Goal: Information Seeking & Learning: Learn about a topic

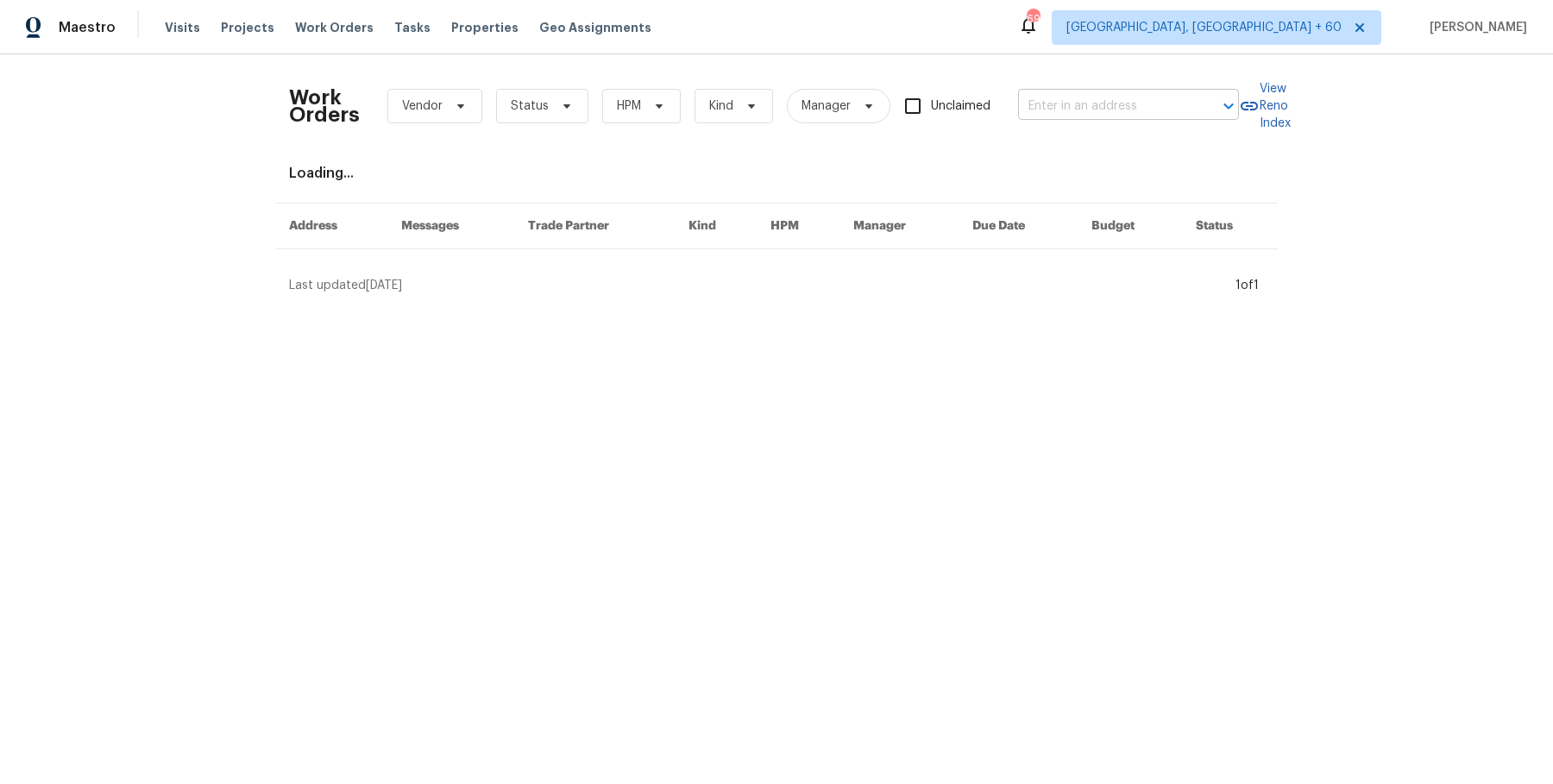
click at [1160, 116] on input "text" at bounding box center [1105, 106] width 173 height 27
paste input "89 [GEOGRAPHIC_DATA]"
type input "89 [GEOGRAPHIC_DATA]"
click at [1154, 131] on li "[STREET_ADDRESS]" at bounding box center [1125, 143] width 221 height 28
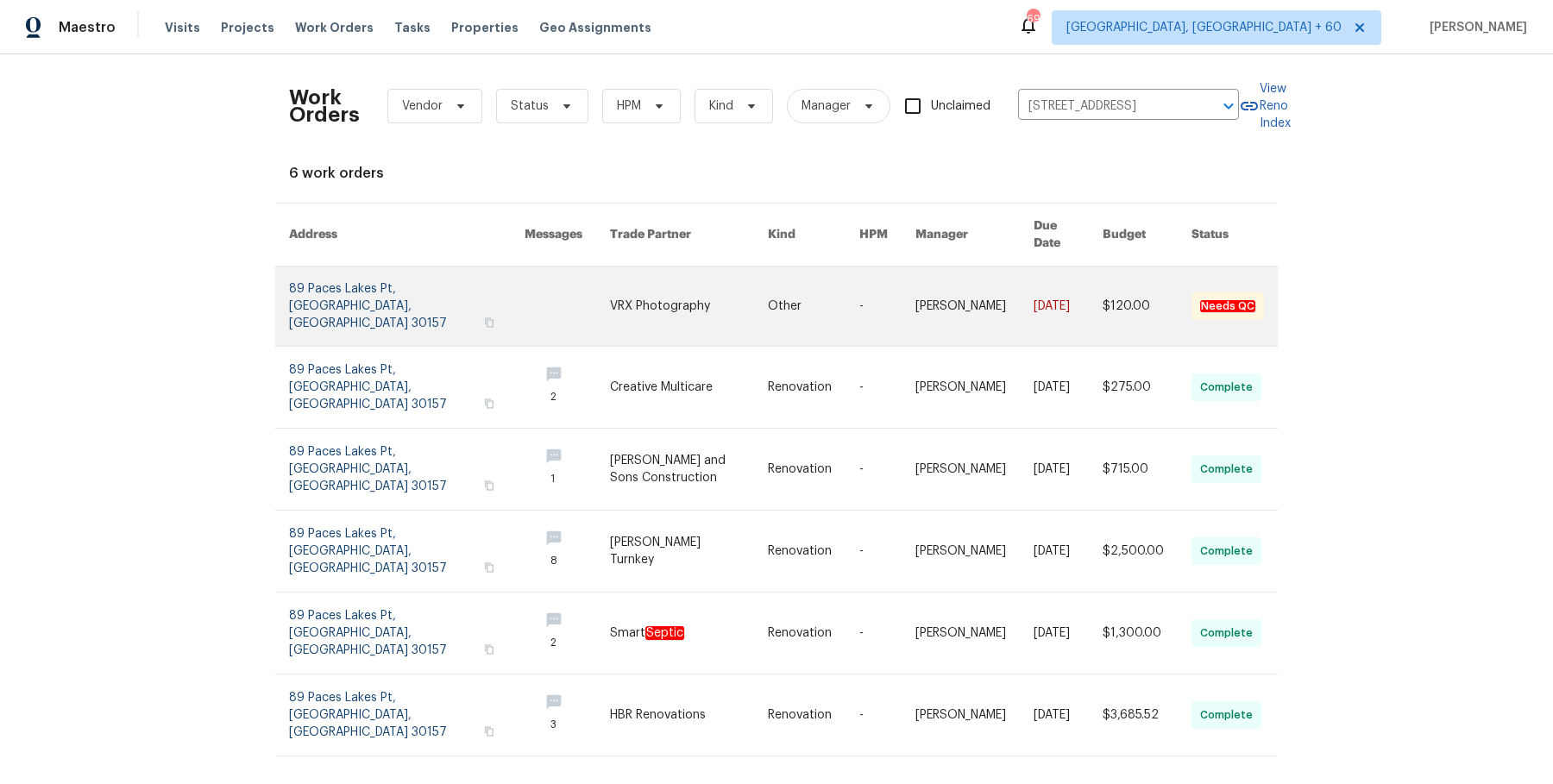
click at [930, 302] on link at bounding box center [974, 306] width 118 height 80
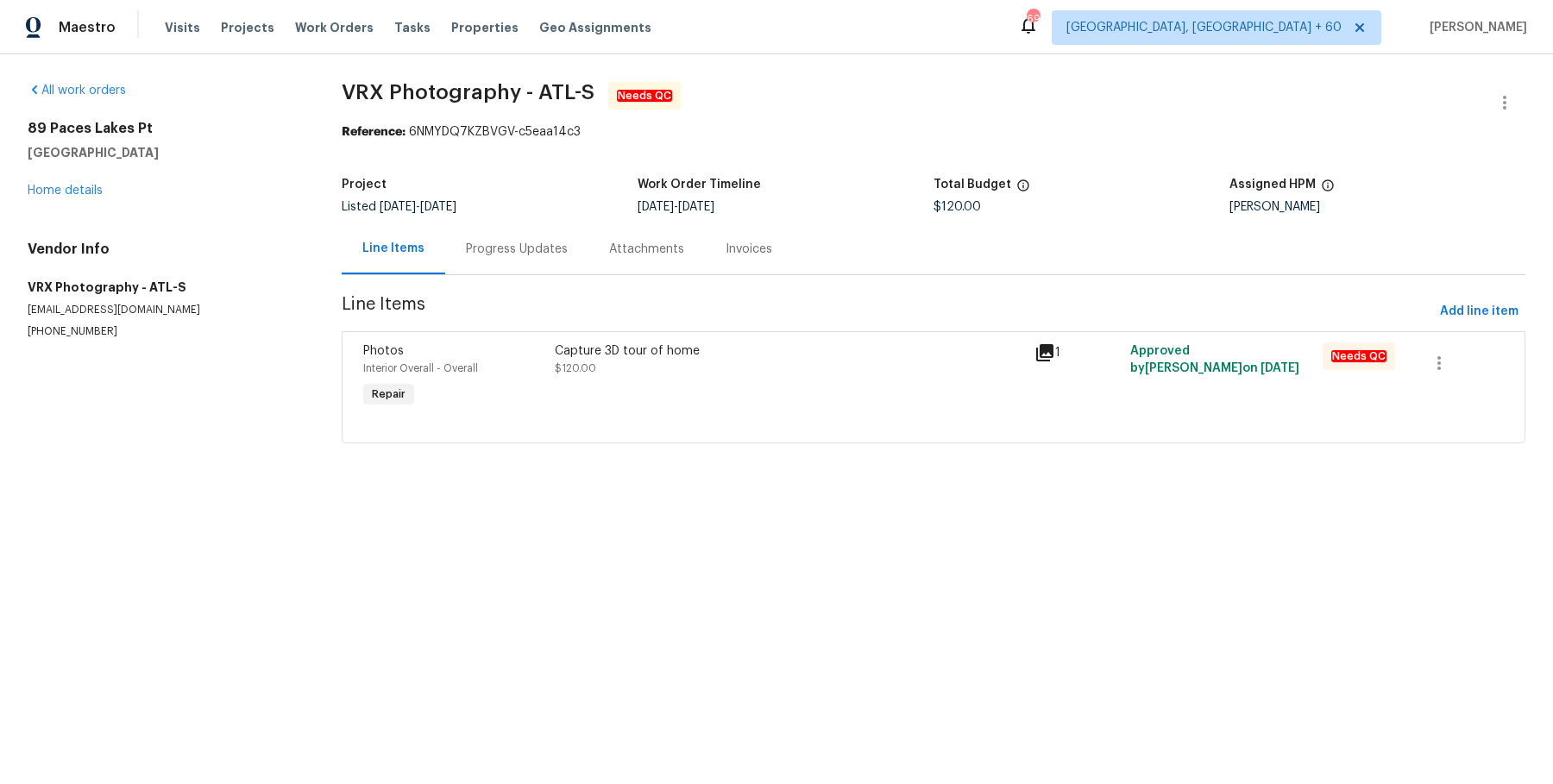
click at [108, 195] on div "[STREET_ADDRESS] Home details" at bounding box center [163, 159] width 272 height 80
click at [81, 186] on link "Home details" at bounding box center [65, 191] width 75 height 12
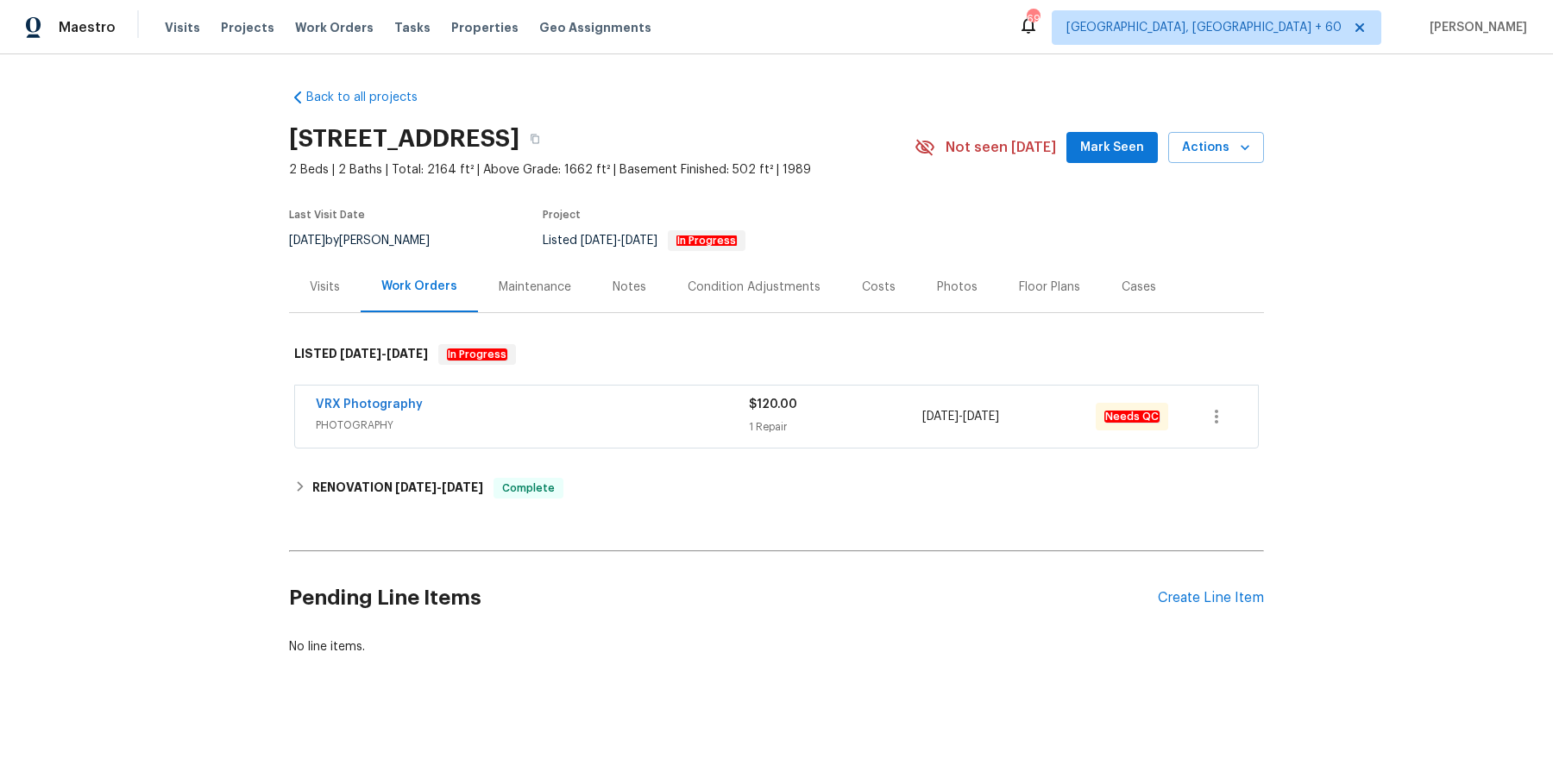
click at [630, 415] on div "VRX Photography PHOTOGRAPHY" at bounding box center [532, 415] width 433 height 38
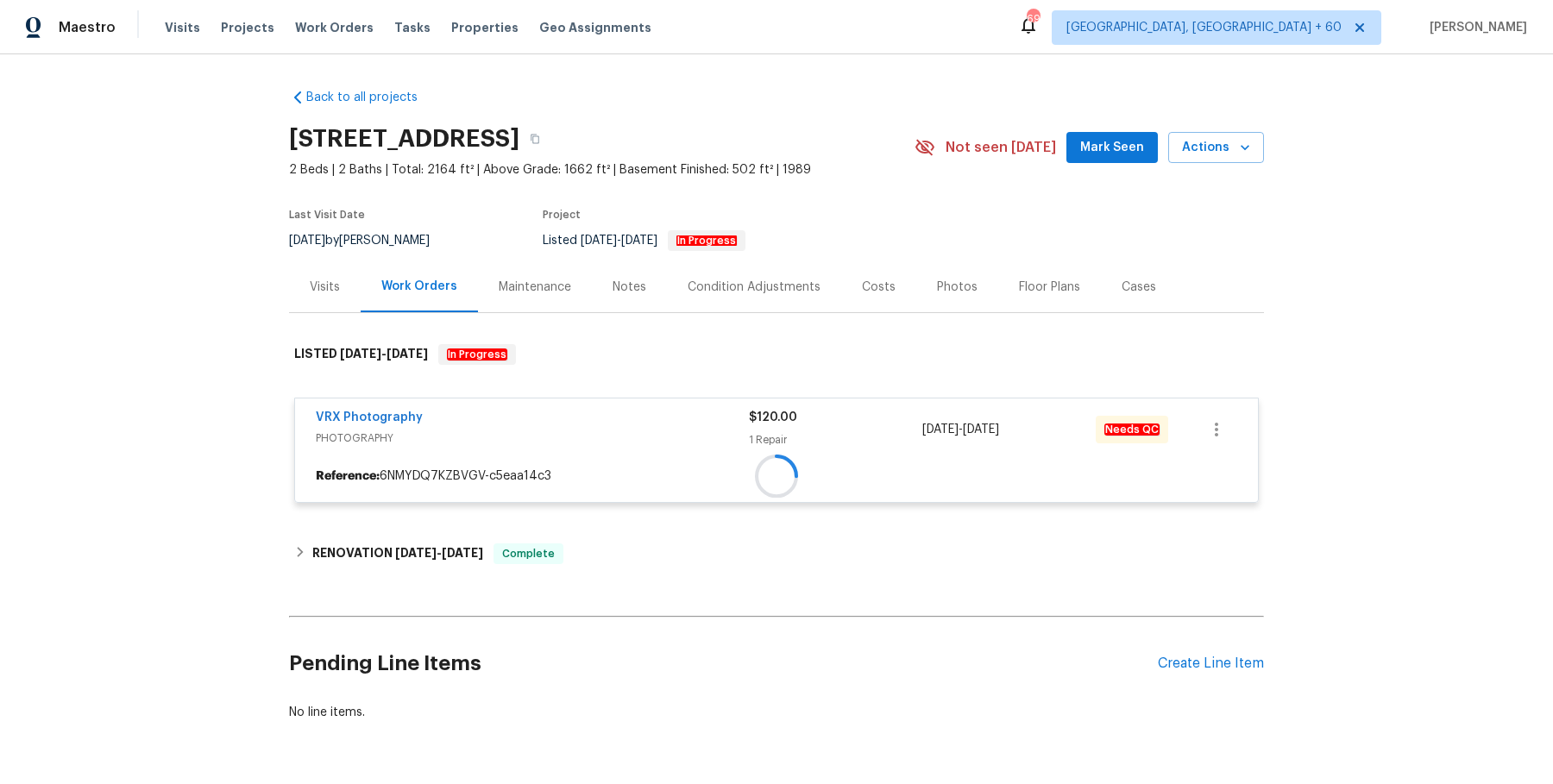
scroll to position [53, 0]
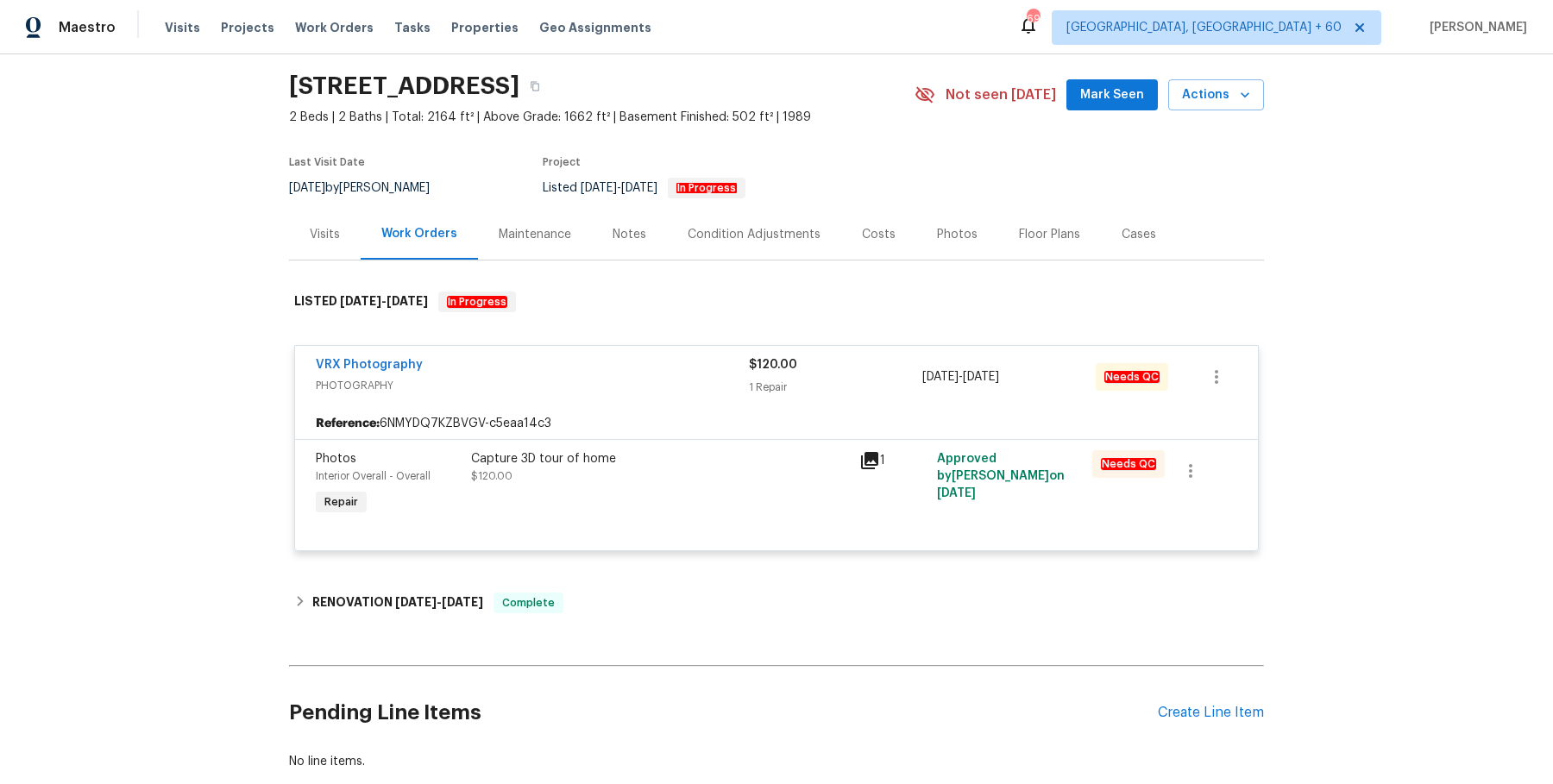
click at [559, 577] on div "Back to all projects [STREET_ADDRESS] 2 Beds | 2 Baths | Total: 2164 ft² | Abov…" at bounding box center [776, 403] width 975 height 761
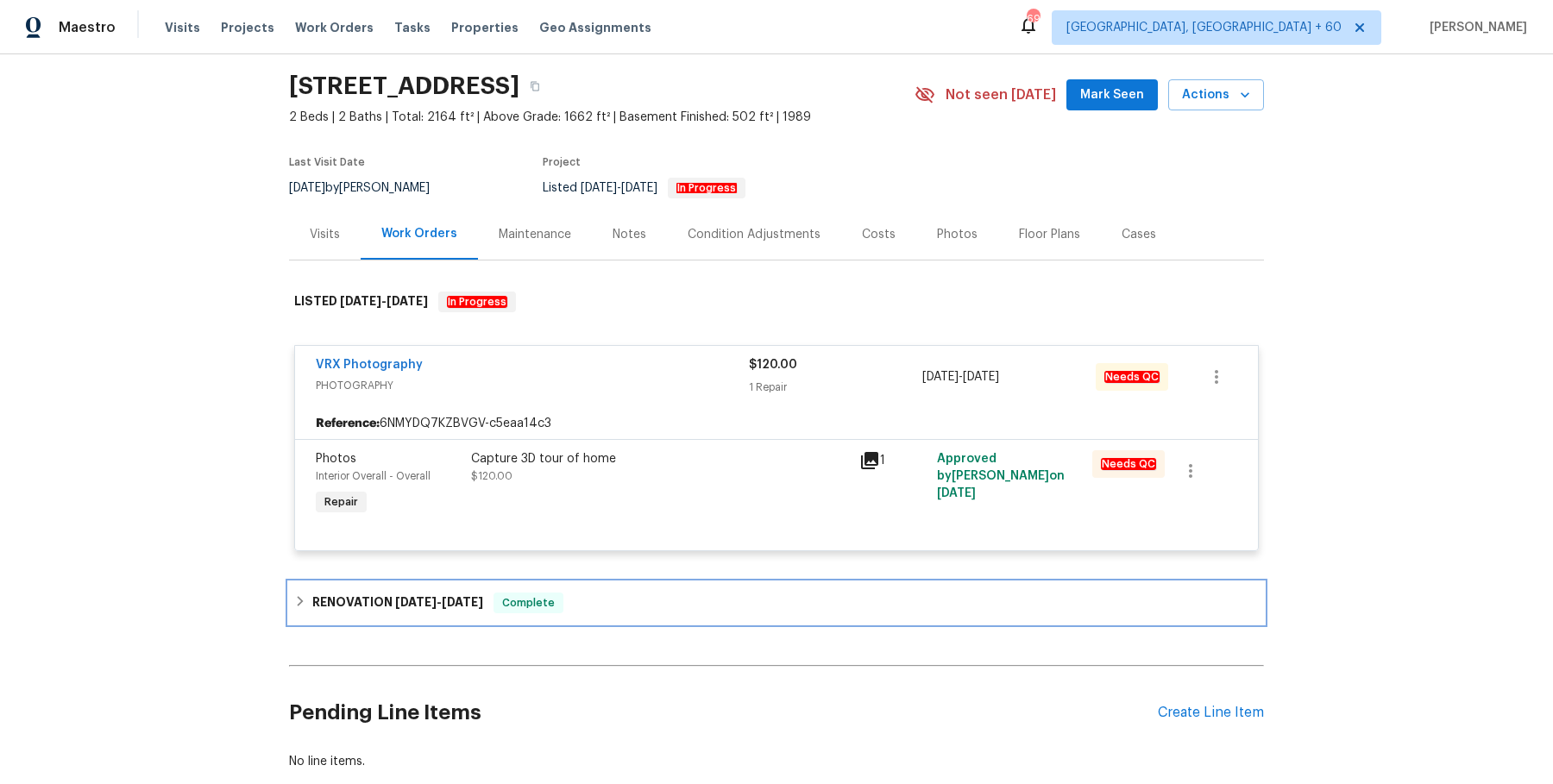
click at [549, 596] on span "Complete" at bounding box center [529, 603] width 67 height 18
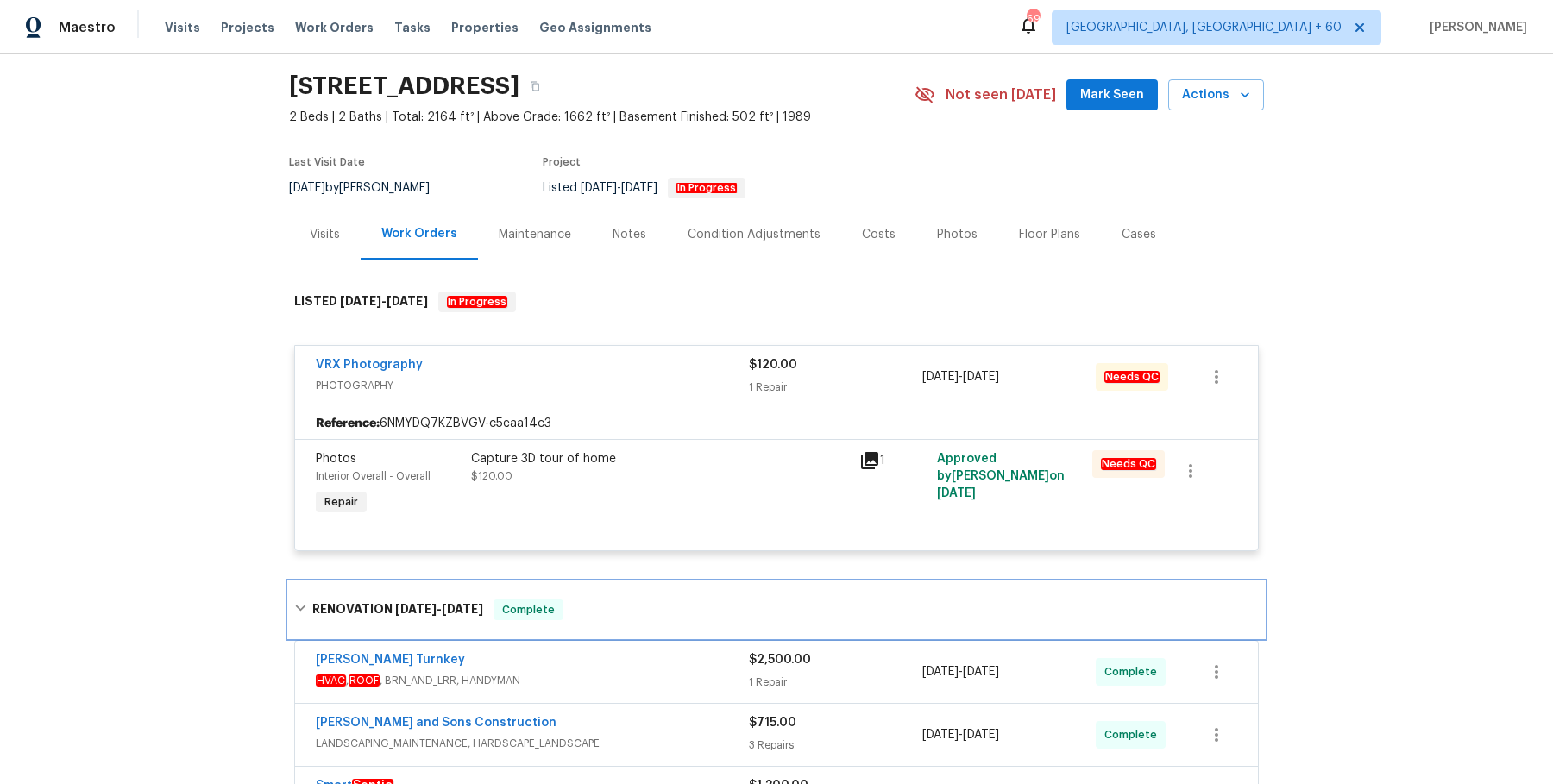
scroll to position [384, 0]
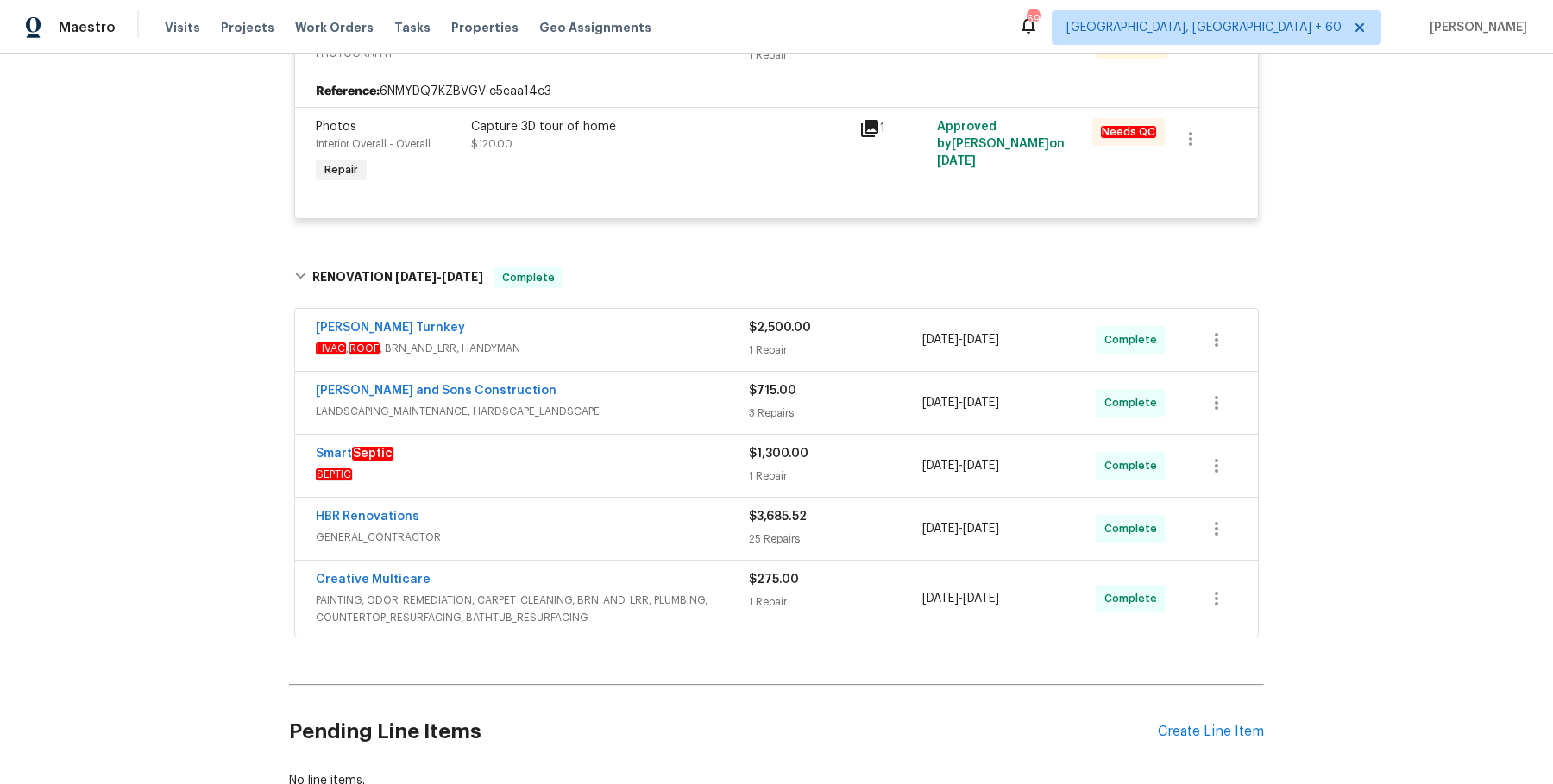
click at [655, 347] on span "HVAC , ROOF , BRN_AND_LRR, HANDYMAN" at bounding box center [532, 349] width 433 height 18
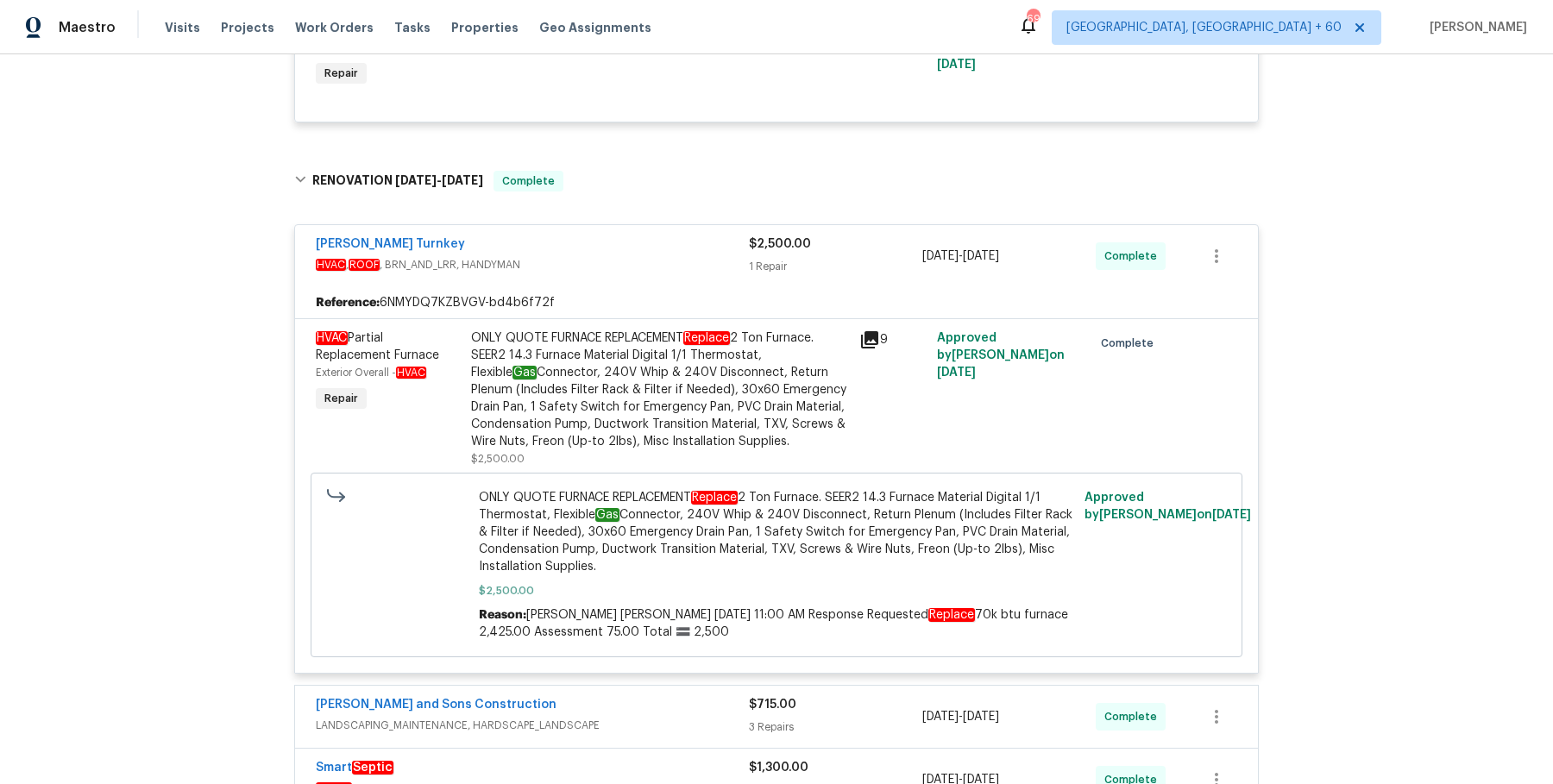
scroll to position [913, 0]
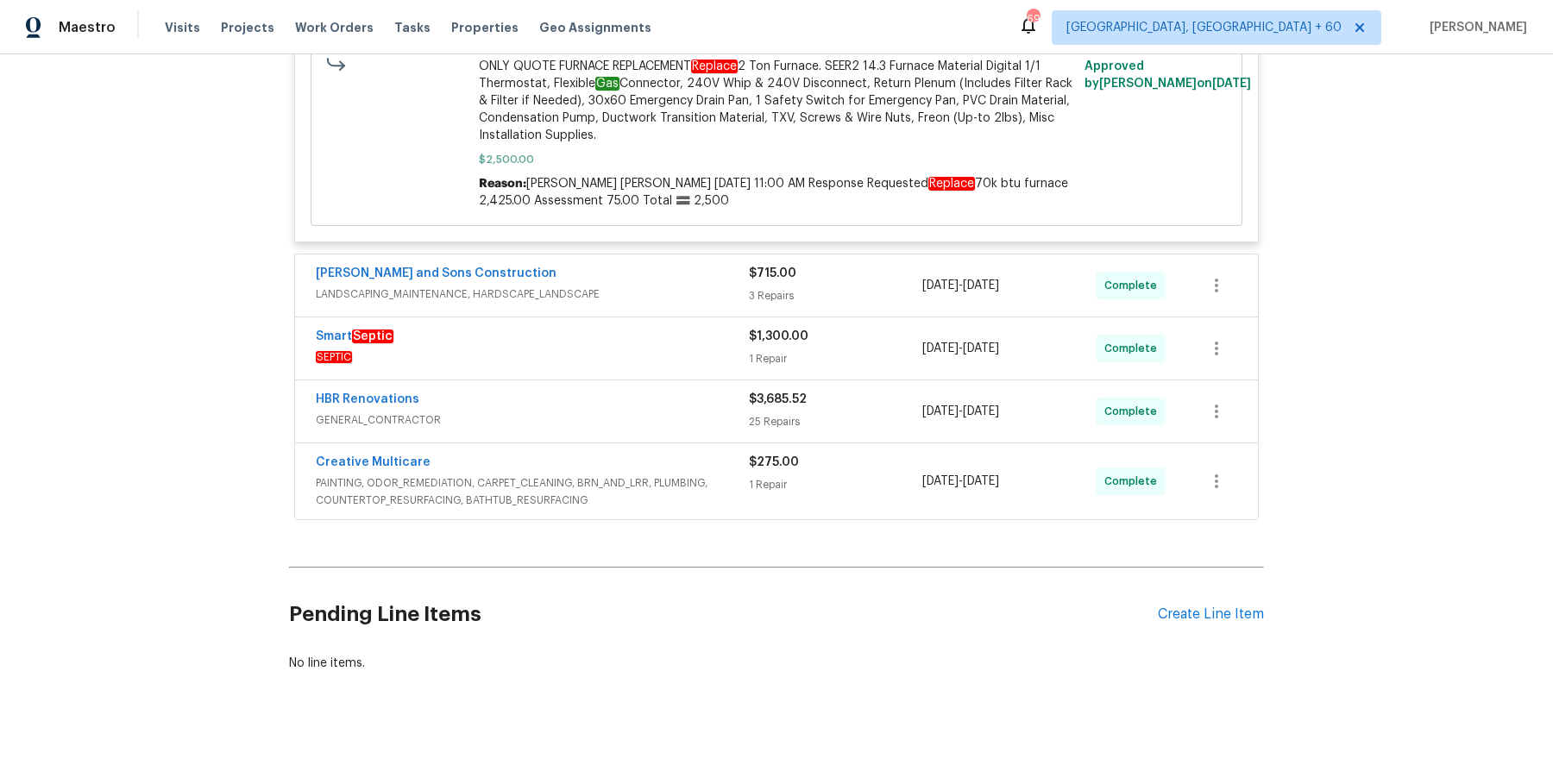
click at [703, 259] on div "[PERSON_NAME] and Sons Construction LANDSCAPING_MAINTENANCE, HARDSCAPE_LANDSCAP…" at bounding box center [776, 285] width 962 height 62
click at [701, 278] on div "[PERSON_NAME] and Sons Construction" at bounding box center [532, 274] width 433 height 21
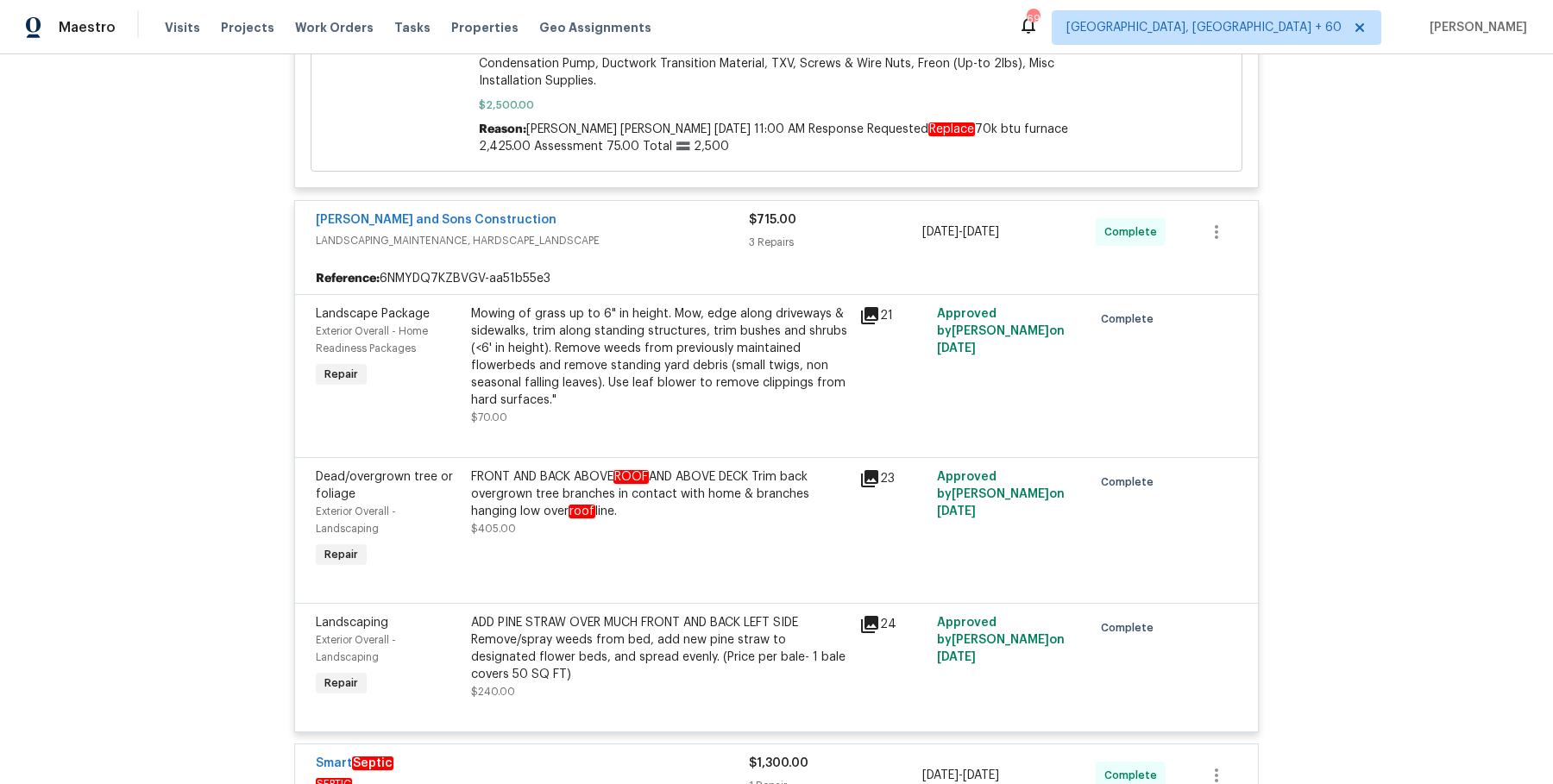
scroll to position [1395, 0]
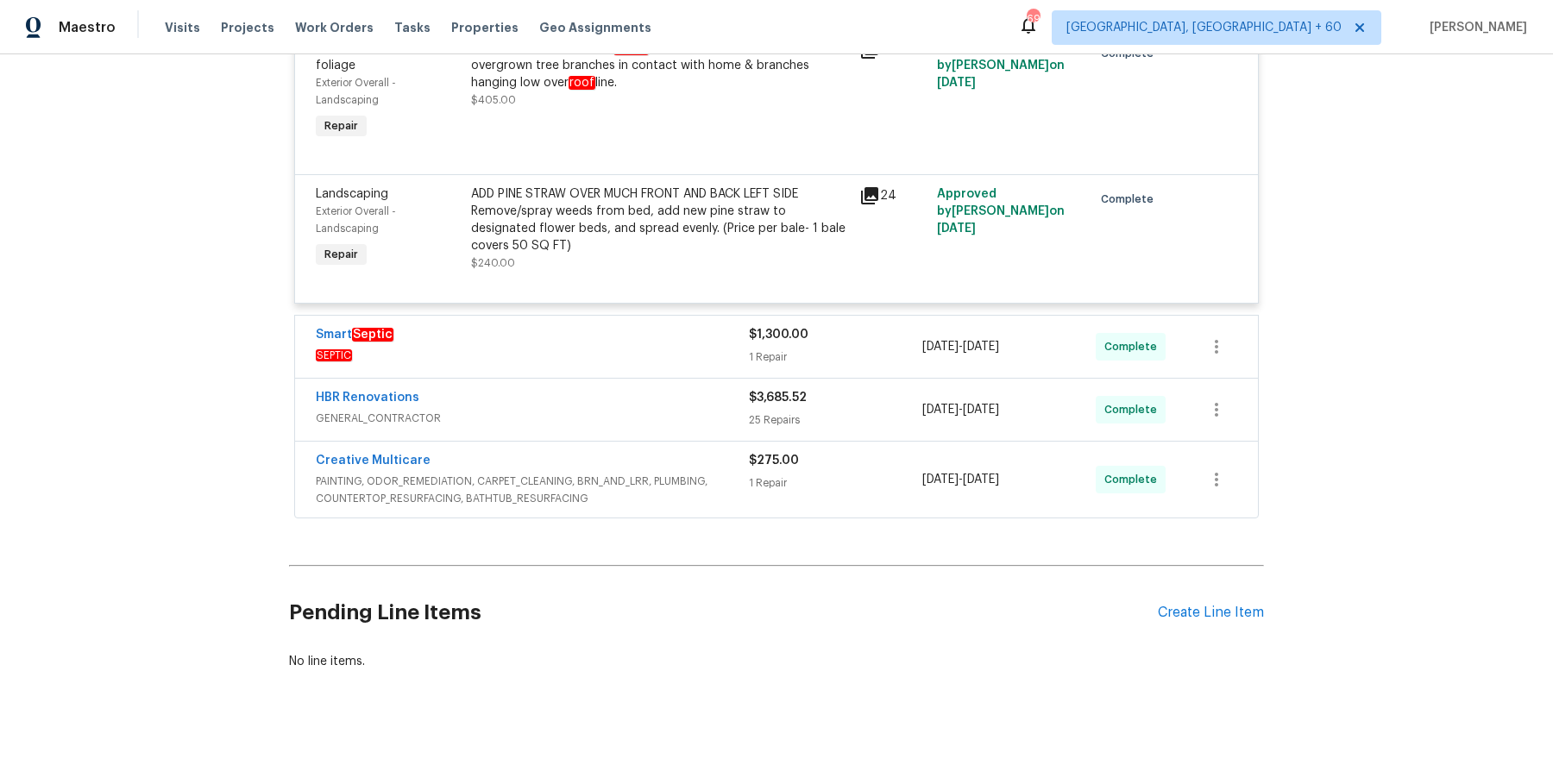
click at [688, 354] on span "SEPTIC" at bounding box center [532, 356] width 433 height 18
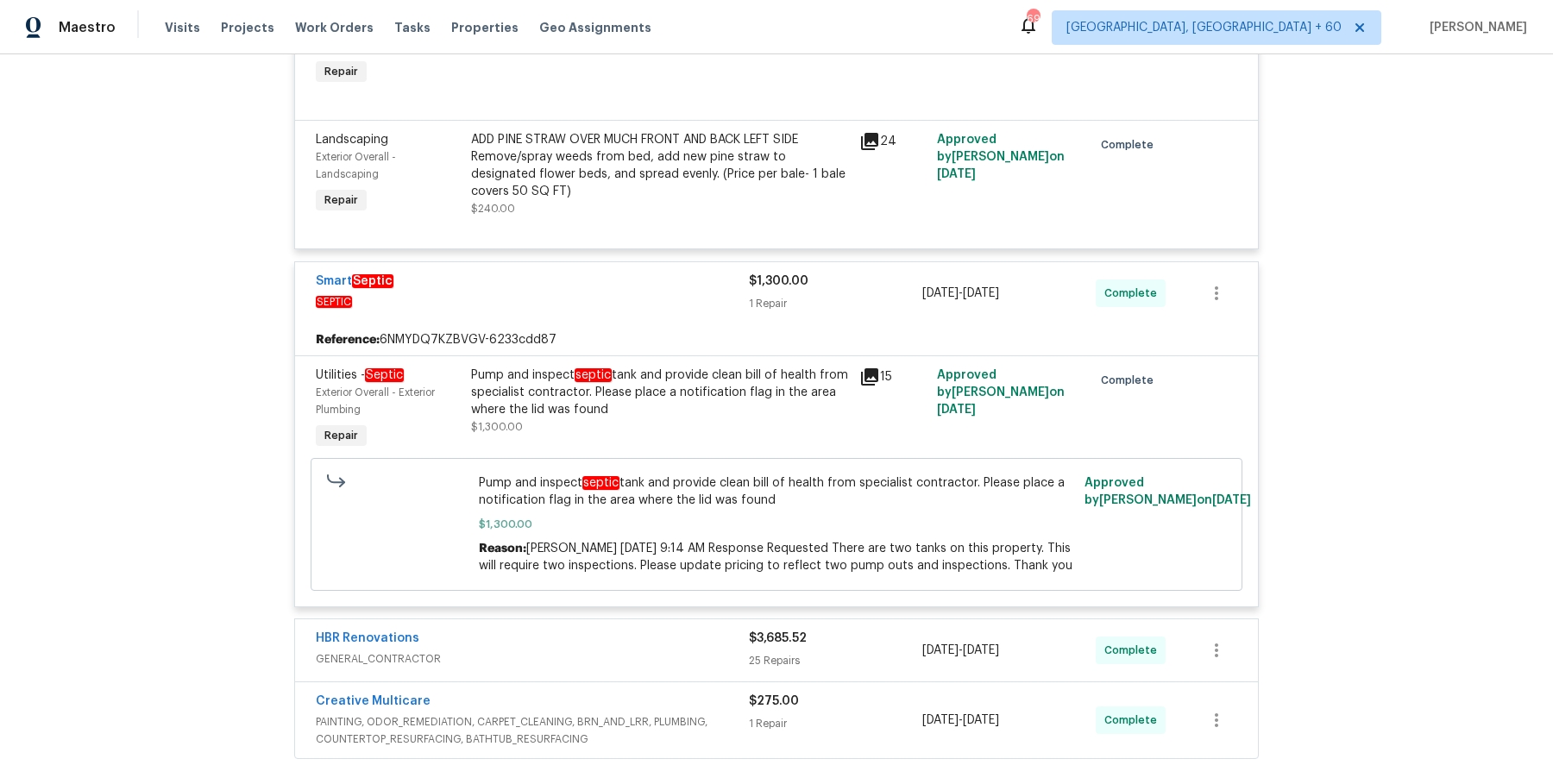
scroll to position [1690, 0]
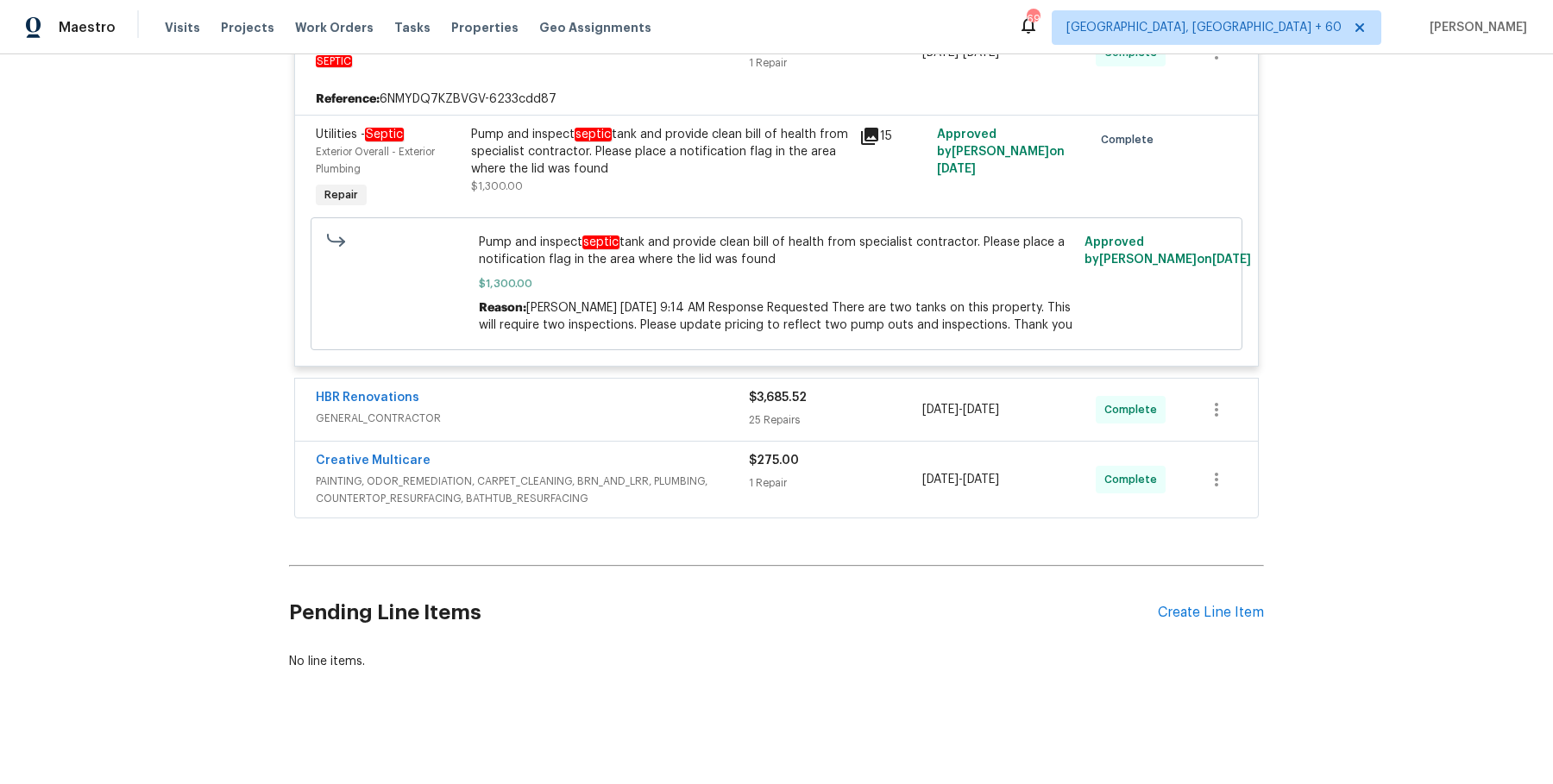
click at [677, 384] on div "HBR Renovations GENERAL_CONTRACTOR $3,685.52 25 Repairs [DATE] - [DATE] Complete" at bounding box center [776, 409] width 962 height 62
click at [668, 410] on span "GENERAL_CONTRACTOR" at bounding box center [532, 419] width 433 height 18
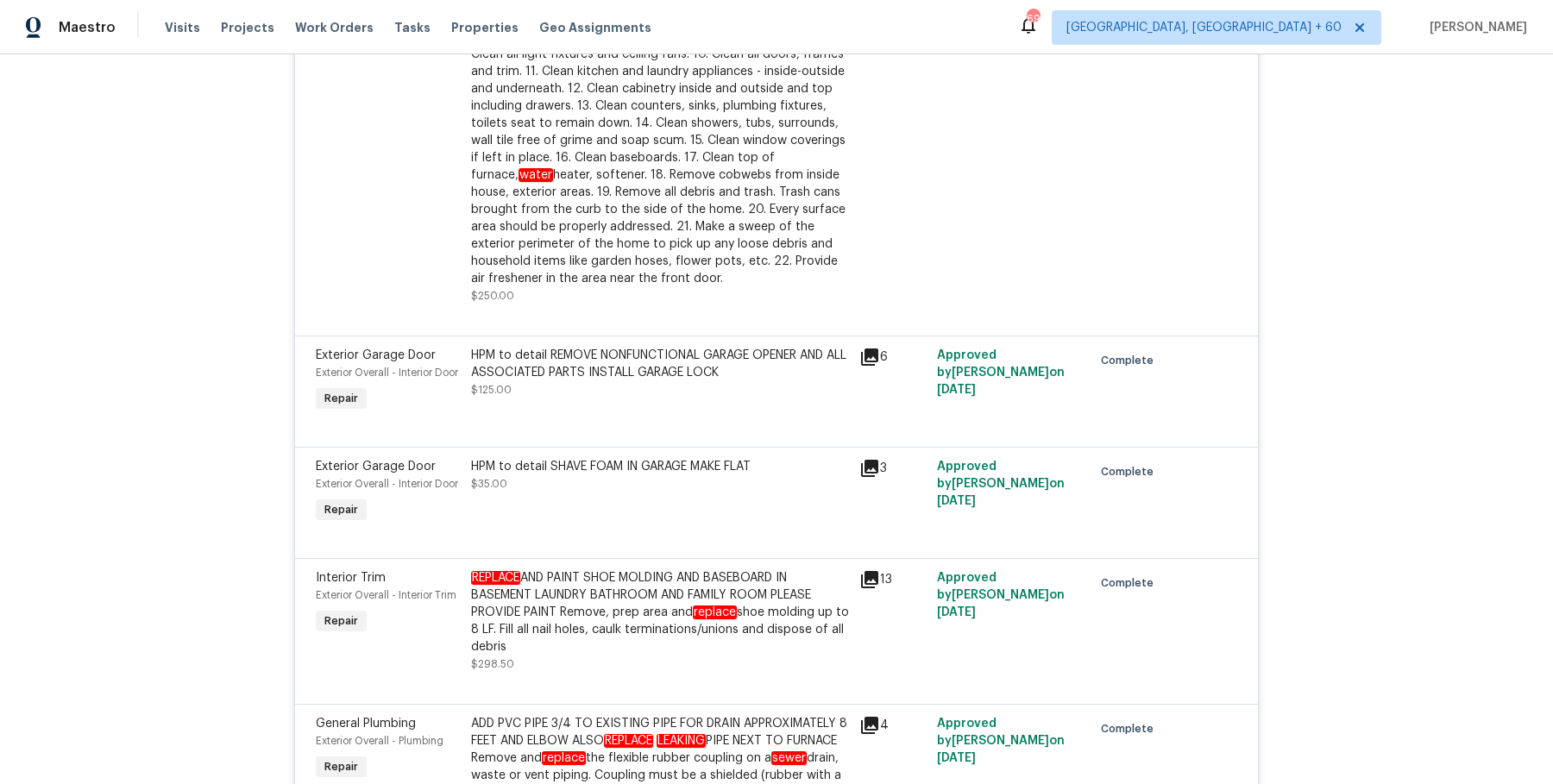
scroll to position [5684, 0]
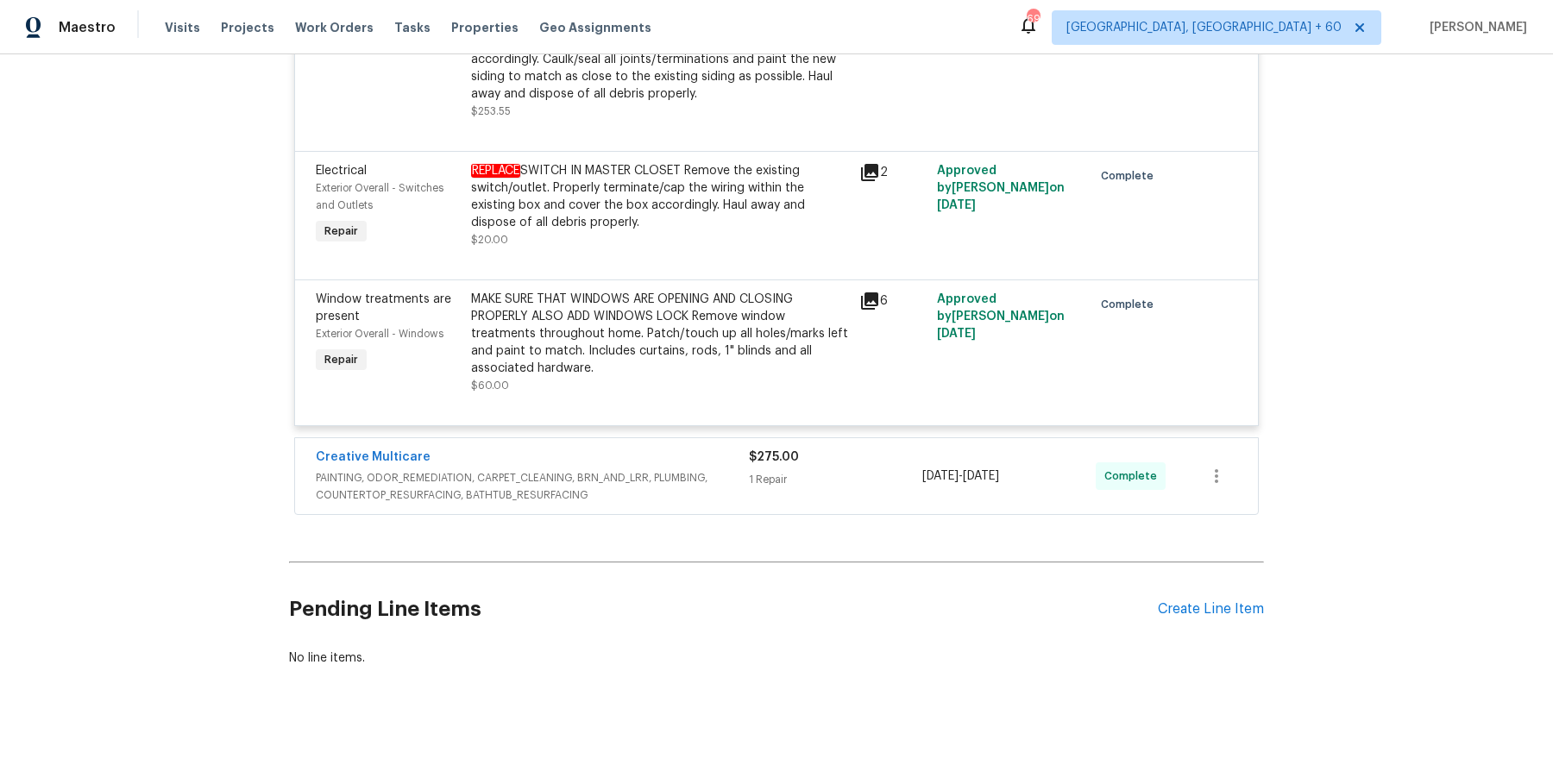
click at [713, 502] on span "PAINTING, ODOR_REMEDIATION, CARPET_CLEANING, BRN_AND_LRR, PLUMBING, COUNTERTOP_…" at bounding box center [532, 485] width 433 height 34
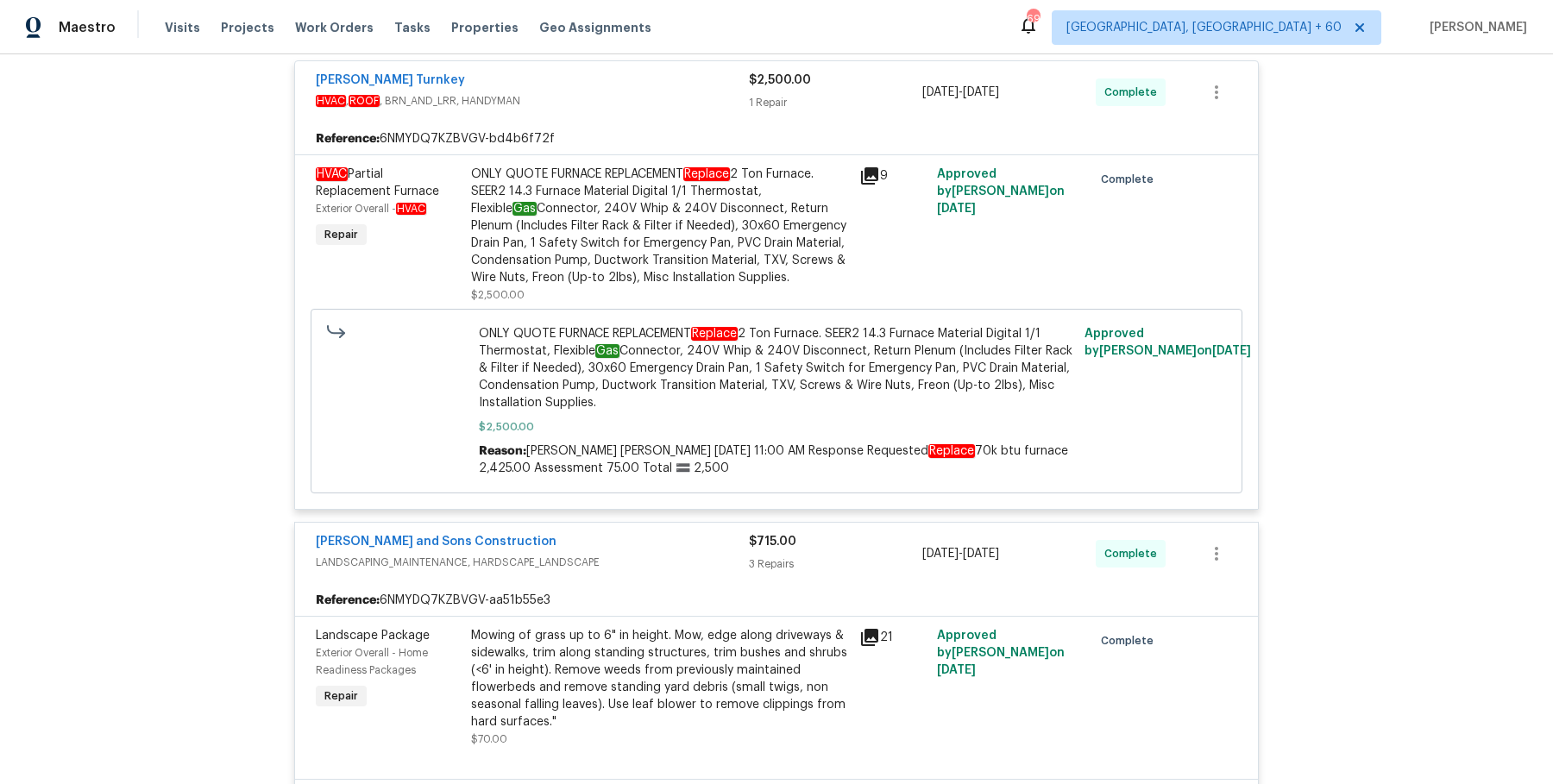
scroll to position [0, 0]
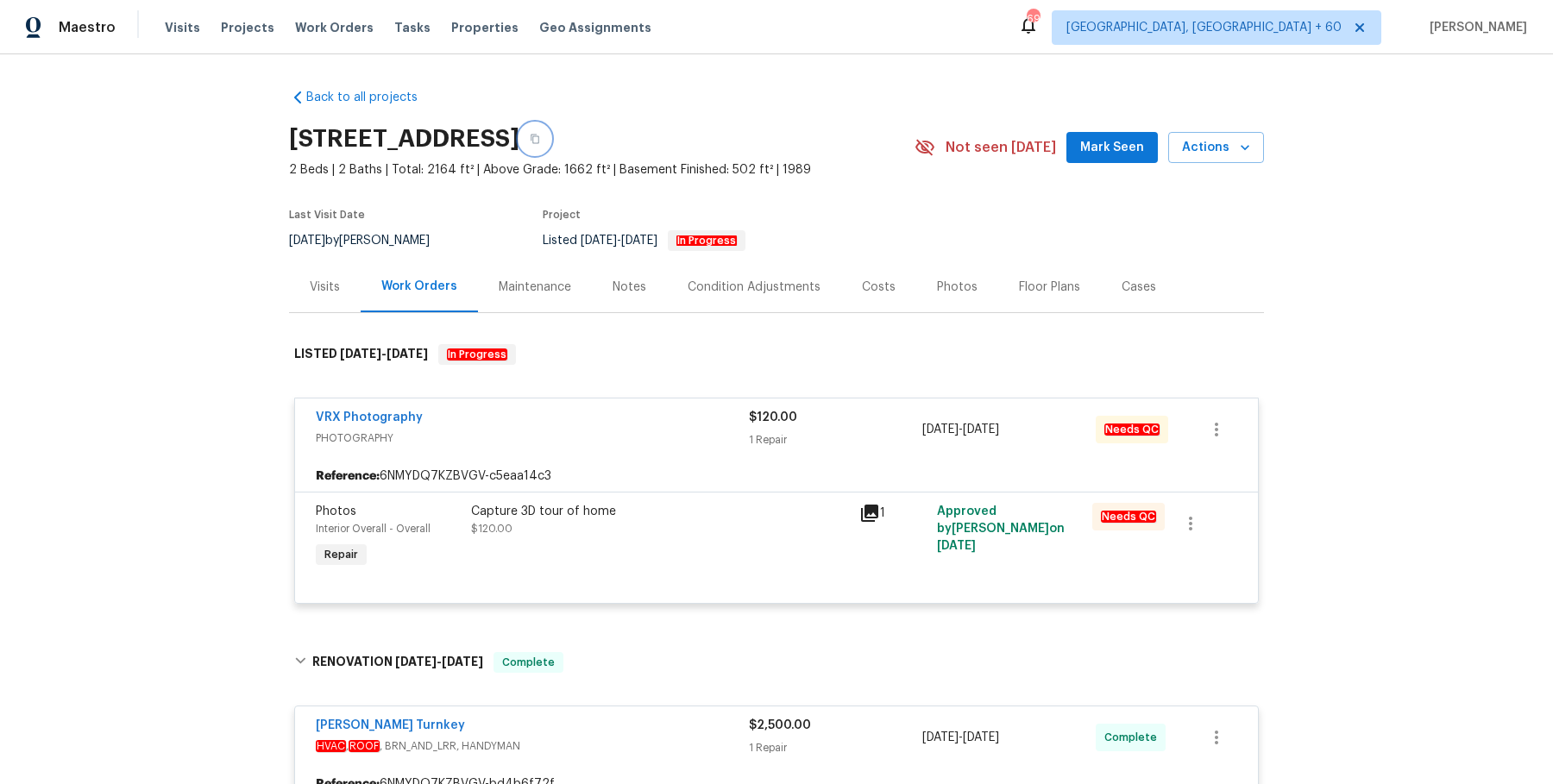
click at [550, 131] on button "button" at bounding box center [535, 140] width 31 height 31
click at [550, 135] on button "button" at bounding box center [535, 140] width 31 height 31
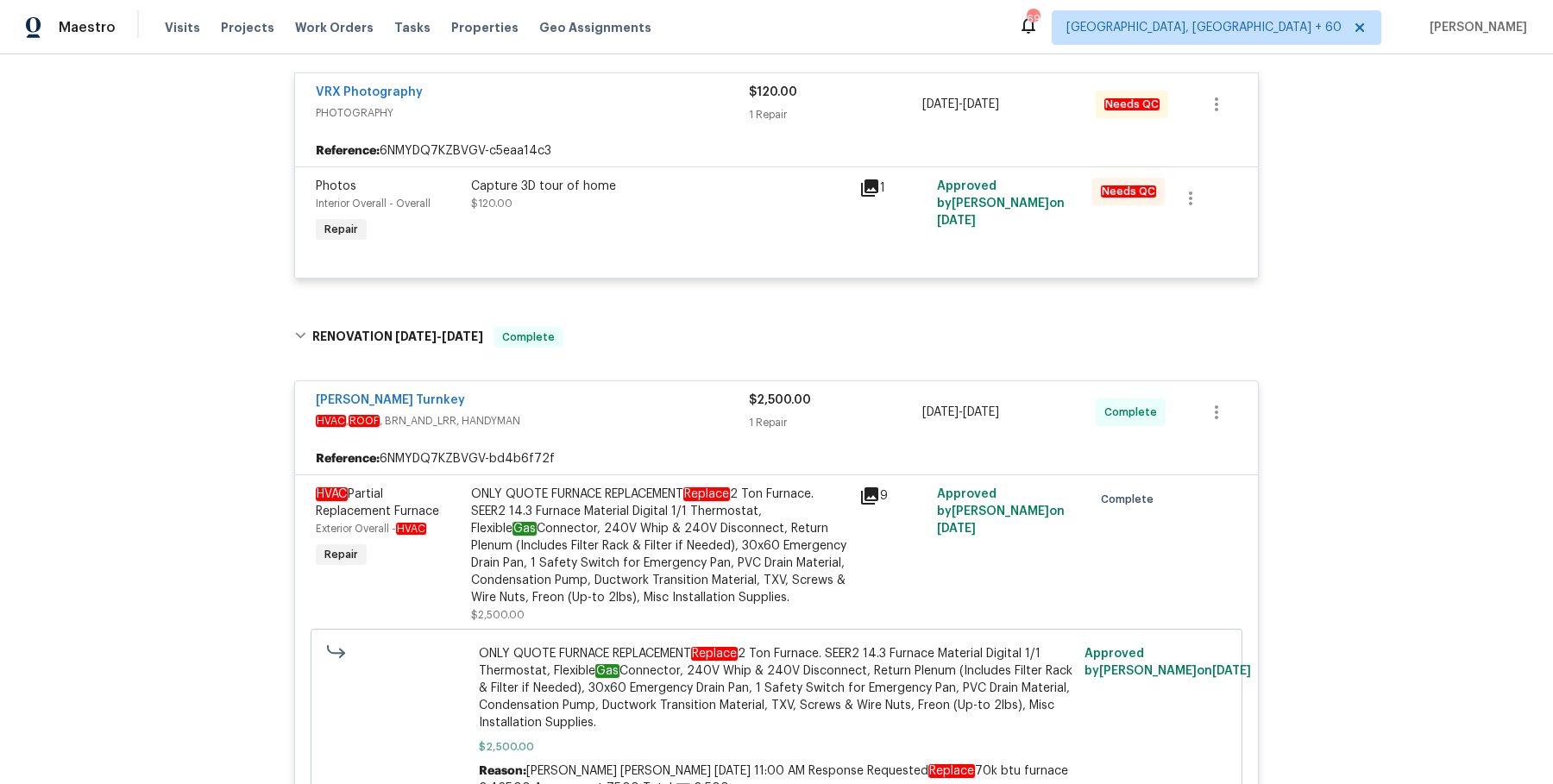
scroll to position [1311, 0]
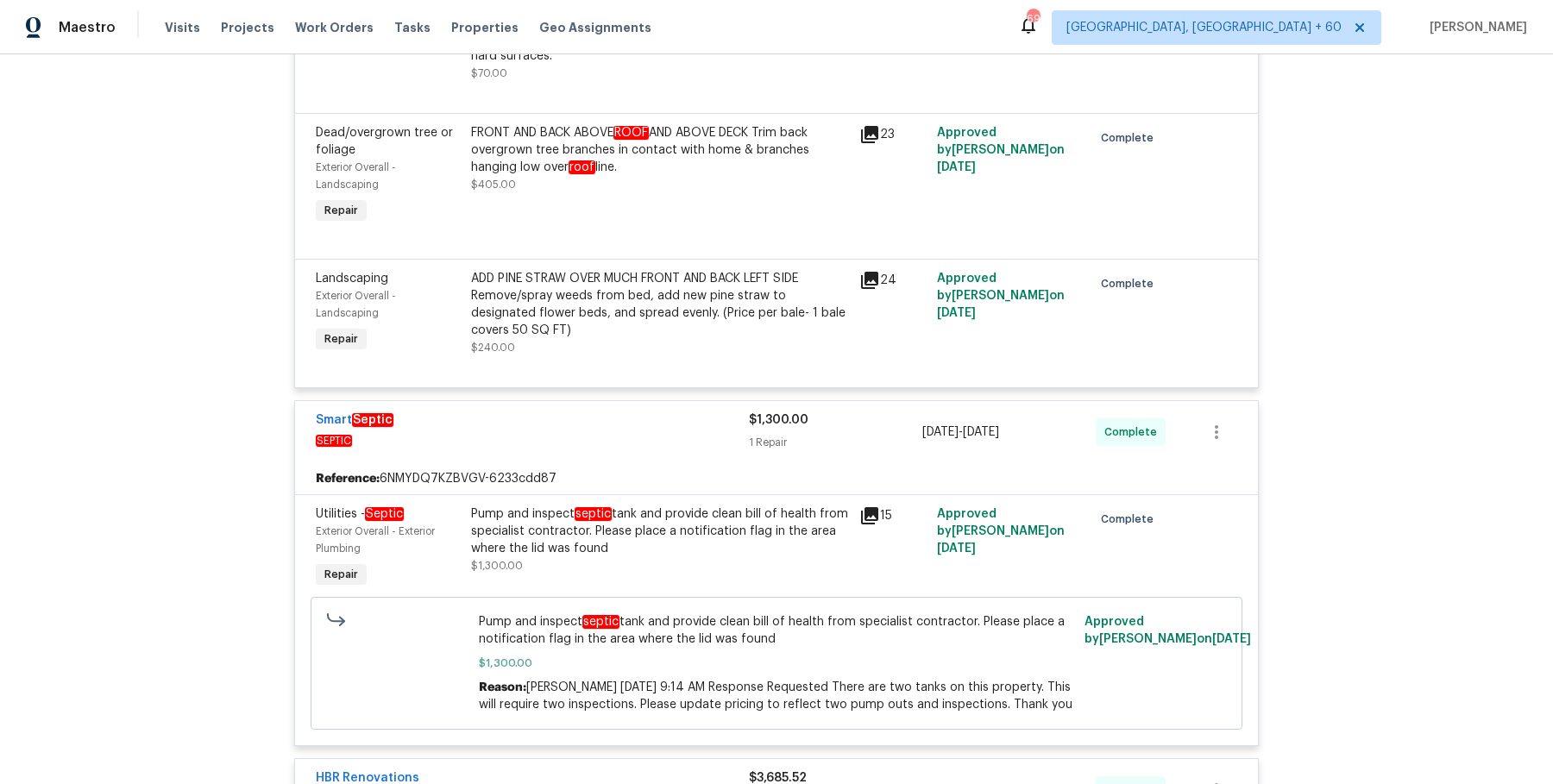
click at [732, 532] on div "Pump and inspect septic tank and provide clean bill of health from specialist c…" at bounding box center [660, 531] width 377 height 52
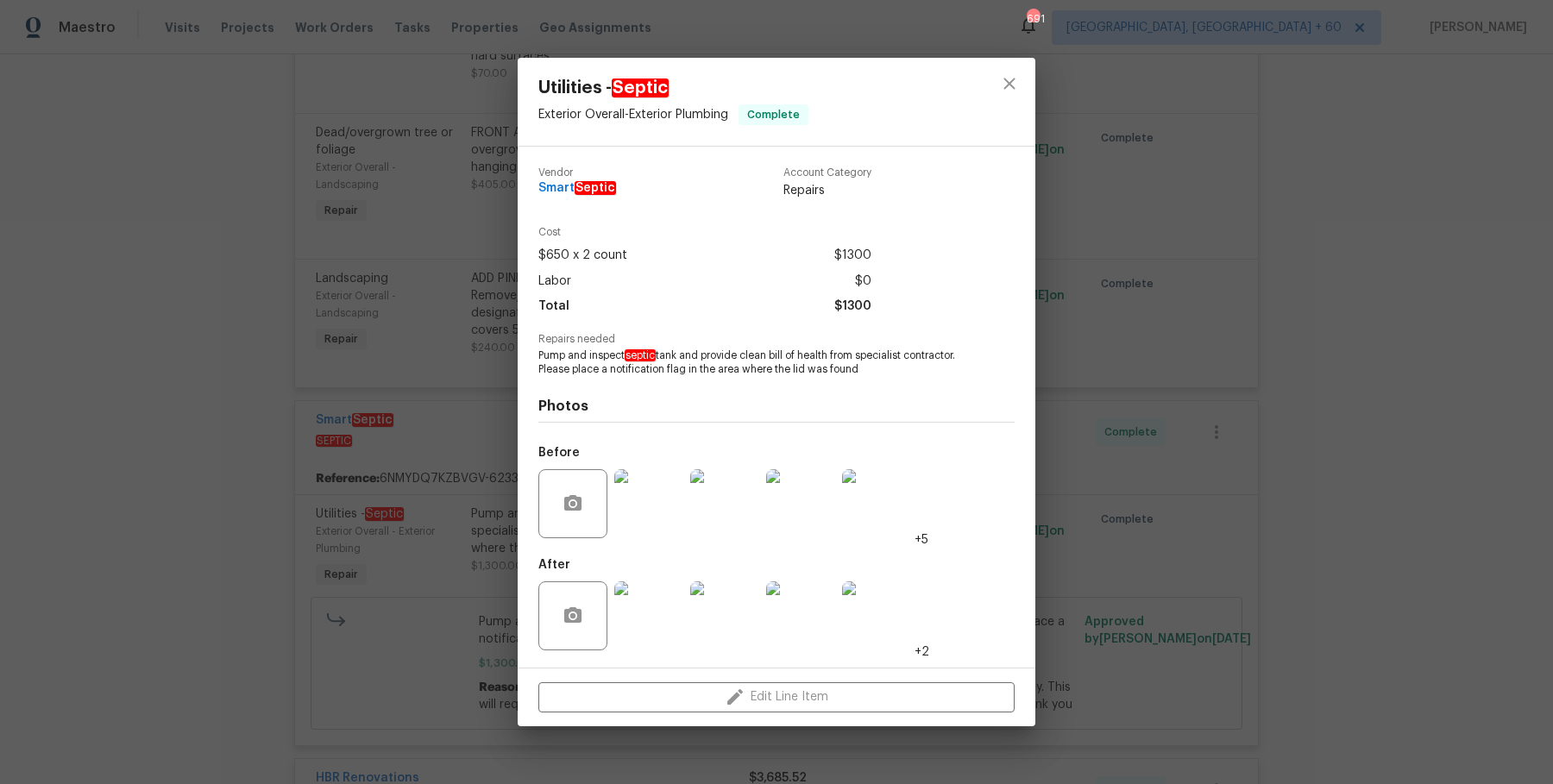
drag, startPoint x: 1107, startPoint y: 492, endPoint x: 1079, endPoint y: 492, distance: 28.0
click at [1107, 492] on div "Utilities - Septic Exterior Overall - Exterior Plumbing Complete Vendor Smart S…" at bounding box center [776, 392] width 1553 height 784
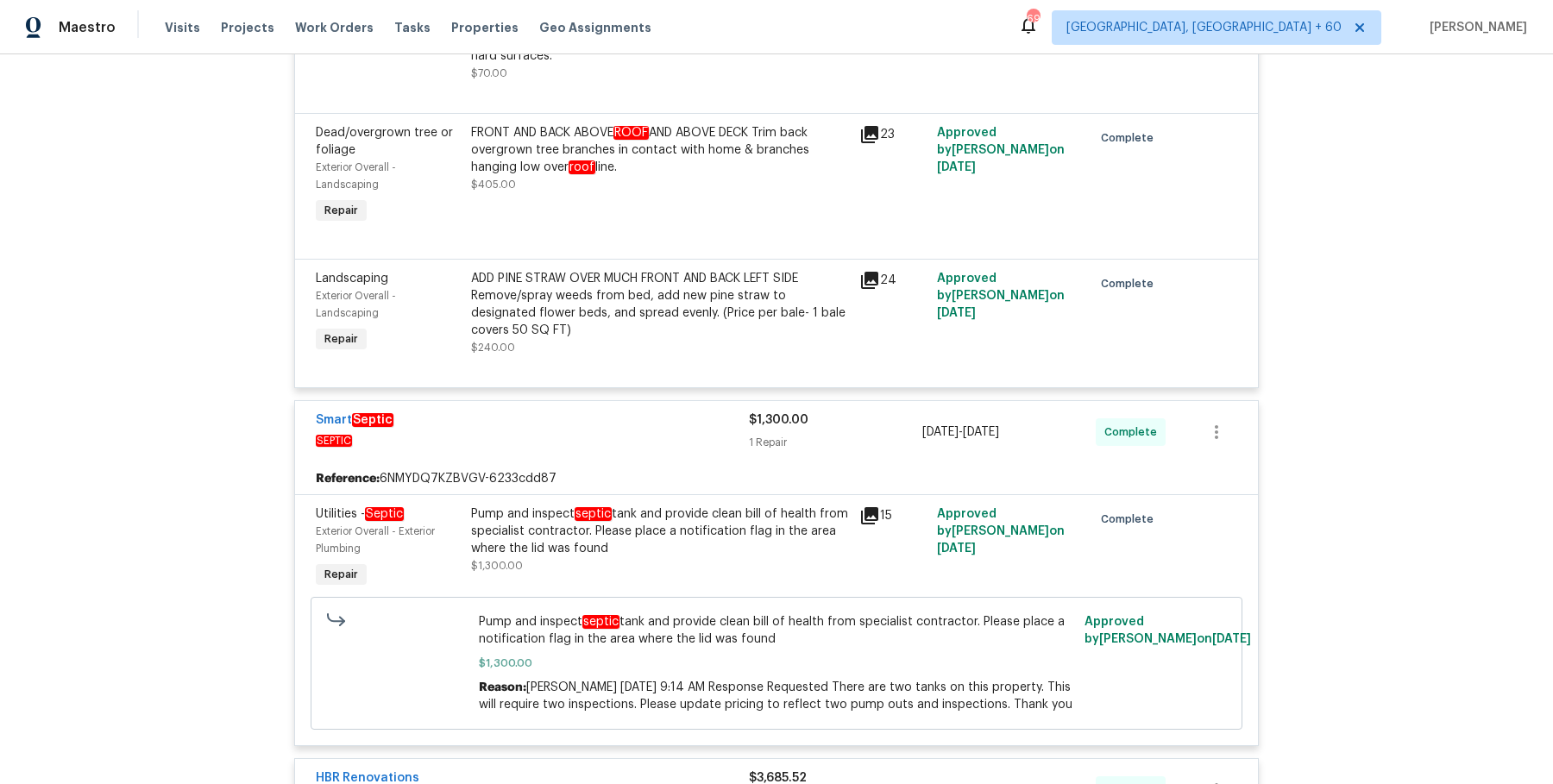
click at [746, 520] on div "Pump and inspect septic tank and provide clean bill of health from specialist c…" at bounding box center [660, 531] width 377 height 52
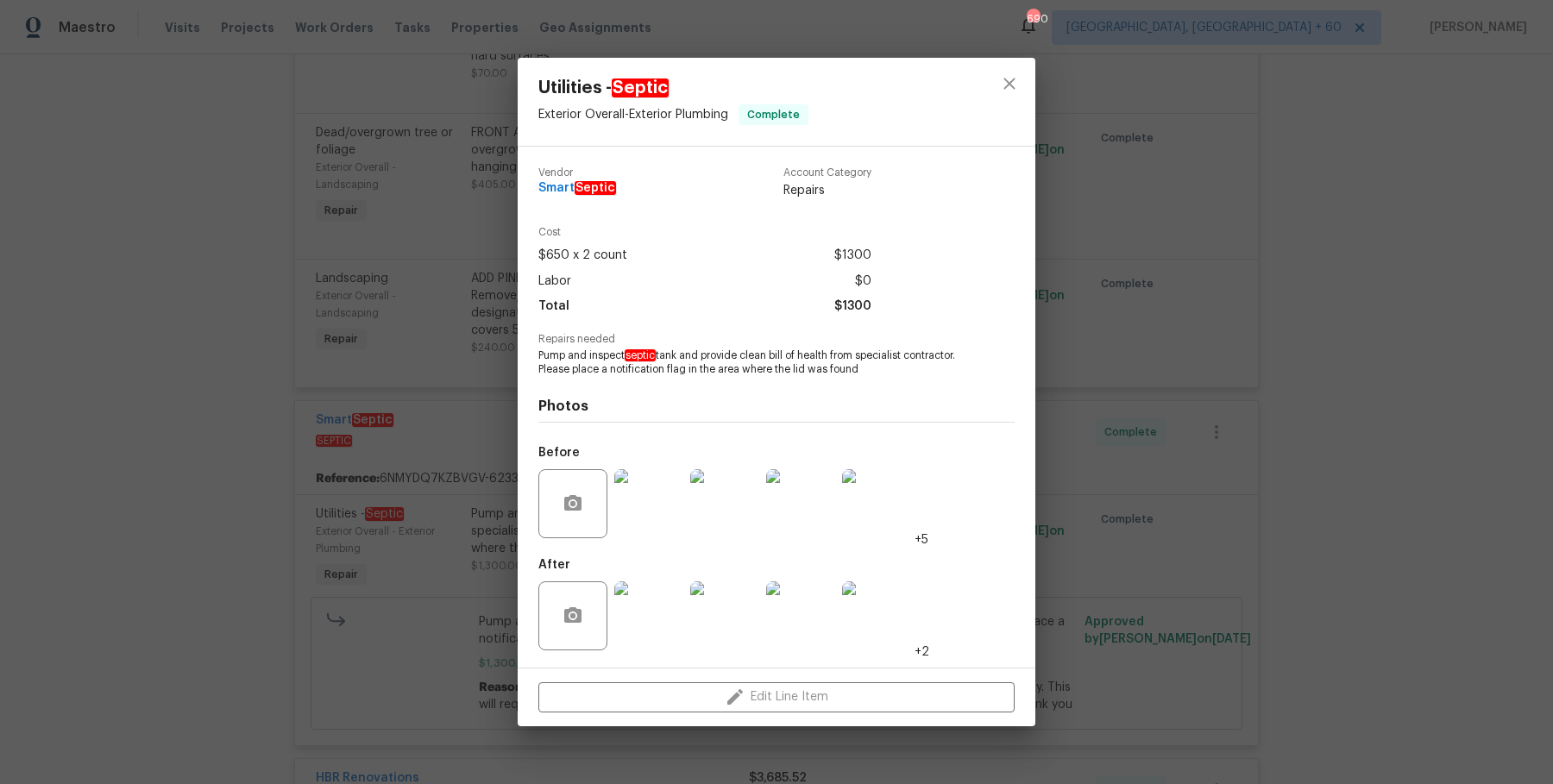
click at [663, 513] on img at bounding box center [649, 503] width 69 height 69
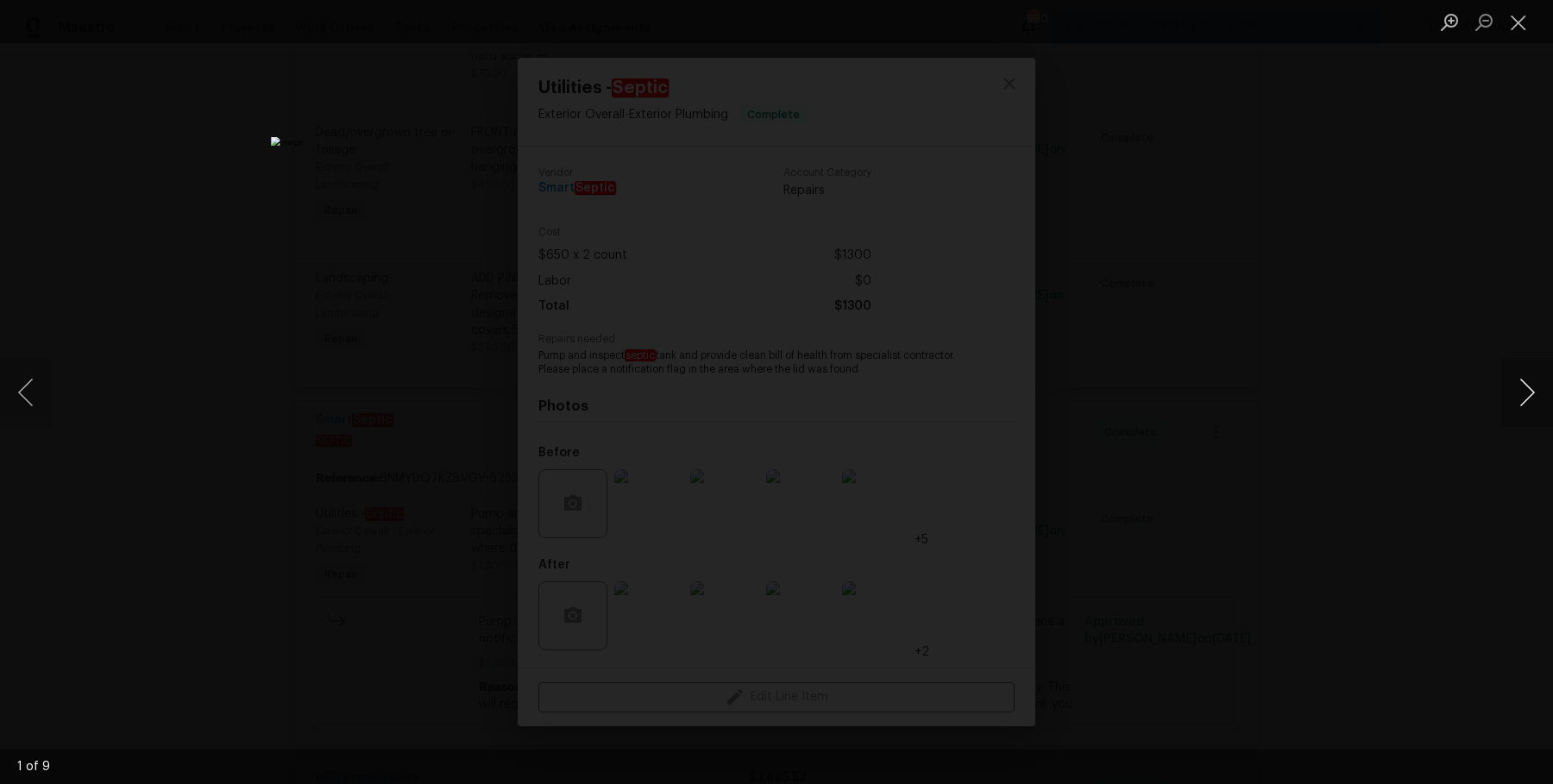
click at [1534, 405] on button "Next image" at bounding box center [1526, 392] width 52 height 69
click at [1535, 405] on button "Next image" at bounding box center [1526, 392] width 52 height 69
click at [1534, 405] on button "Next image" at bounding box center [1526, 392] width 52 height 69
click at [1535, 405] on button "Next image" at bounding box center [1526, 392] width 52 height 69
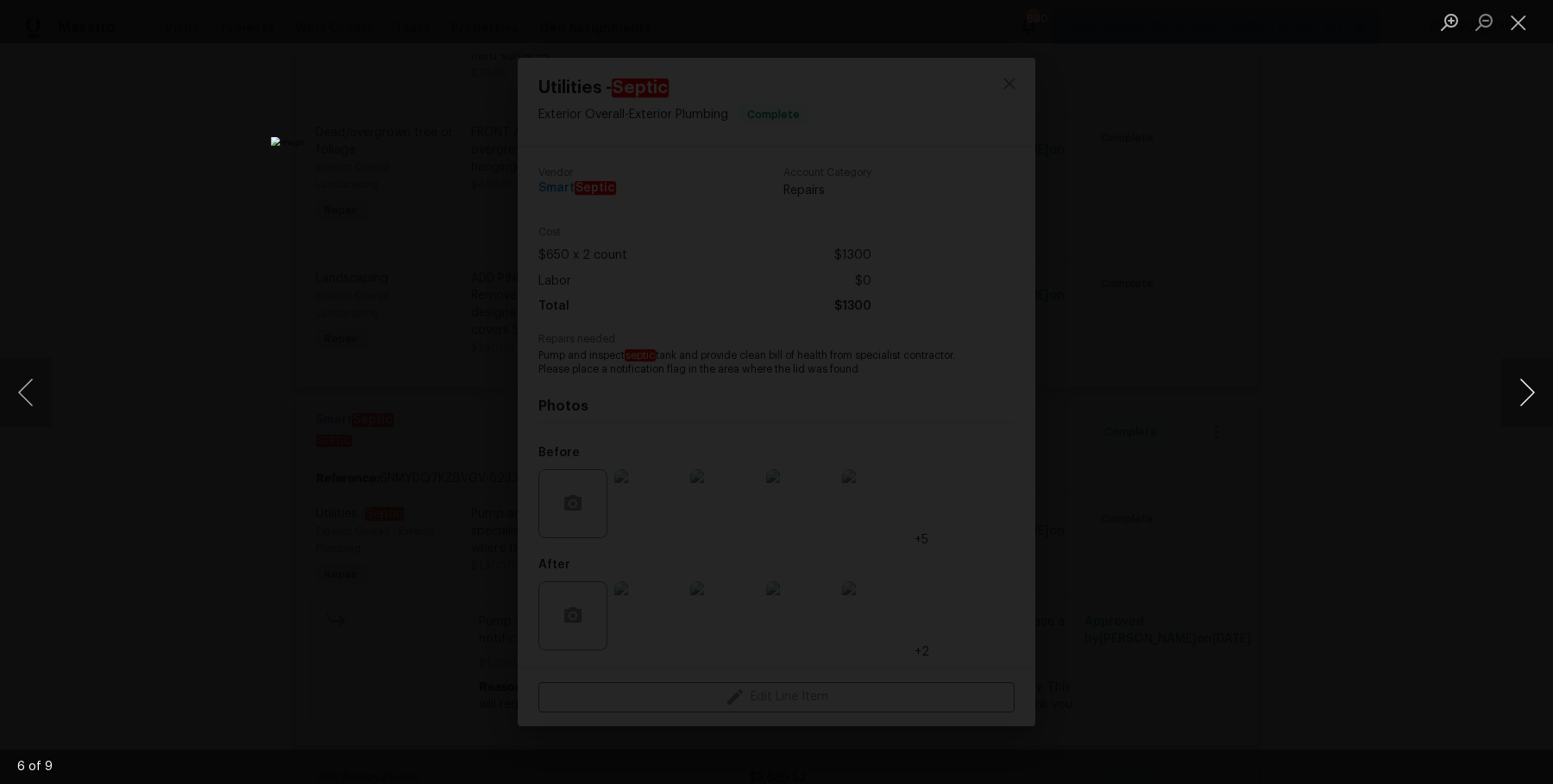
click at [1535, 405] on button "Next image" at bounding box center [1526, 392] width 52 height 69
click at [1467, 261] on div "Lightbox" at bounding box center [776, 392] width 1553 height 784
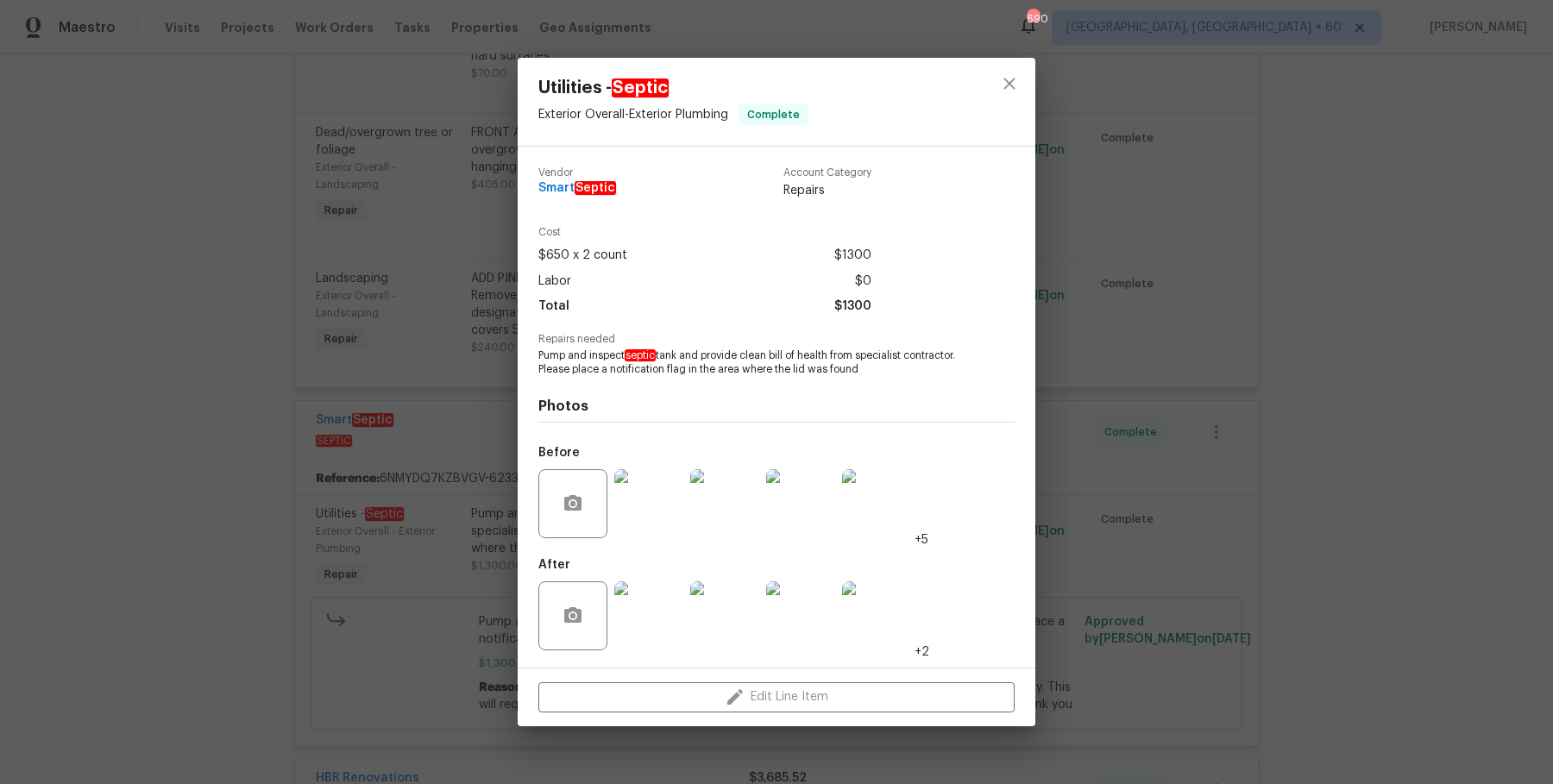
click at [657, 618] on img at bounding box center [649, 616] width 69 height 69
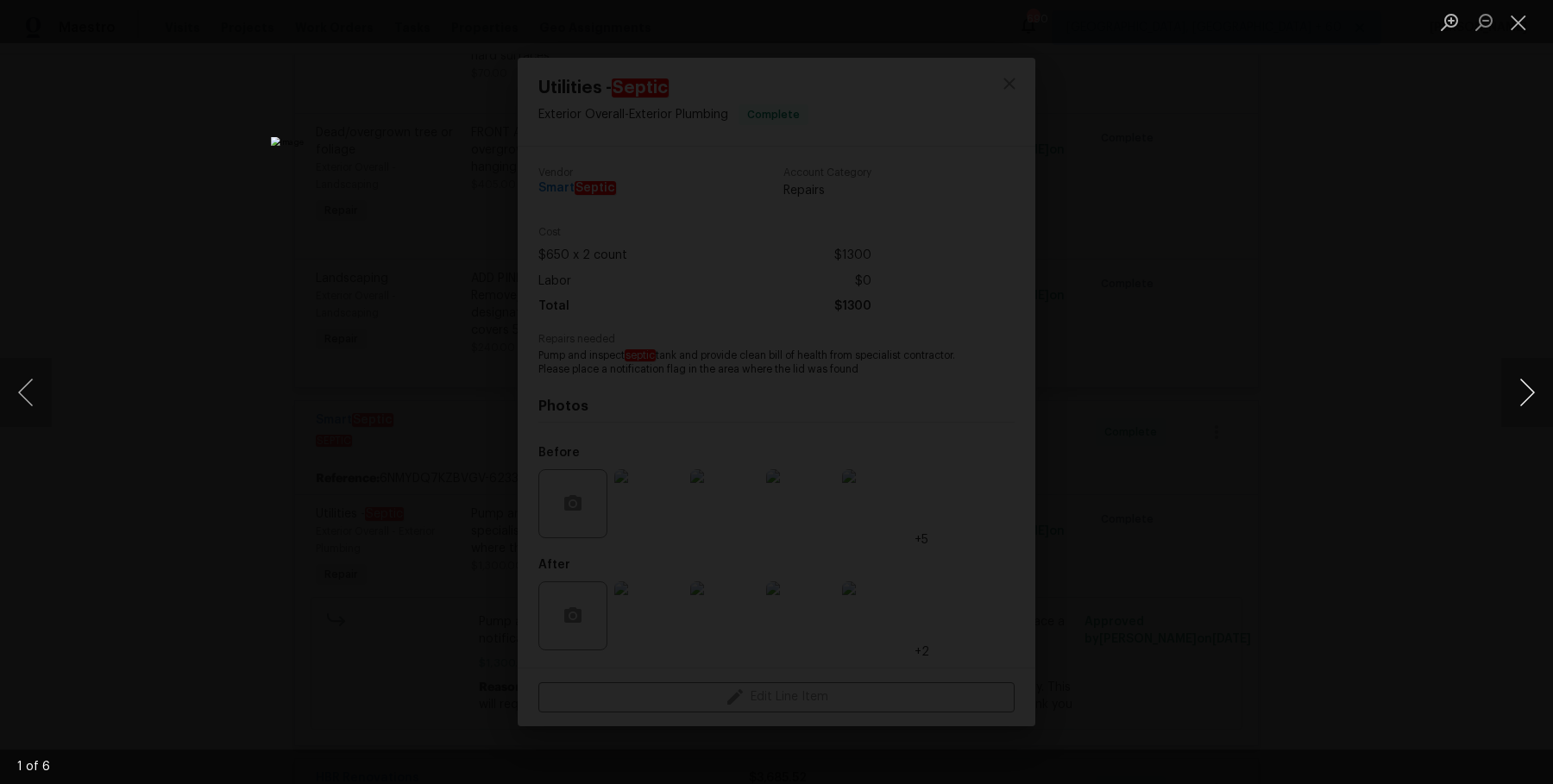
click at [1524, 398] on button "Next image" at bounding box center [1526, 392] width 52 height 69
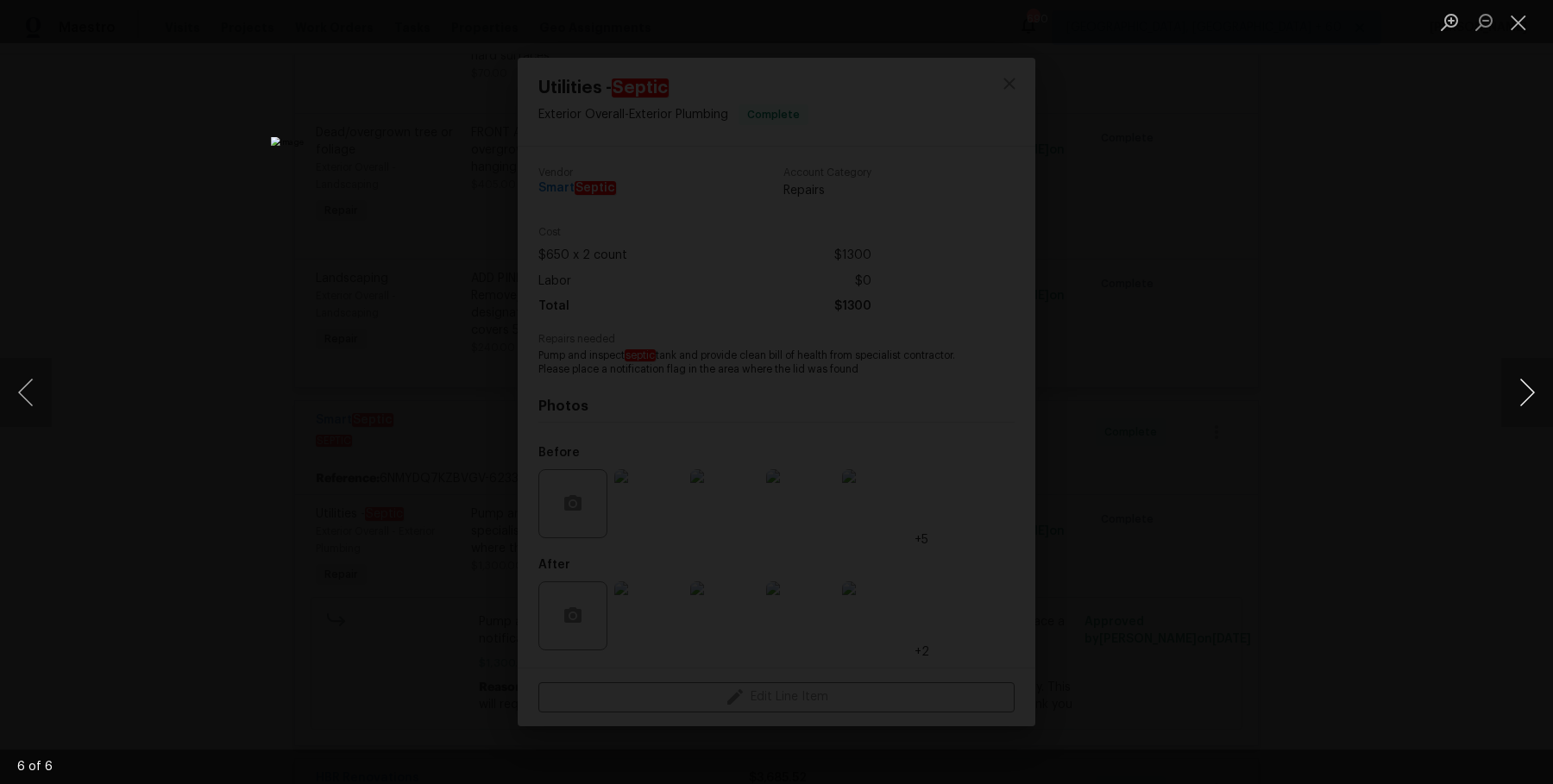
click at [1524, 398] on button "Next image" at bounding box center [1526, 392] width 52 height 69
click at [1524, 398] on button "Next image" at bounding box center [1526, 392] width 52 height 69
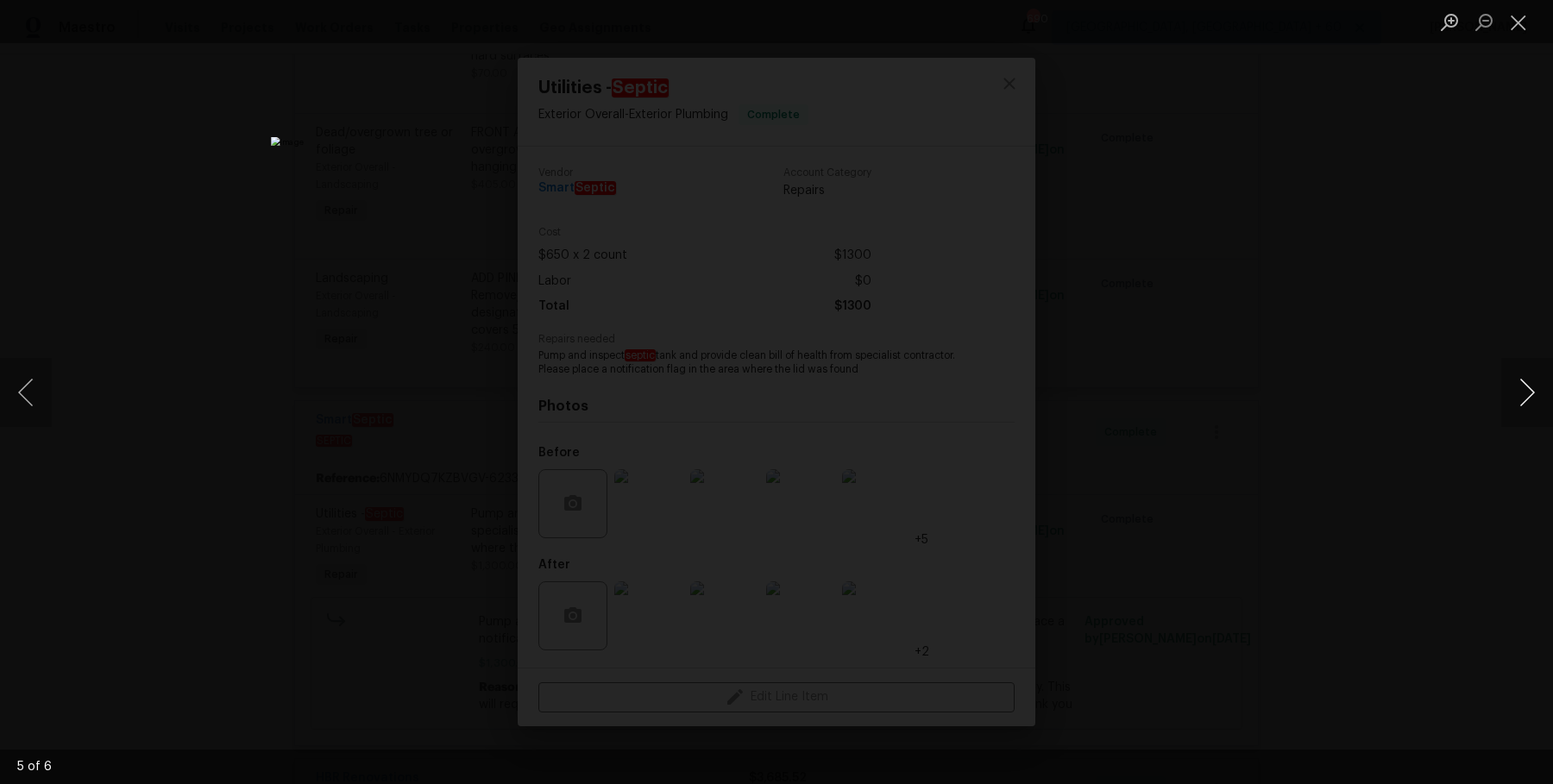
click at [1525, 398] on button "Next image" at bounding box center [1526, 392] width 52 height 69
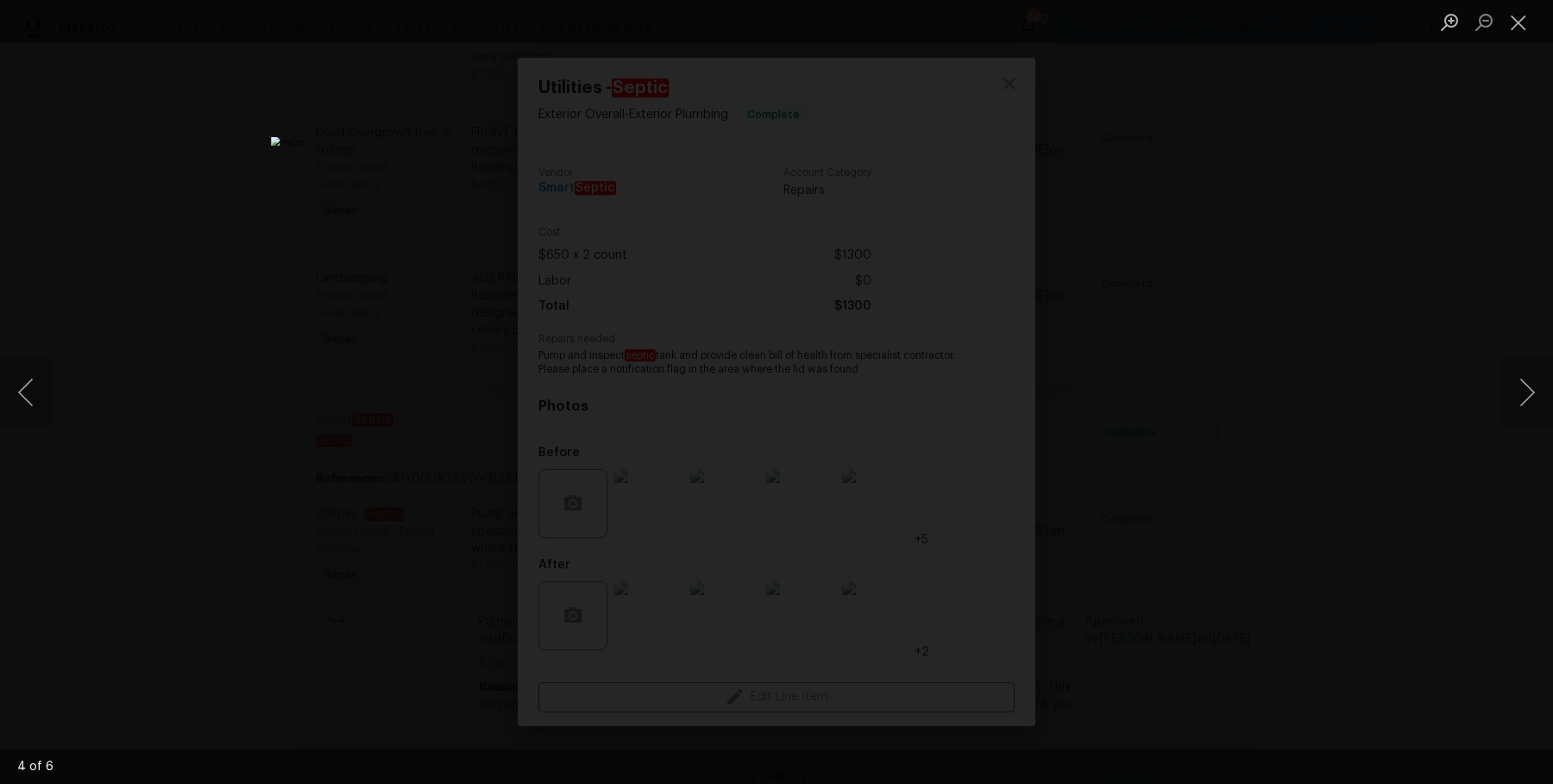
click at [1470, 278] on div "Lightbox" at bounding box center [776, 392] width 1553 height 784
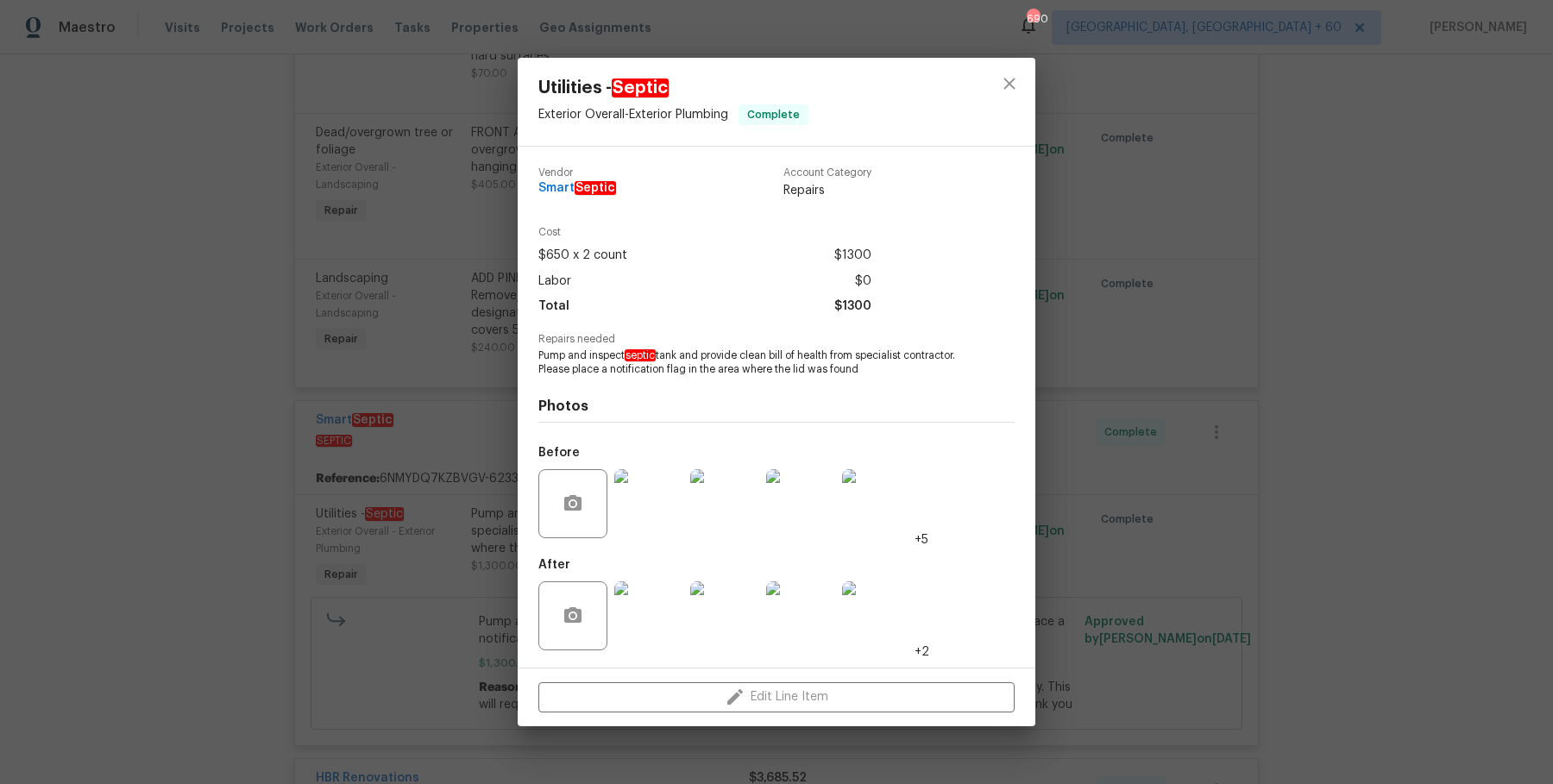
click at [1304, 262] on div "Utilities - Septic Exterior Overall - Exterior Plumbing Complete Vendor Smart S…" at bounding box center [776, 392] width 1553 height 784
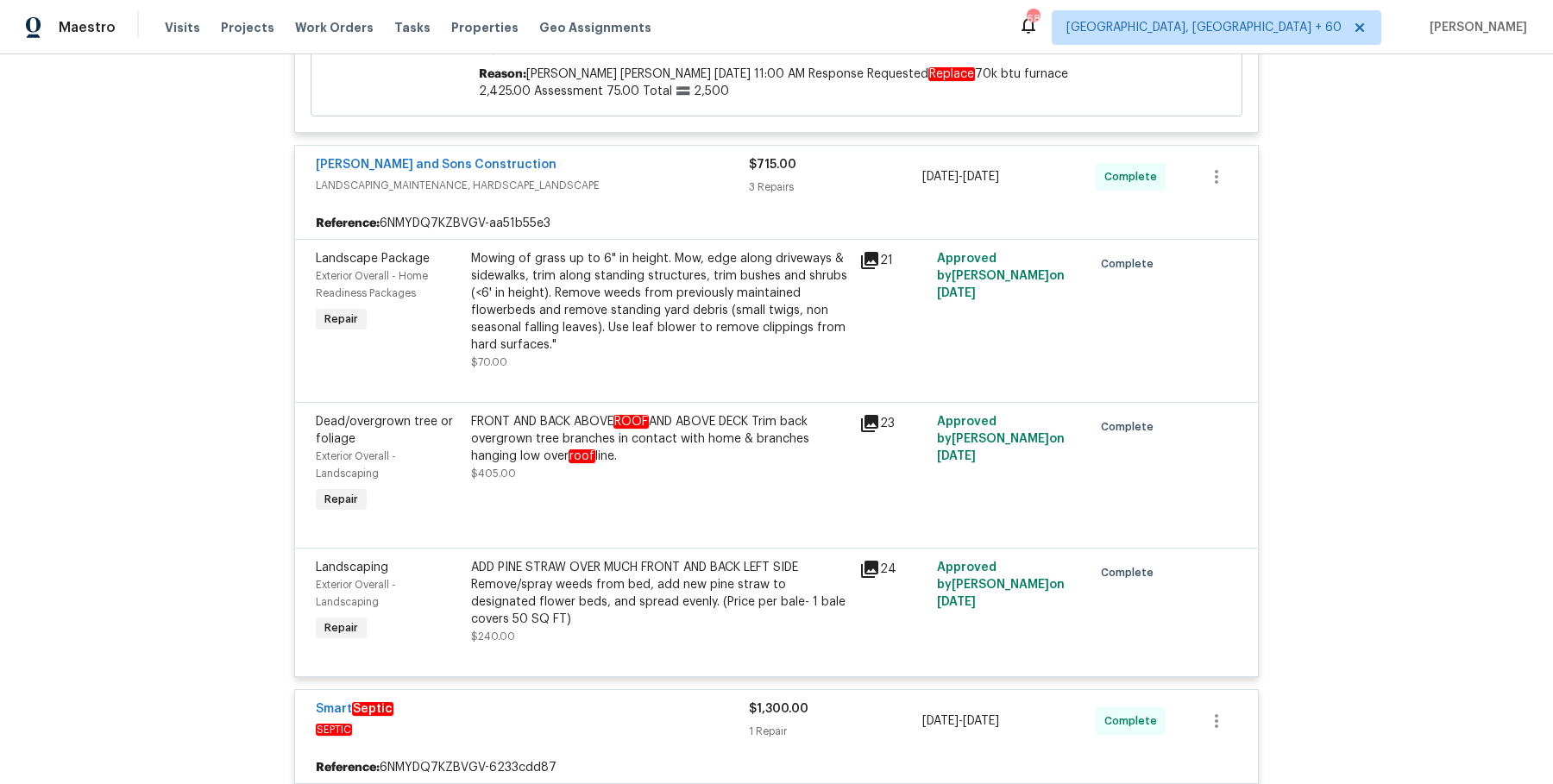
scroll to position [0, 0]
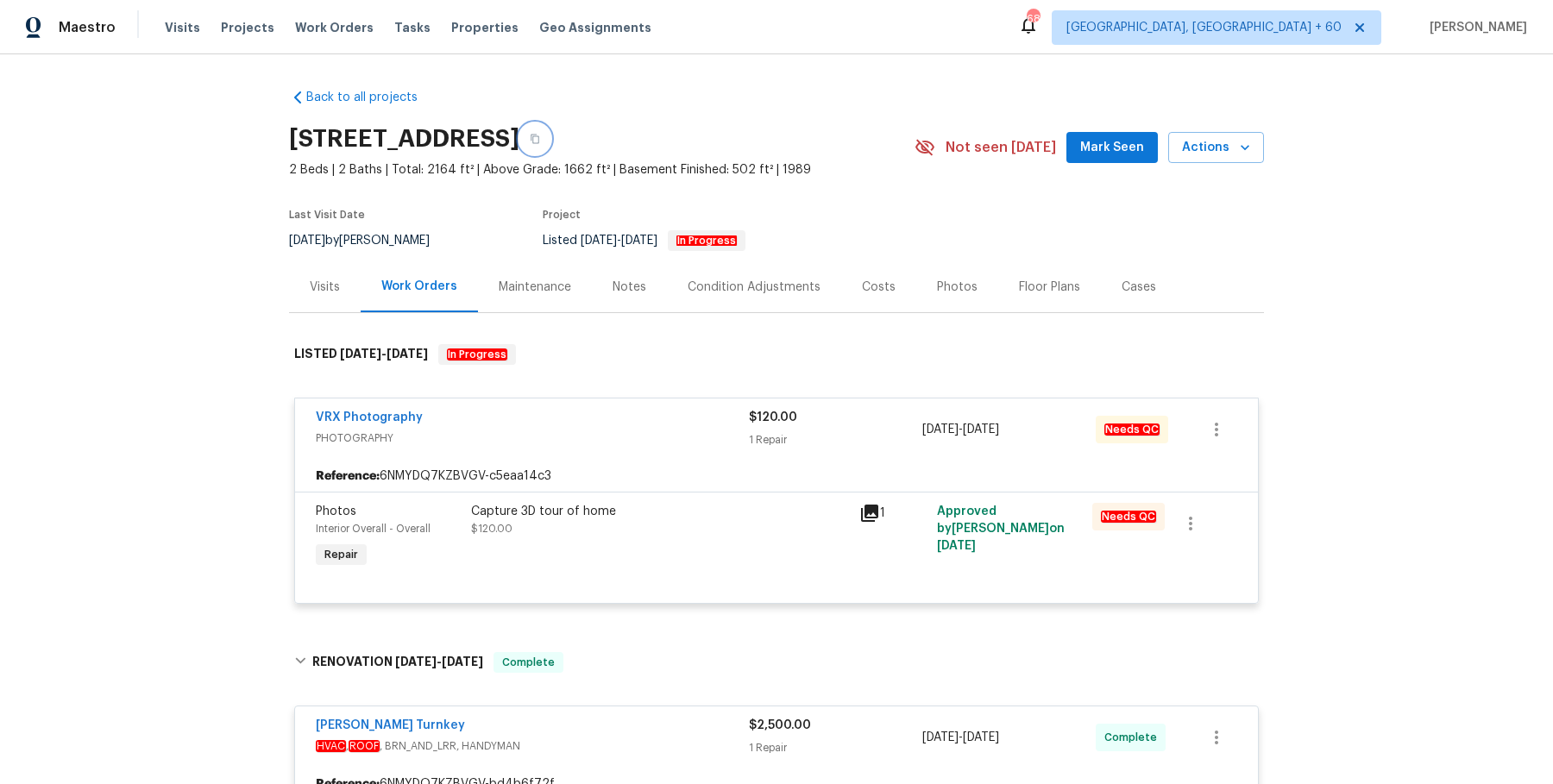
click at [550, 138] on button "button" at bounding box center [535, 140] width 31 height 31
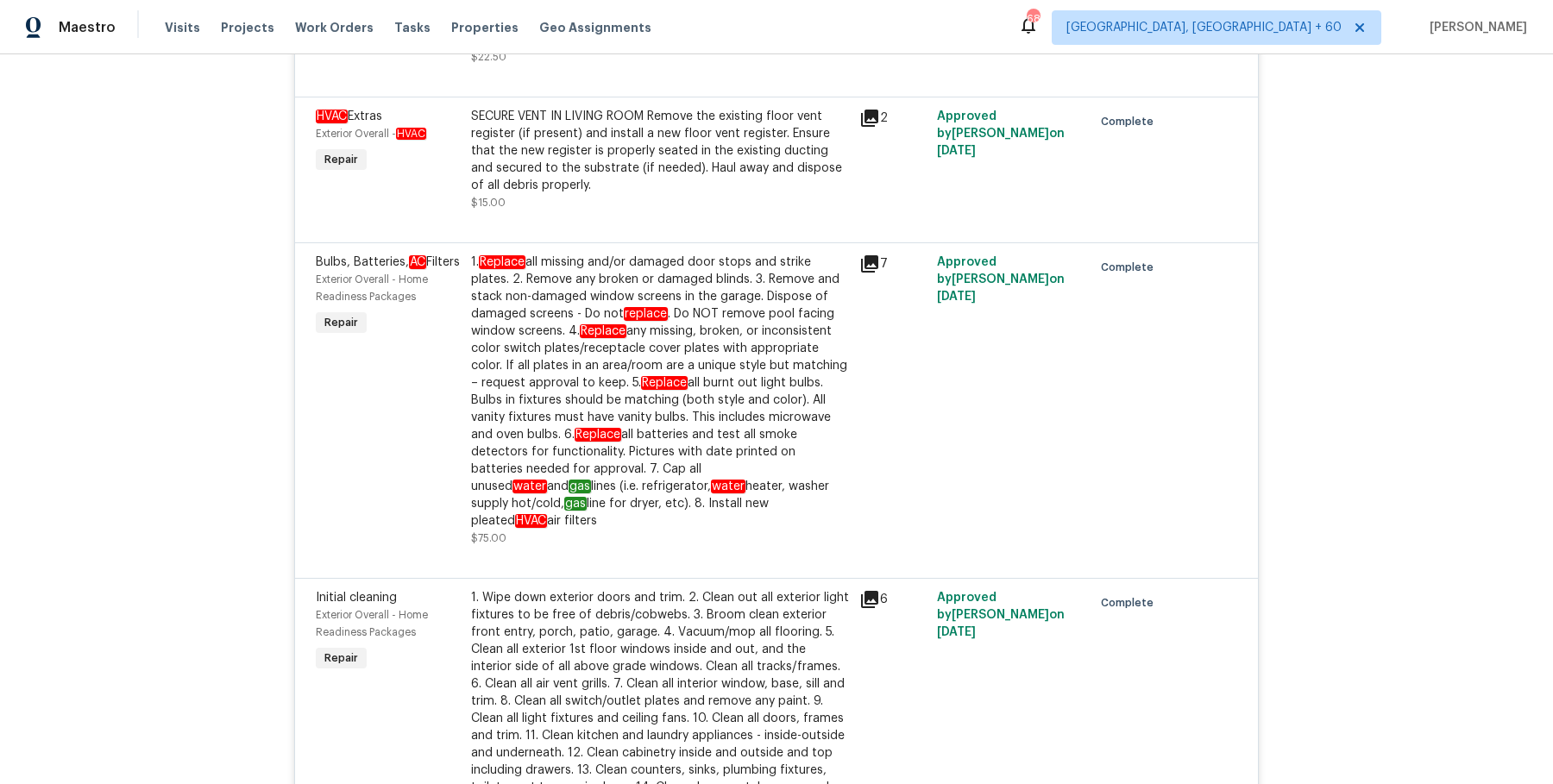
click at [942, 114] on span "Approved by [PERSON_NAME] on [DATE]" at bounding box center [1001, 133] width 128 height 46
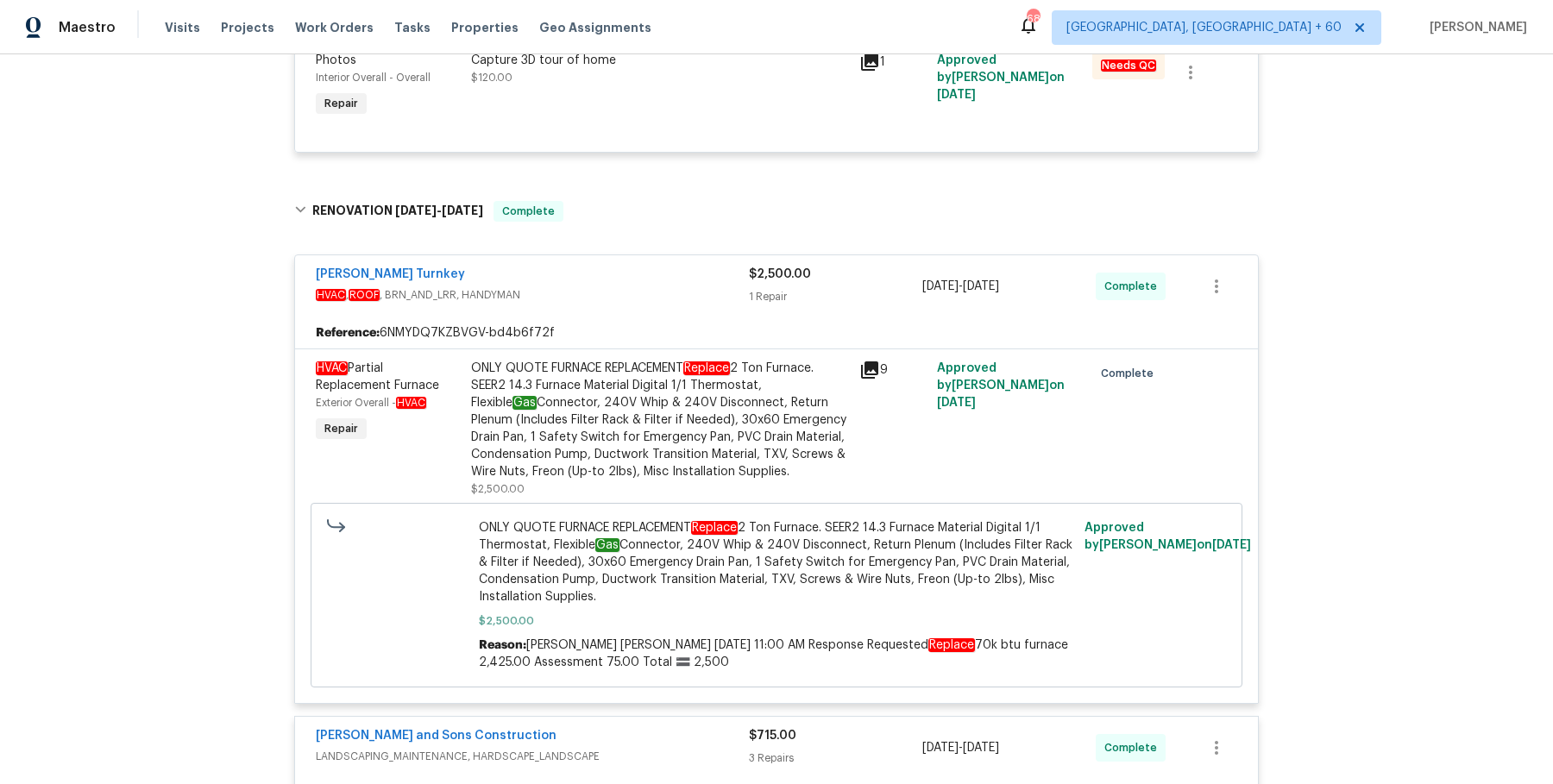
scroll to position [455, 0]
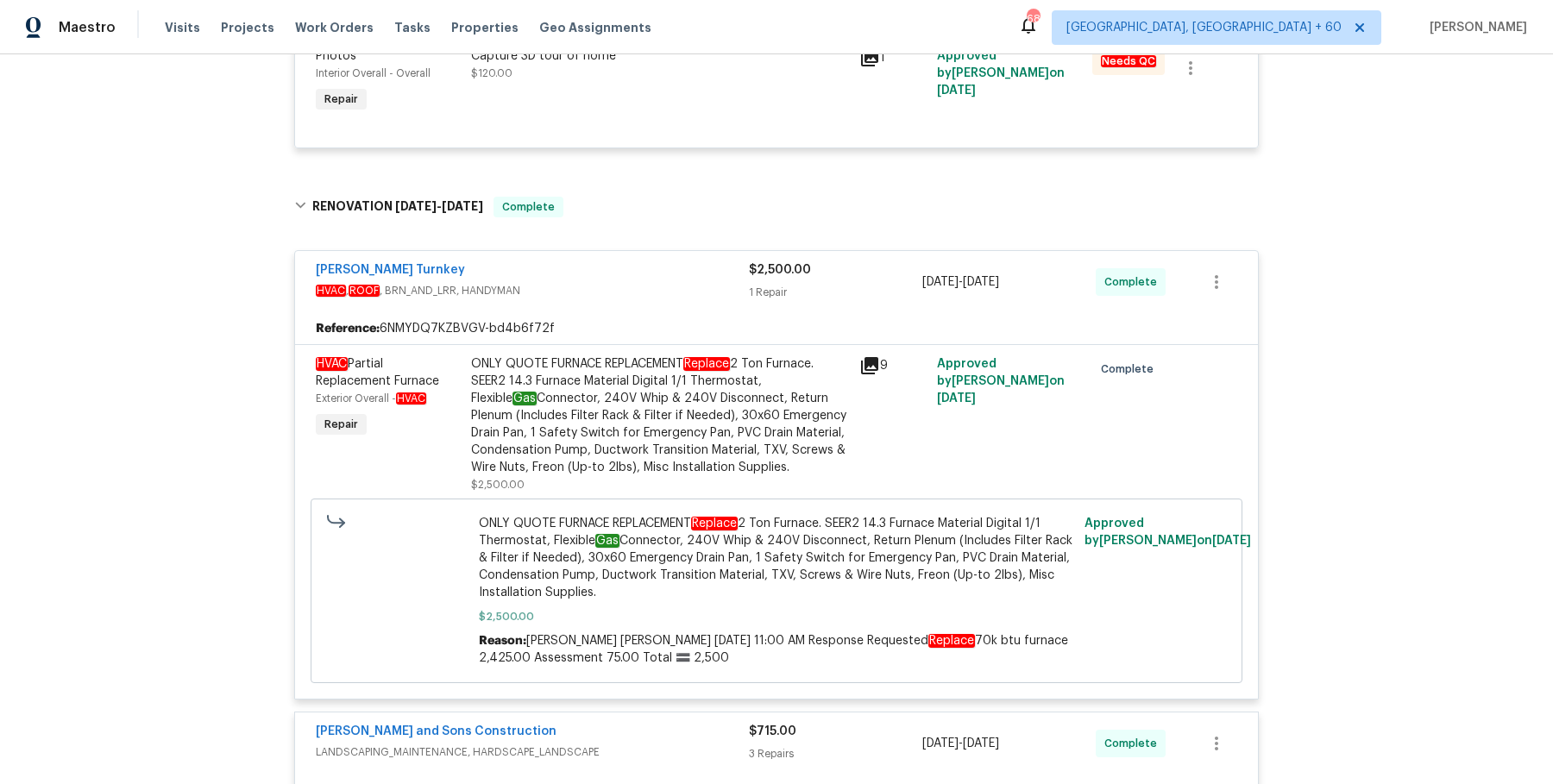
click at [728, 413] on div "ONLY QUOTE FURNACE REPLACEMENT Replace 2 Ton Furnace. SEER2 14.3 Furnace Materi…" at bounding box center [660, 416] width 377 height 121
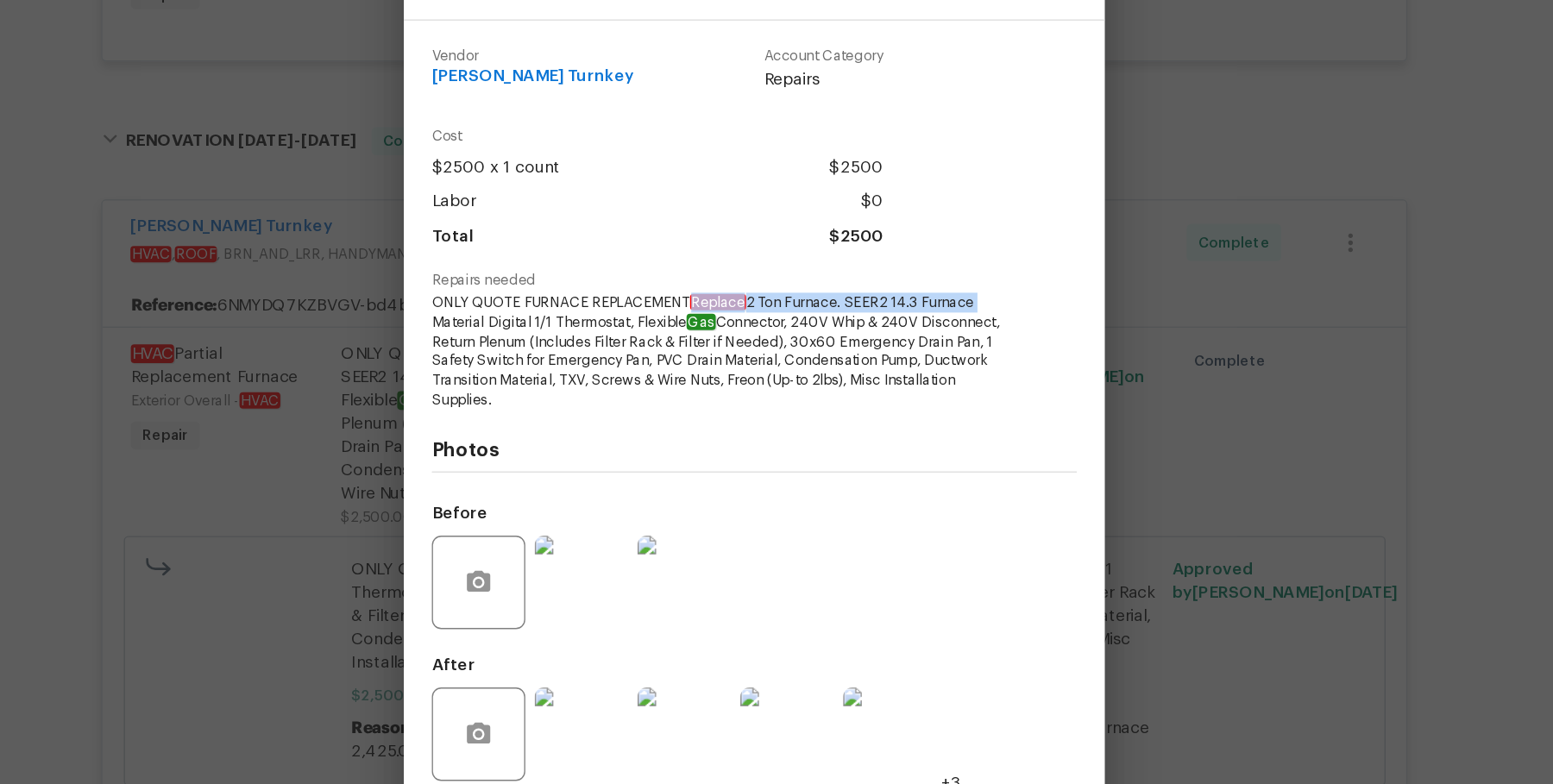
drag, startPoint x: 729, startPoint y: 325, endPoint x: 944, endPoint y: 326, distance: 215.0
click at [944, 326] on span "ONLY QUOTE FURNACE REPLACEMENT Replace 2 Ton Furnace. SEER2 14.3 Furnace Materi…" at bounding box center [753, 363] width 429 height 87
copy span "Replace 2 Ton Furnace. SEER2 14.3 Furnace"
click at [1140, 323] on div "HVAC Partial Replacement Furnace Exterior Overall - HVAC Complete Vendor [PERSO…" at bounding box center [776, 392] width 1553 height 784
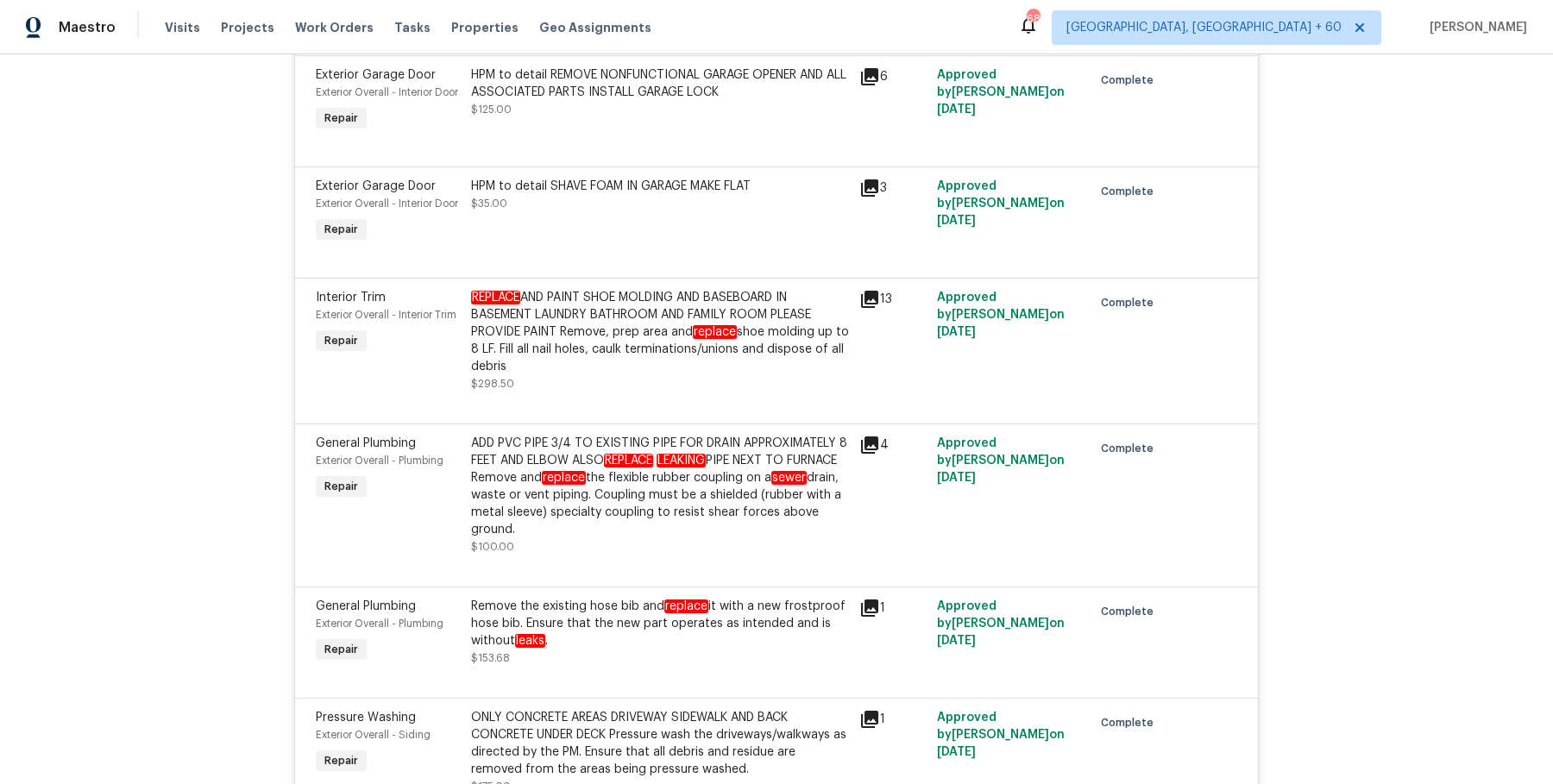
scroll to position [4810, 0]
click at [764, 504] on div "ADD PVC PIPE 3/4 TO EXISTING PIPE FOR DRAIN APPROXIMATELY 8 FEET AND ELBOW ALSO…" at bounding box center [660, 484] width 377 height 103
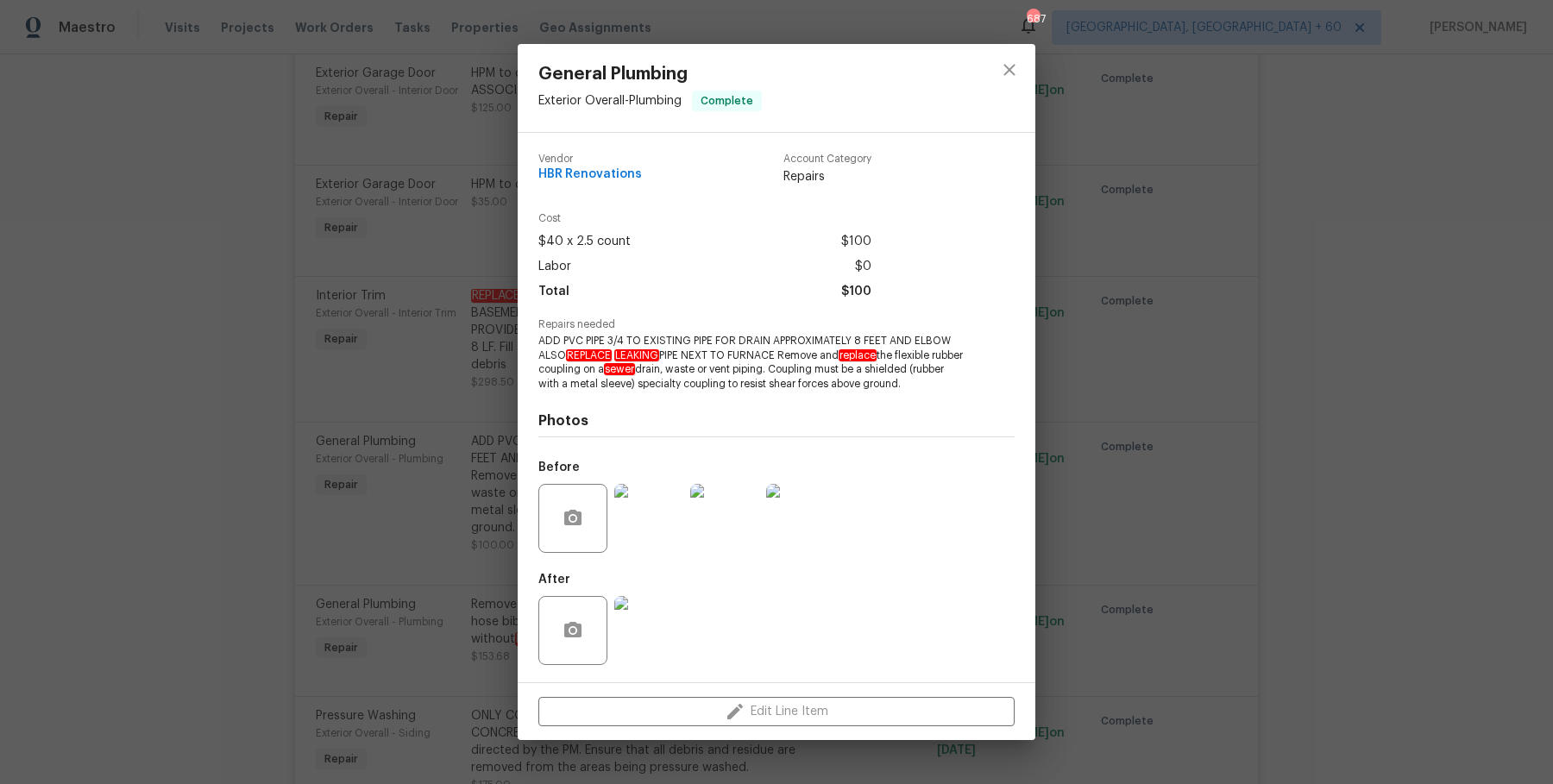
click at [649, 497] on img at bounding box center [649, 518] width 69 height 69
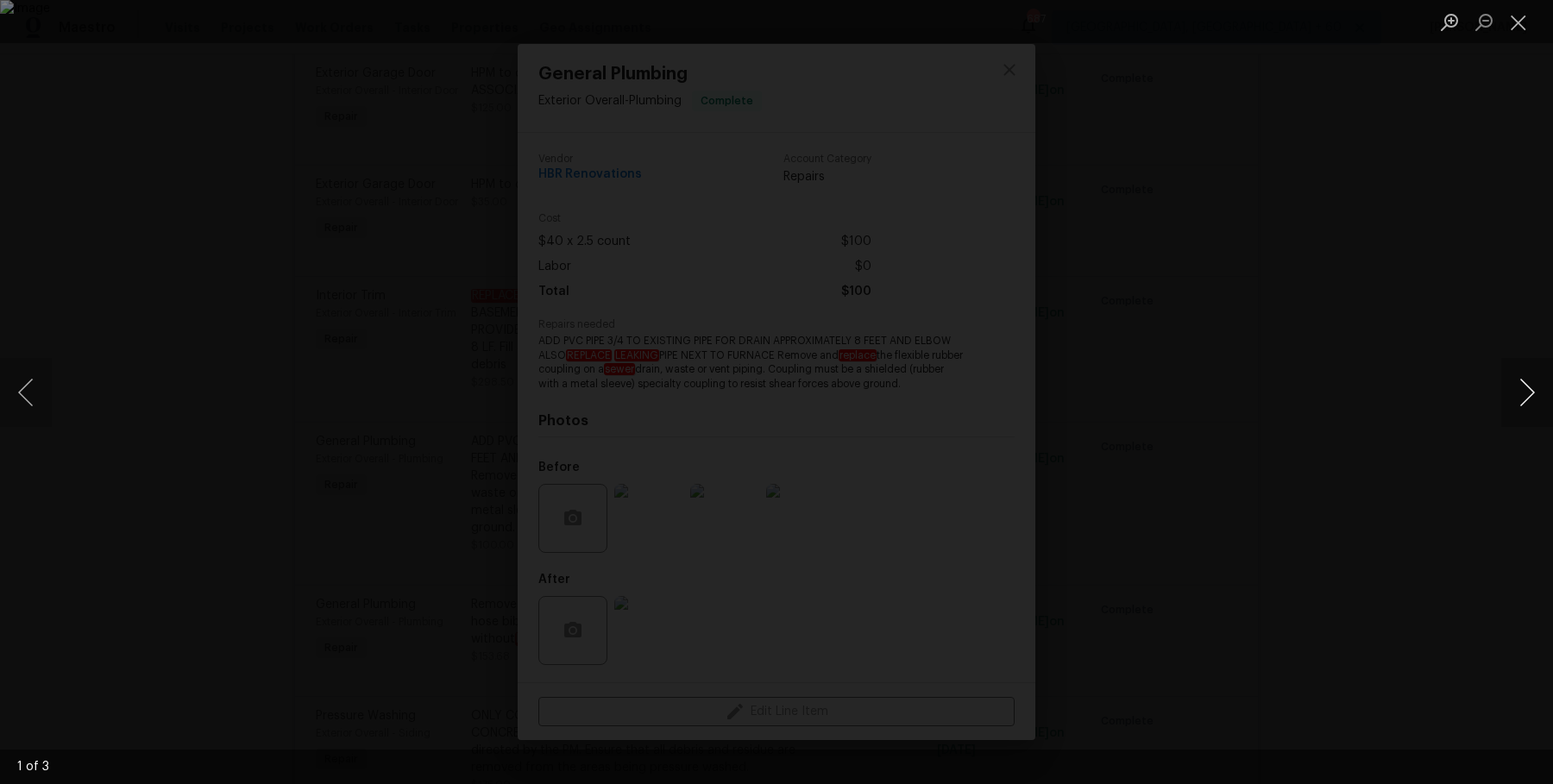
click at [1530, 401] on button "Next image" at bounding box center [1526, 392] width 52 height 69
click at [1463, 296] on div "Lightbox" at bounding box center [776, 392] width 1553 height 784
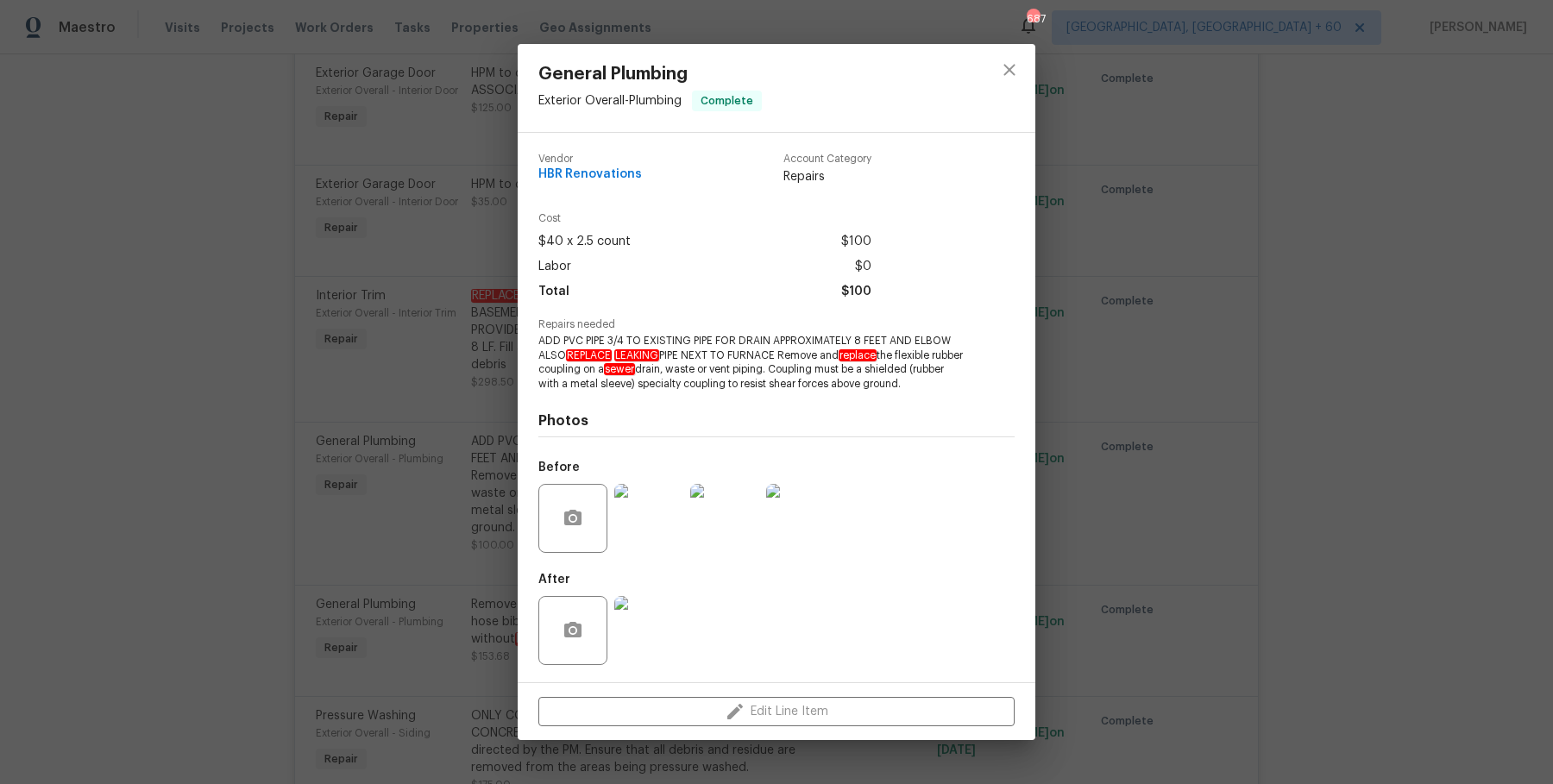
click at [1463, 296] on div "General Plumbing Exterior Overall - Plumbing Complete Vendor HBR Renovations Ac…" at bounding box center [776, 392] width 1553 height 784
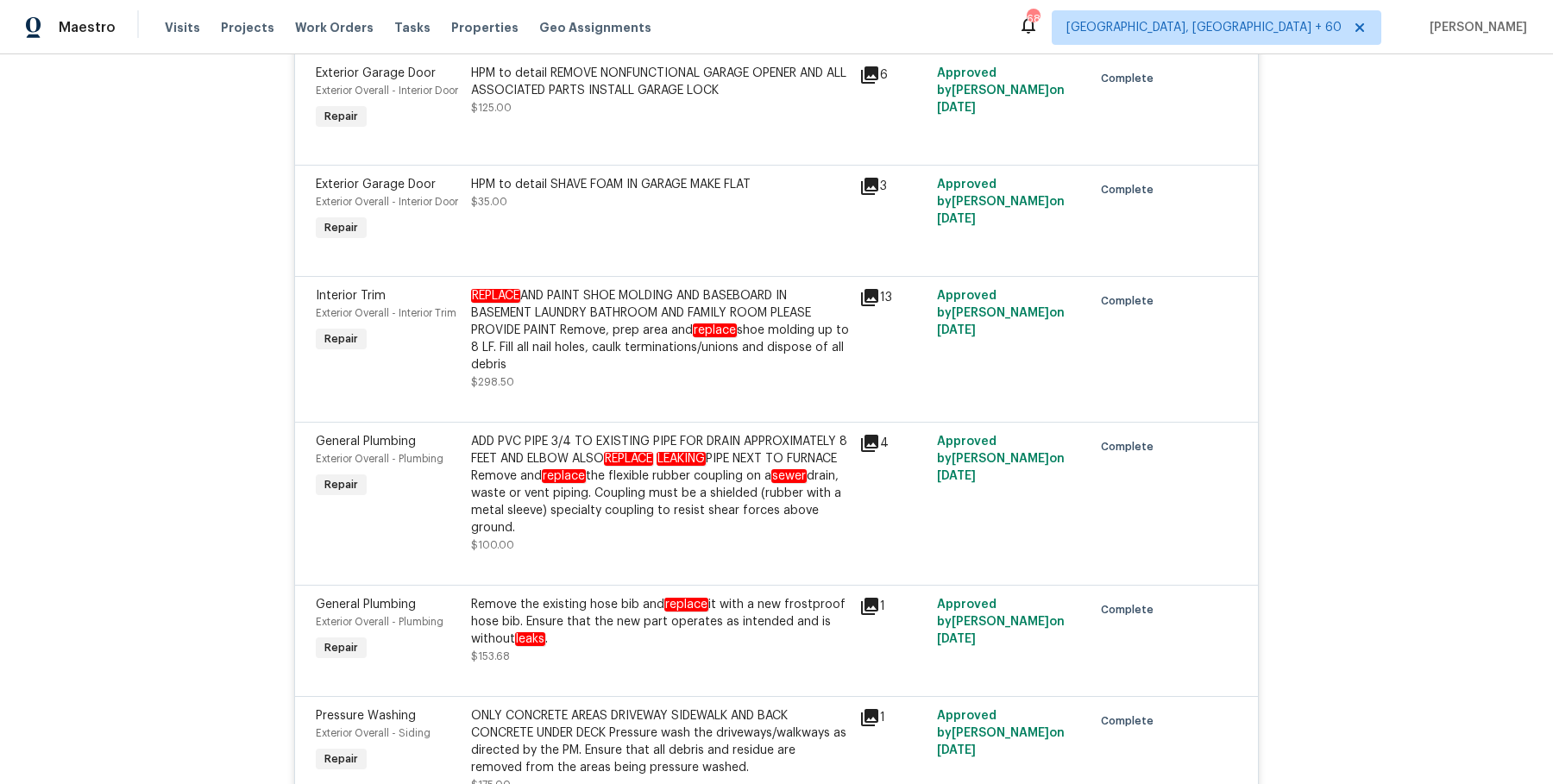
click at [674, 496] on div "ADD PVC PIPE 3/4 TO EXISTING PIPE FOR DRAIN APPROXIMATELY 8 FEET AND ELBOW ALSO…" at bounding box center [660, 484] width 377 height 103
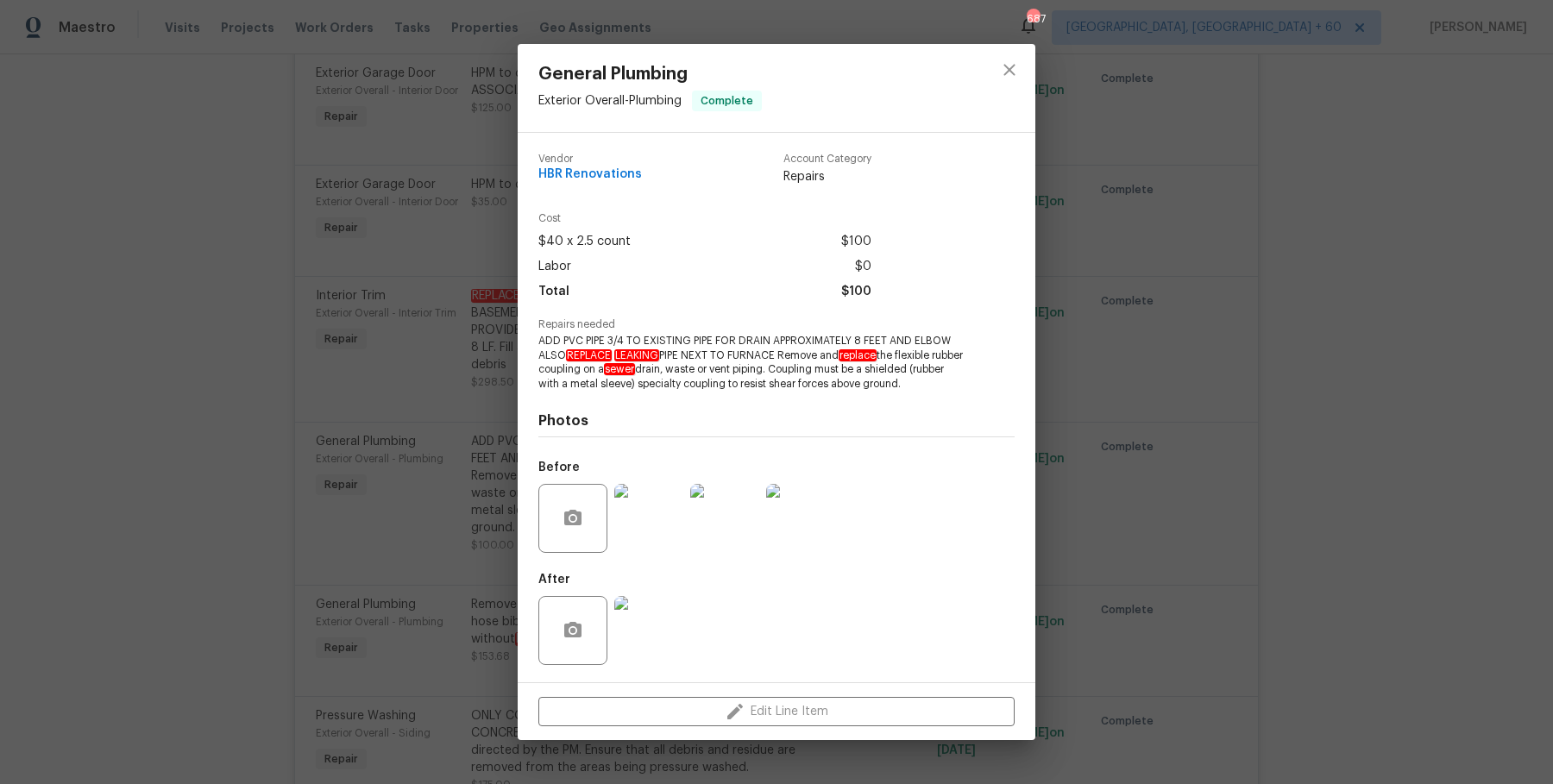
click at [1077, 301] on div "General Plumbing Exterior Overall - Plumbing Complete Vendor HBR Renovations Ac…" at bounding box center [776, 392] width 1553 height 784
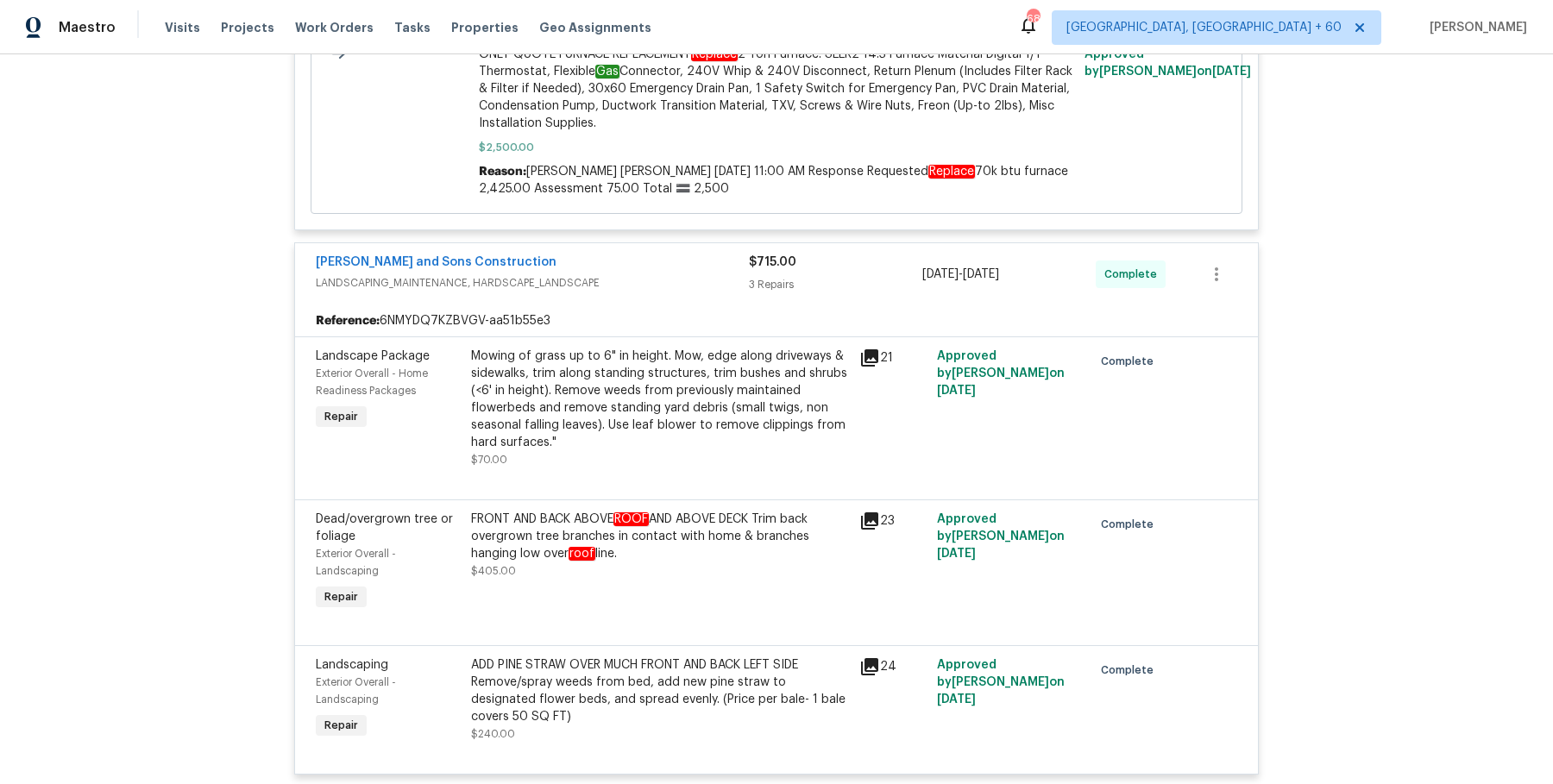
scroll to position [0, 0]
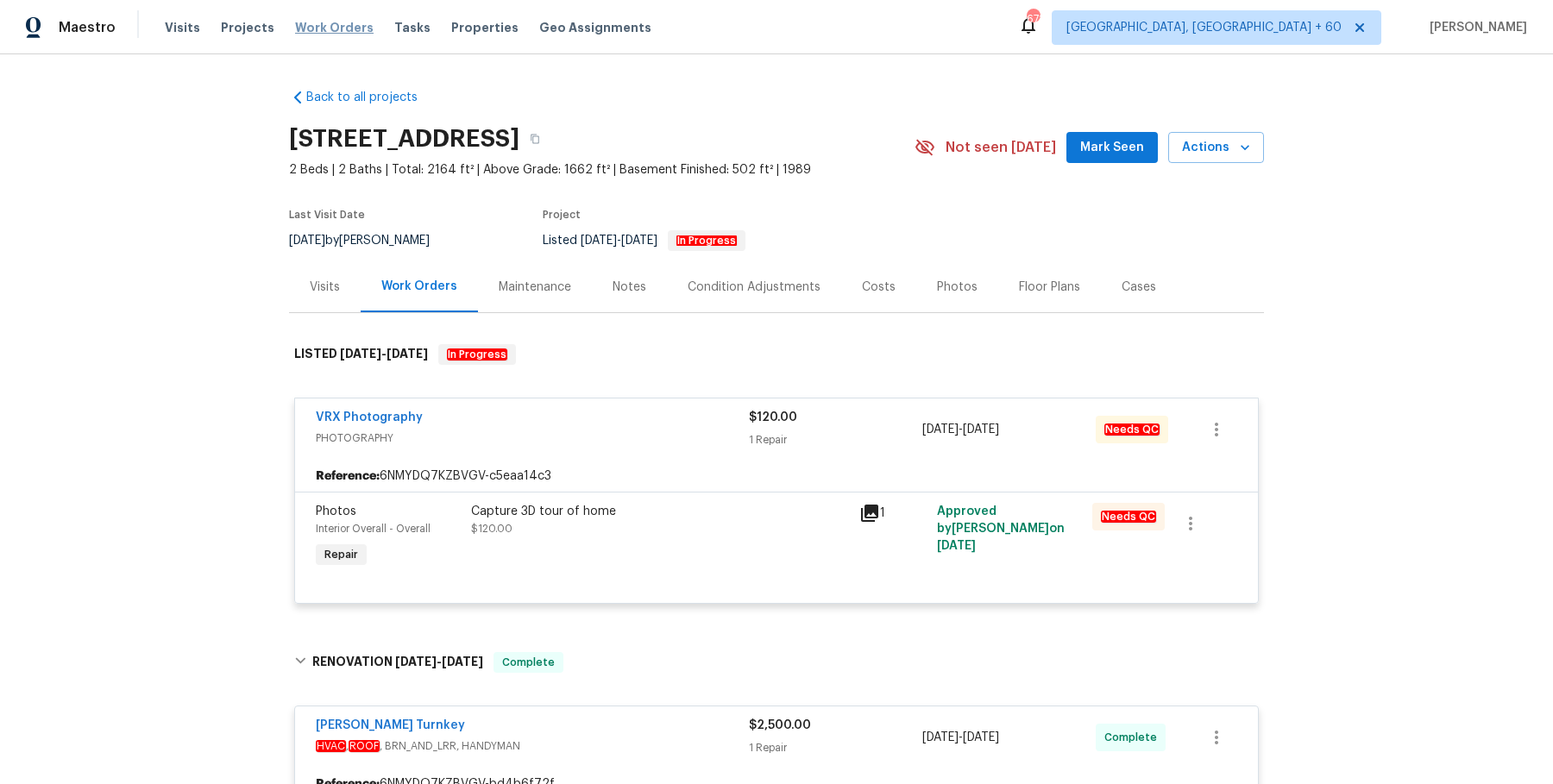
click at [317, 24] on span "Work Orders" at bounding box center [334, 28] width 79 height 18
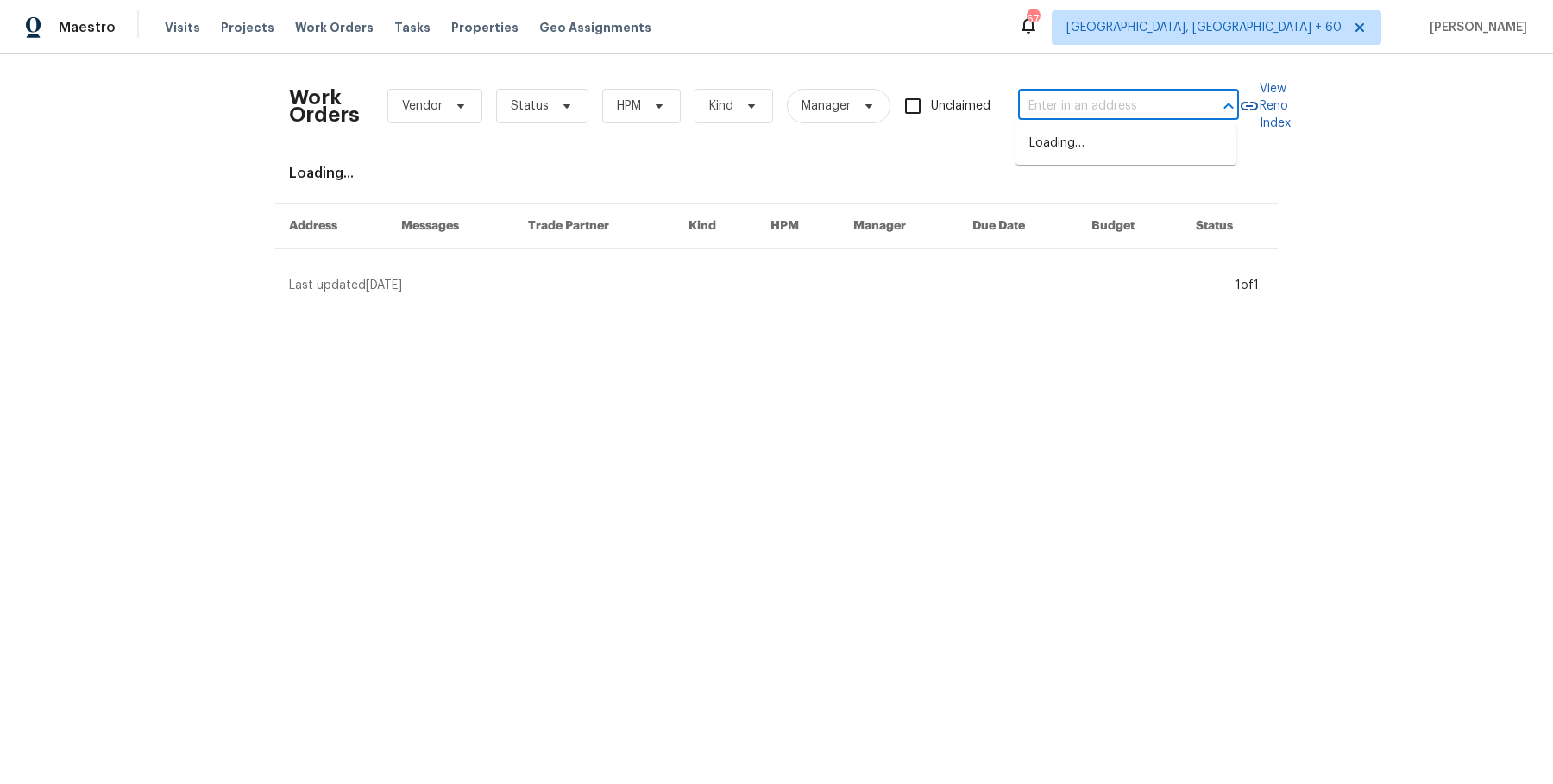
click at [1138, 98] on input "text" at bounding box center [1105, 106] width 173 height 27
paste input "[STREET_ADDRESS][PERSON_NAME]"
type input "[STREET_ADDRESS][PERSON_NAME]"
click at [1098, 140] on li "[STREET_ADDRESS]" at bounding box center [1125, 143] width 221 height 28
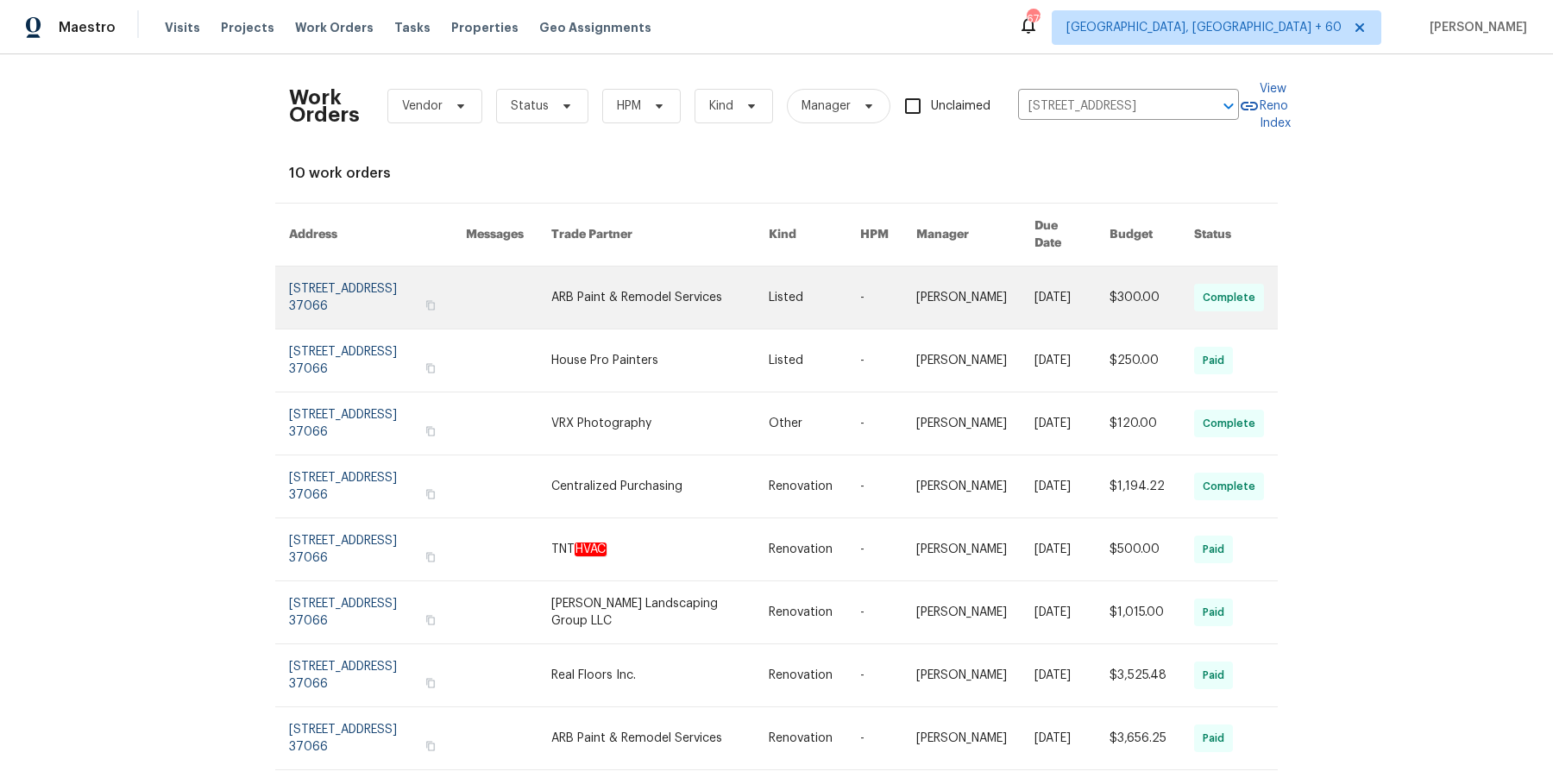
click at [801, 300] on link at bounding box center [814, 297] width 91 height 62
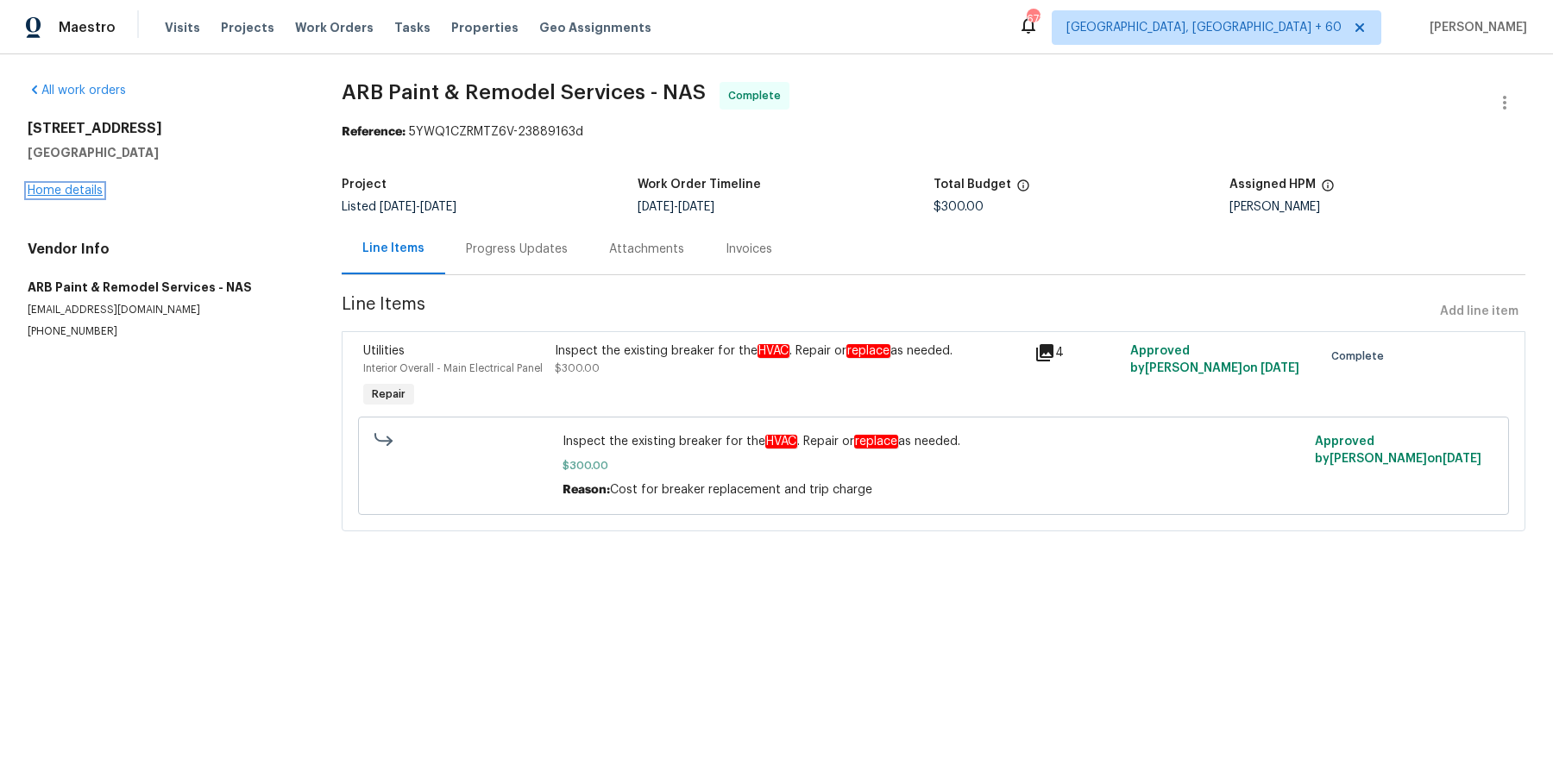
click at [85, 191] on link "Home details" at bounding box center [65, 191] width 75 height 12
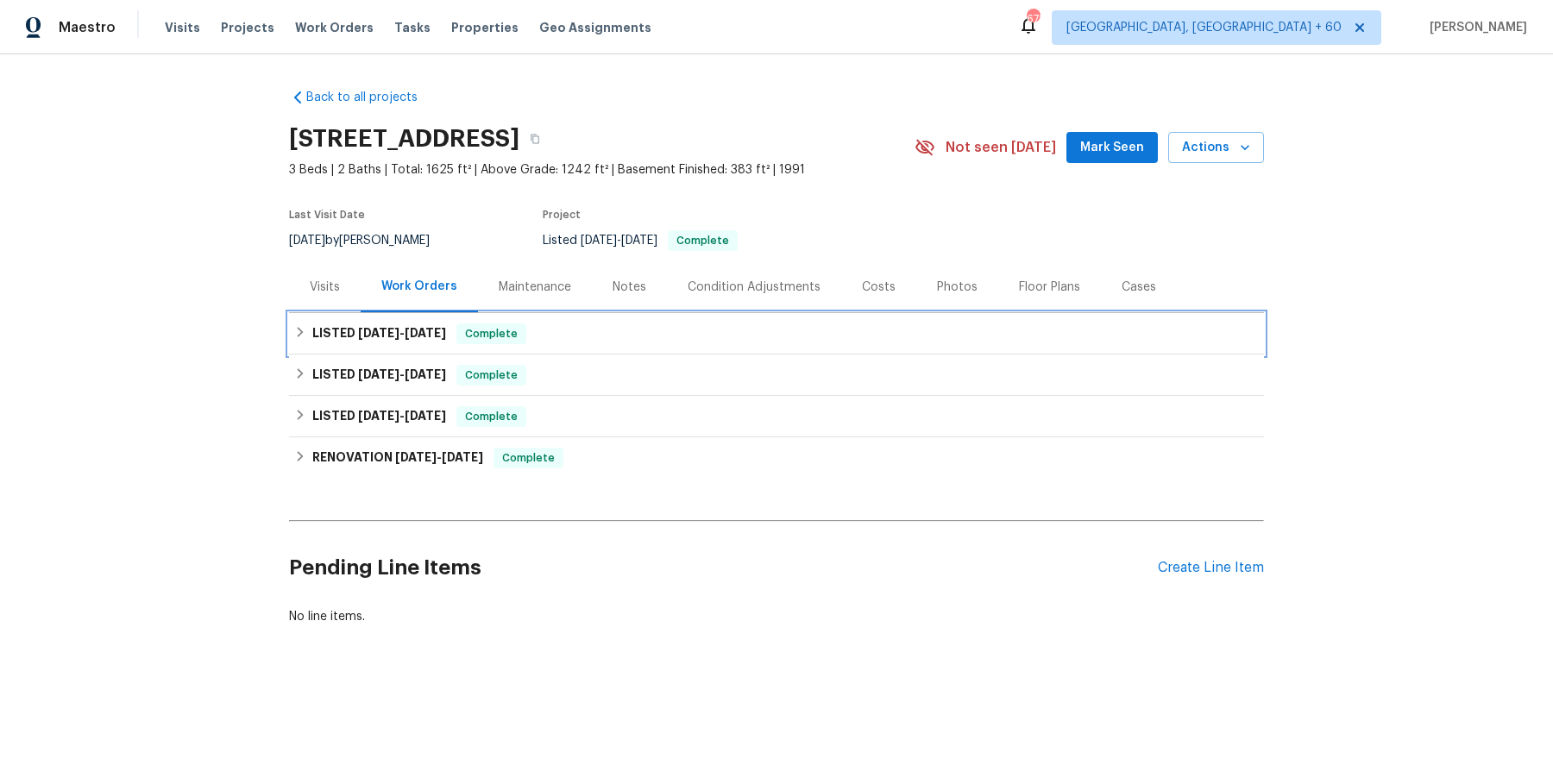
click at [555, 335] on div "LISTED [DATE] - [DATE] Complete" at bounding box center [776, 333] width 964 height 21
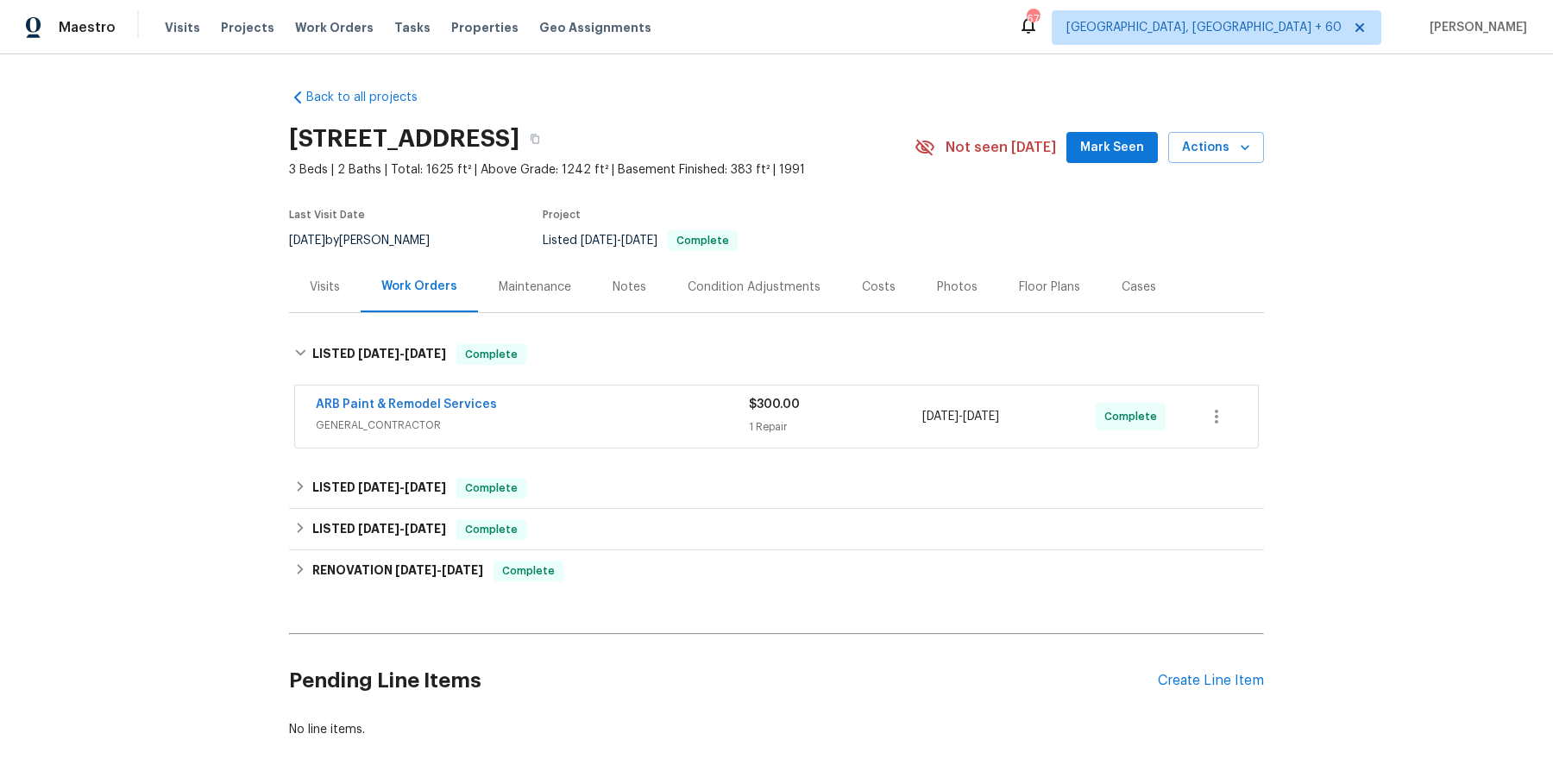
click at [573, 422] on span "GENERAL_CONTRACTOR" at bounding box center [532, 425] width 433 height 18
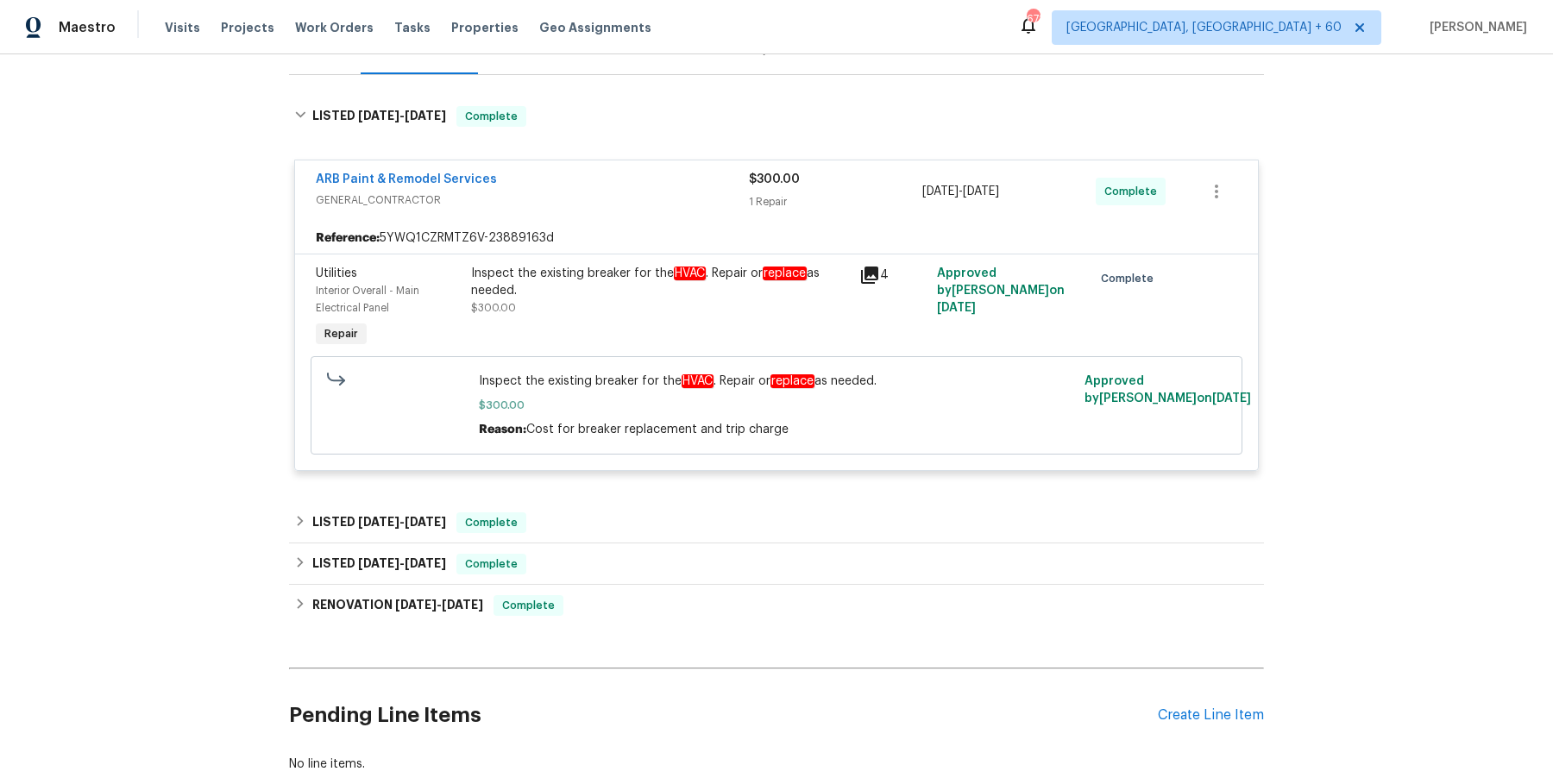
scroll to position [254, 0]
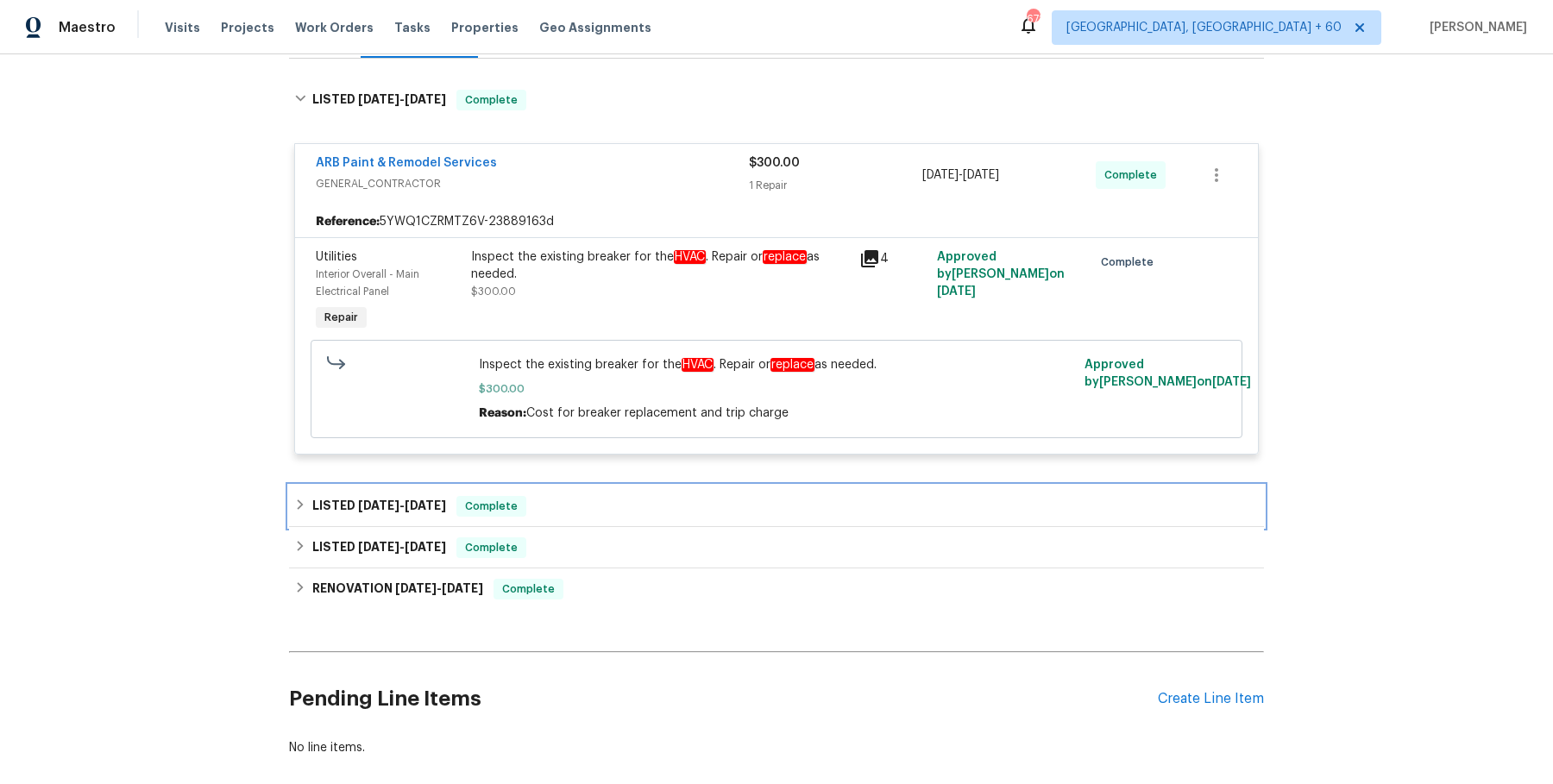
click at [553, 503] on div "LISTED [DATE] - [DATE] Complete" at bounding box center [776, 506] width 964 height 21
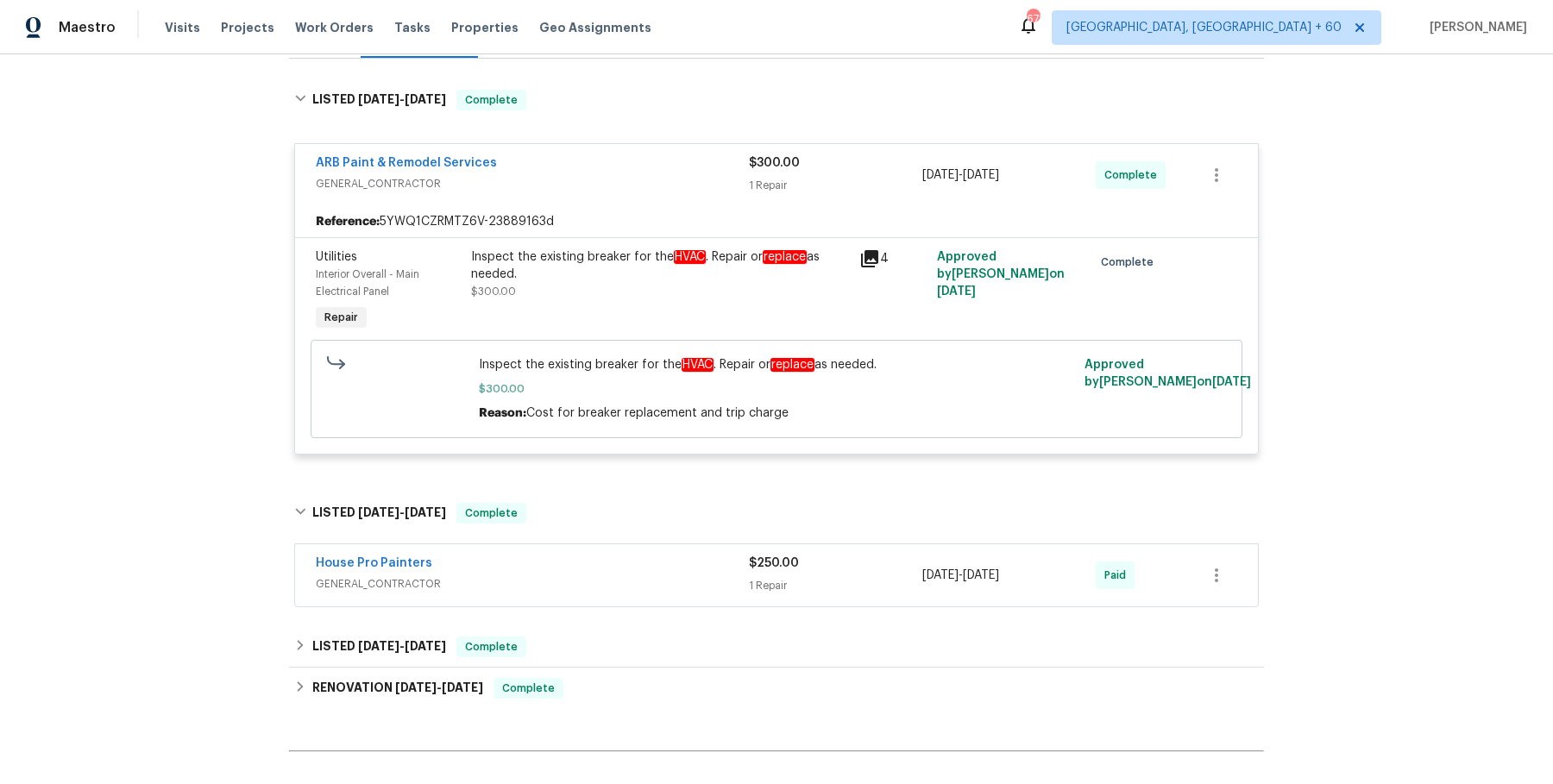
click at [569, 586] on span "GENERAL_CONTRACTOR" at bounding box center [532, 584] width 433 height 18
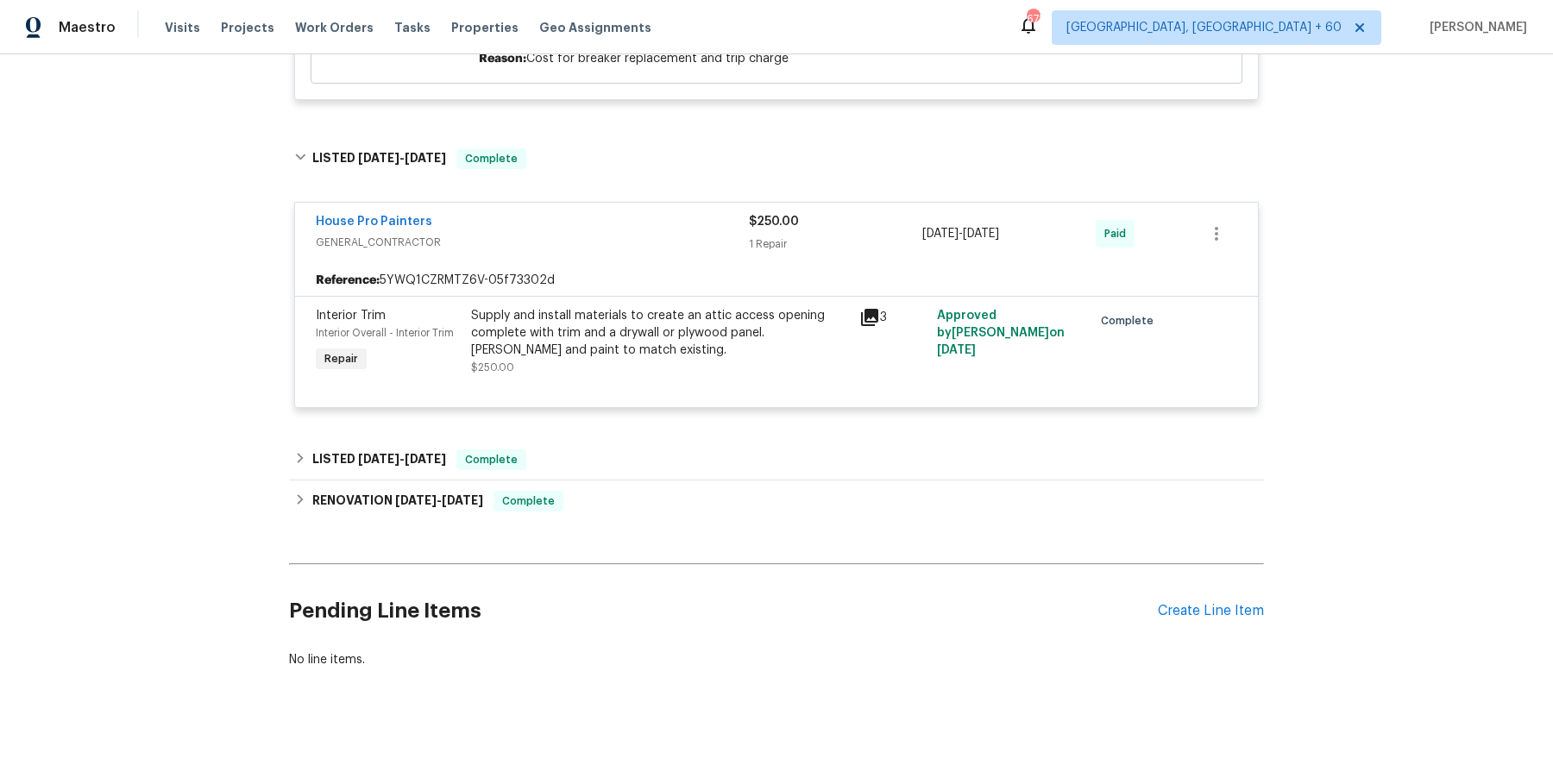
scroll to position [608, 0]
click at [596, 447] on div "LISTED [DATE] - [DATE] Complete" at bounding box center [776, 461] width 975 height 41
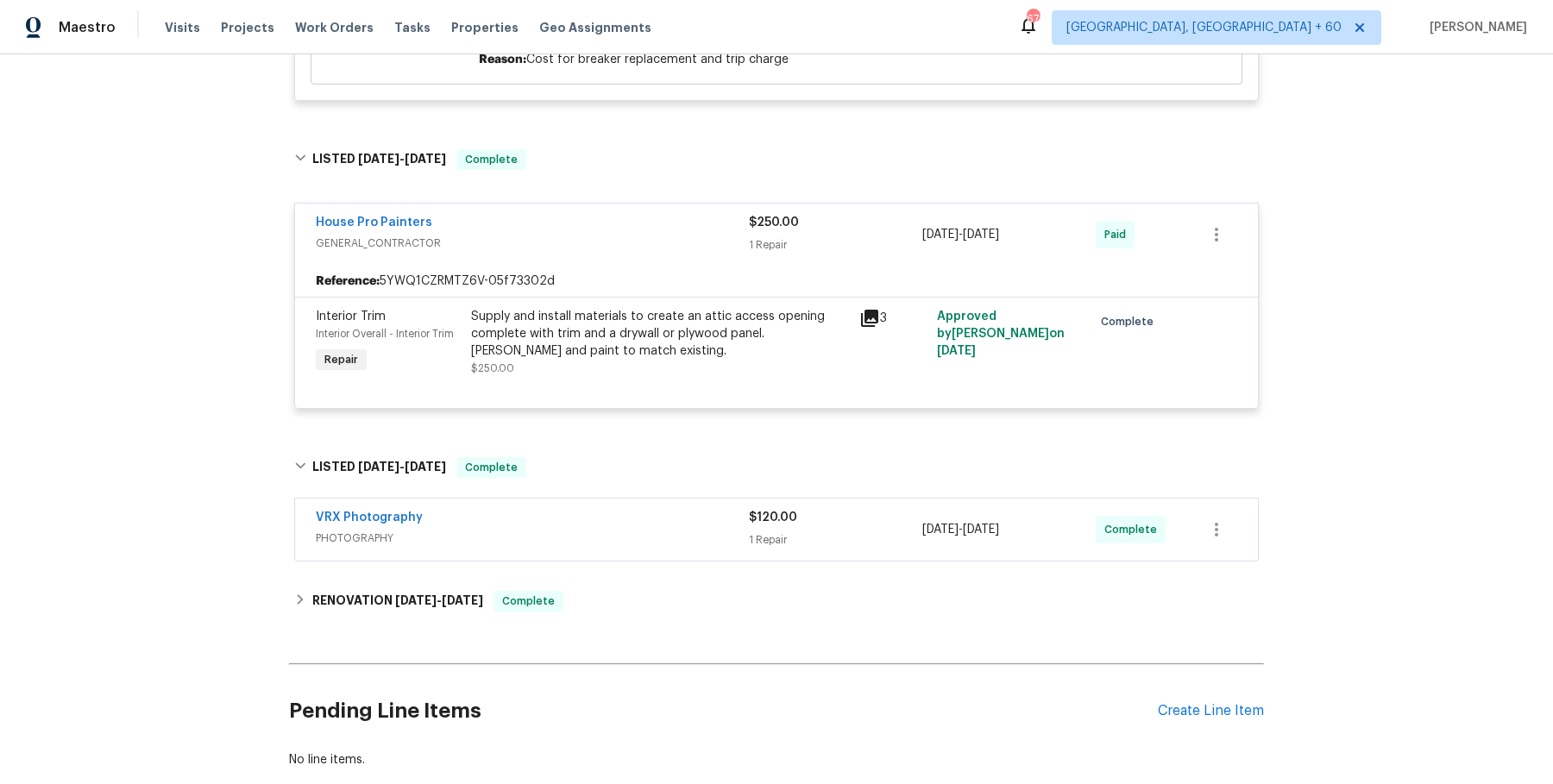
click at [616, 533] on span "PHOTOGRAPHY" at bounding box center [532, 538] width 433 height 18
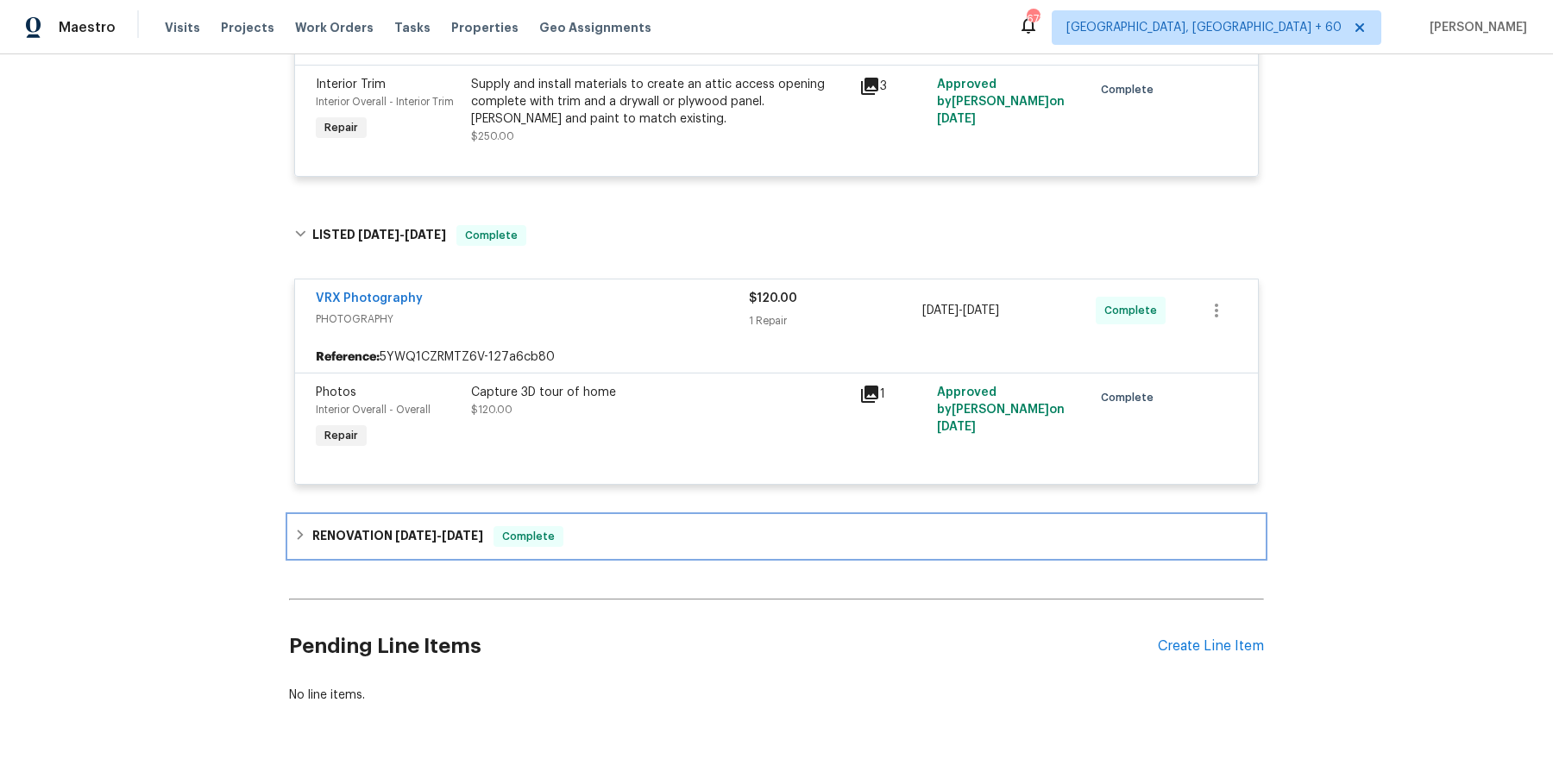
click at [616, 533] on div "RENOVATION [DATE] - [DATE] Complete" at bounding box center [776, 535] width 964 height 21
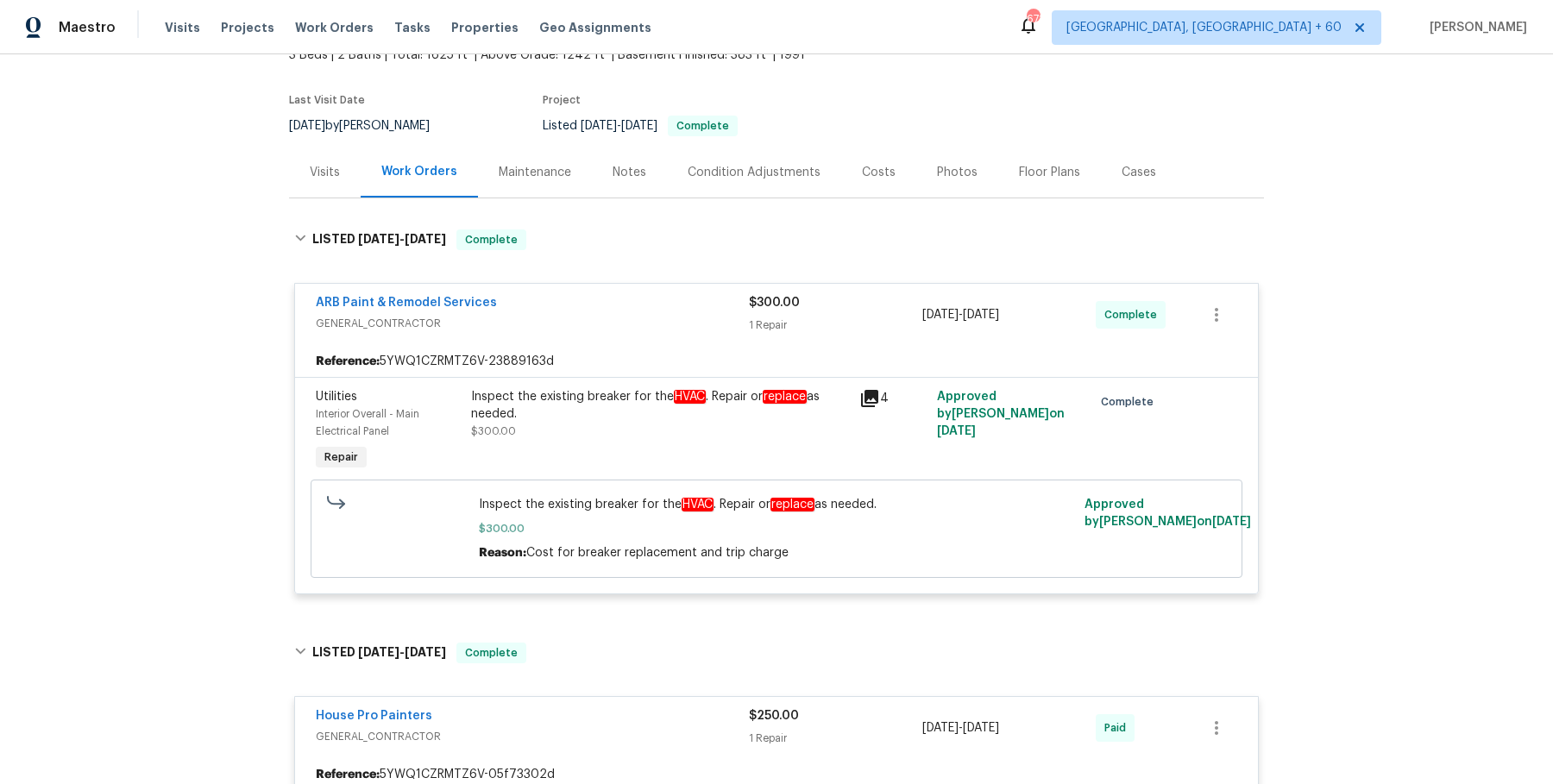
scroll to position [109, 0]
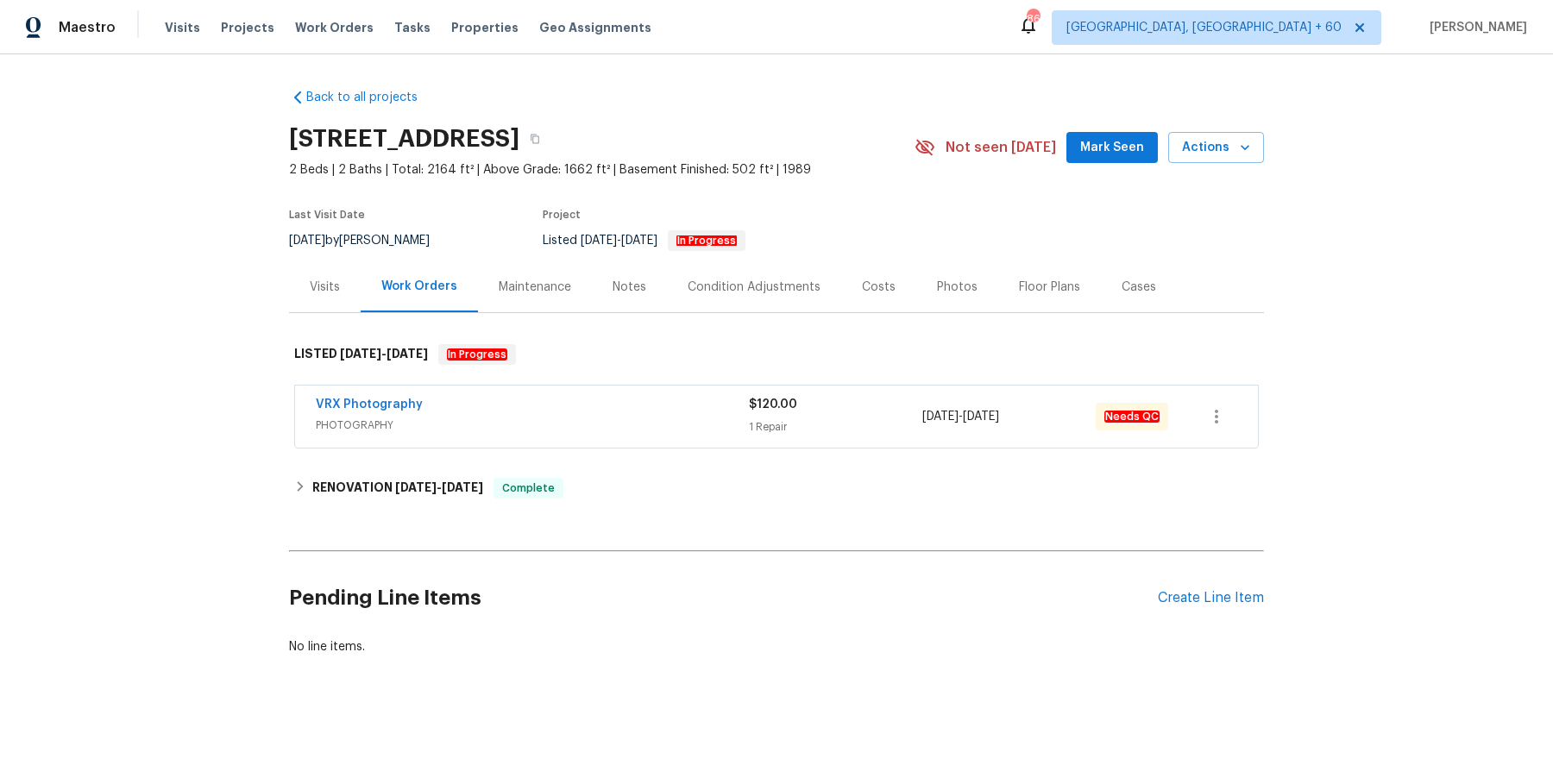
click at [327, 278] on div "Visits" at bounding box center [324, 287] width 30 height 18
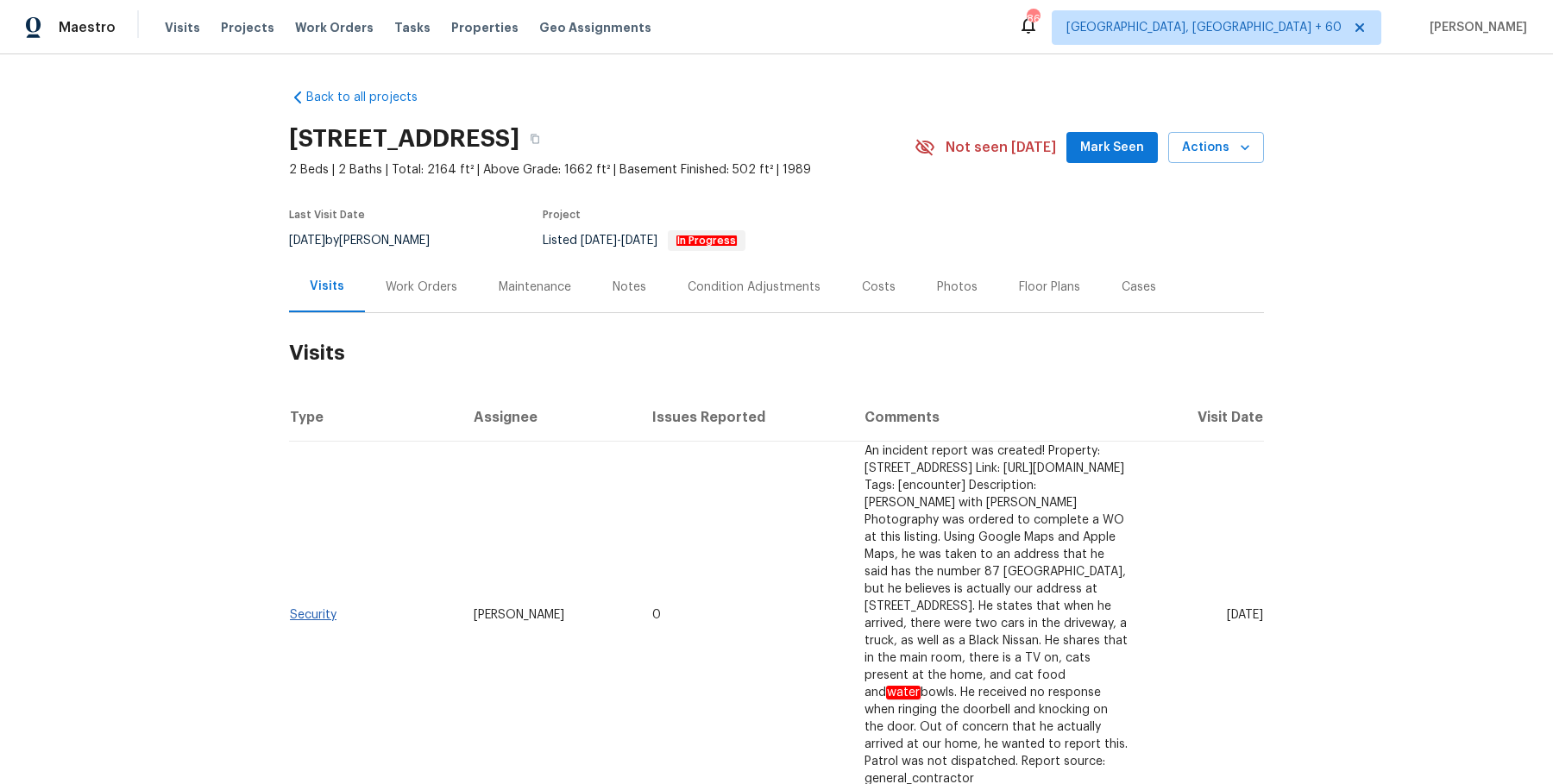
scroll to position [363, 0]
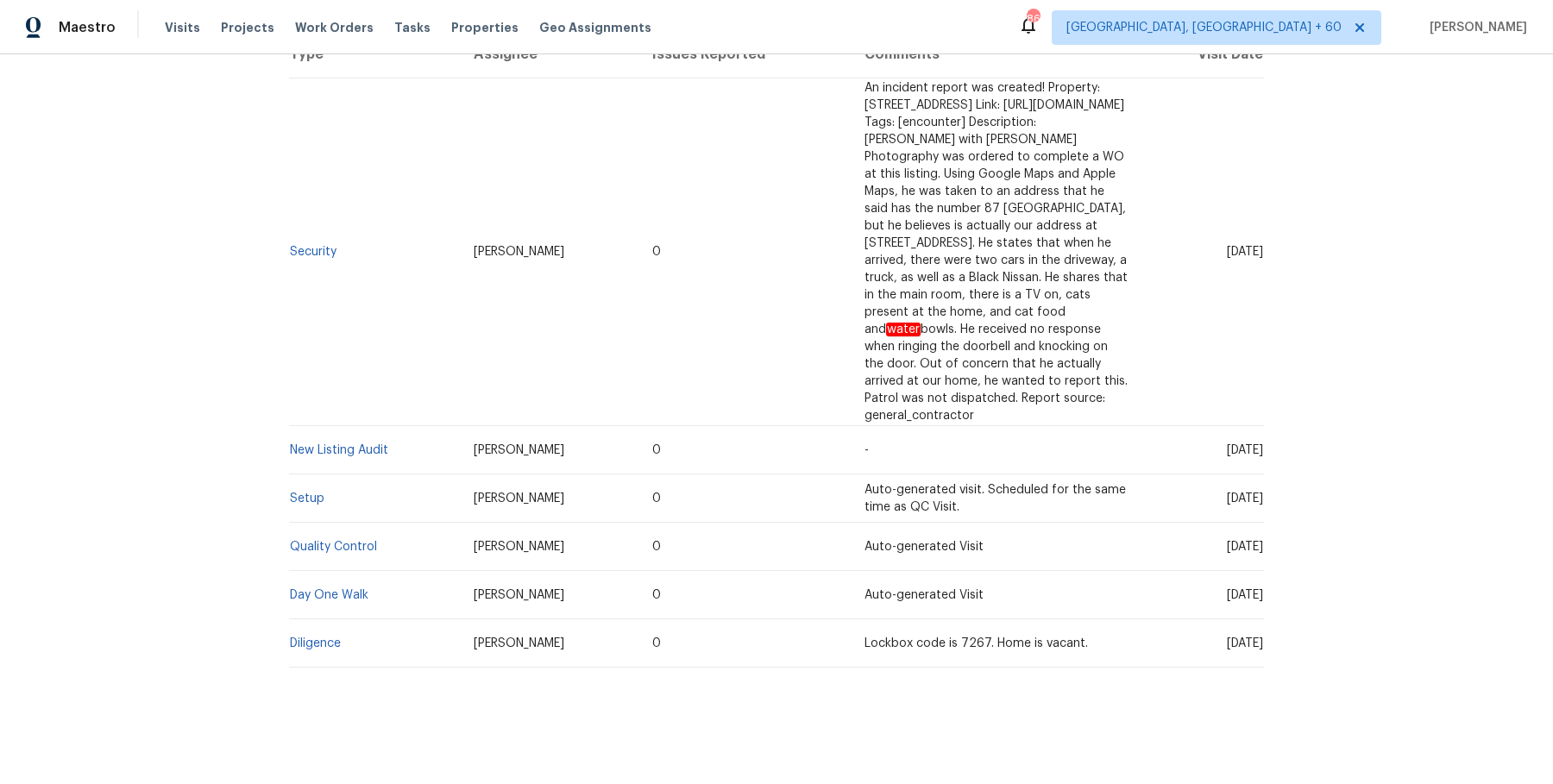
click at [307, 504] on td "Setup" at bounding box center [374, 498] width 171 height 48
click at [317, 494] on link "Setup" at bounding box center [307, 498] width 34 height 12
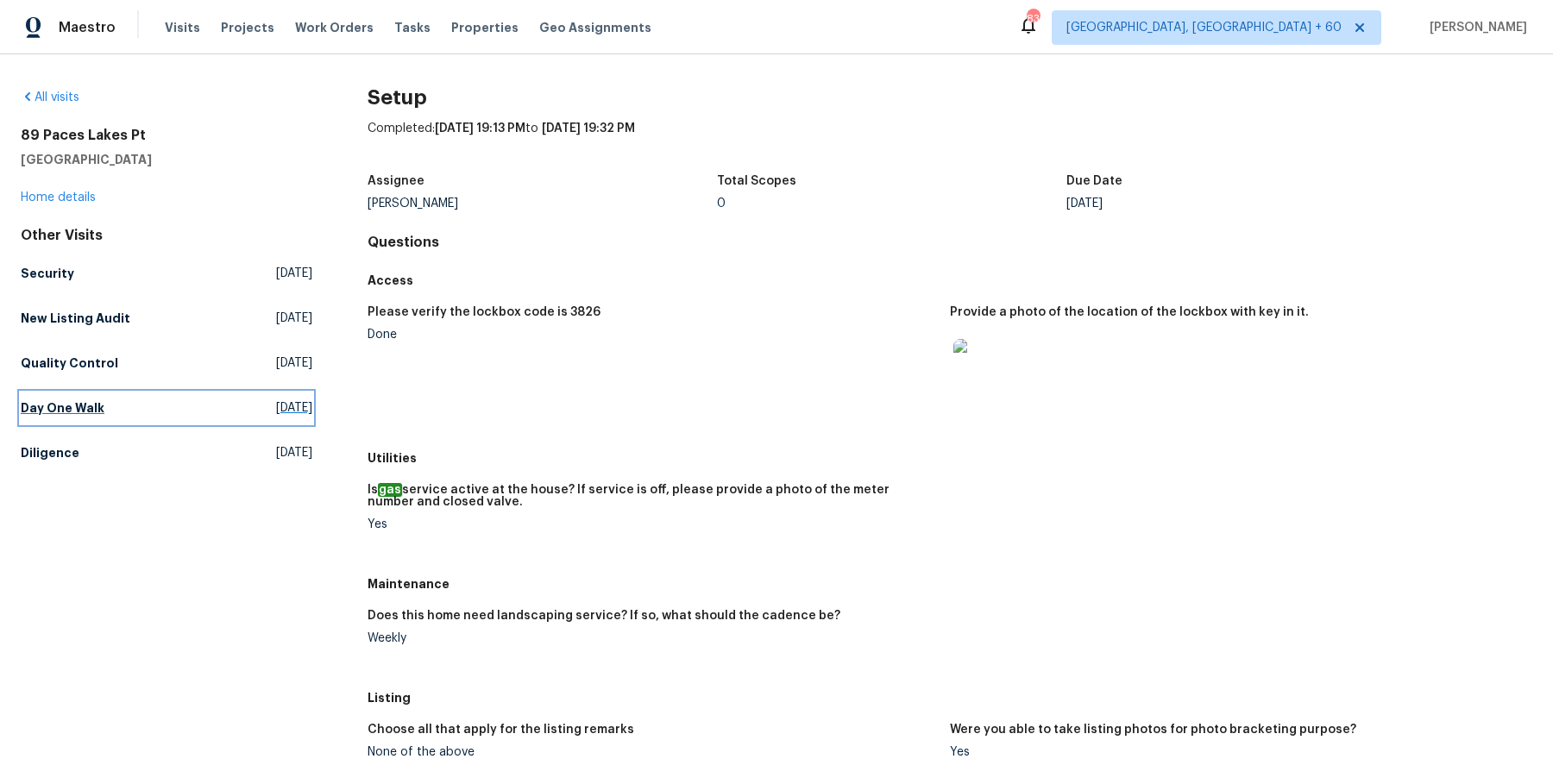
click at [93, 404] on h5 "Day One Walk" at bounding box center [62, 408] width 84 height 18
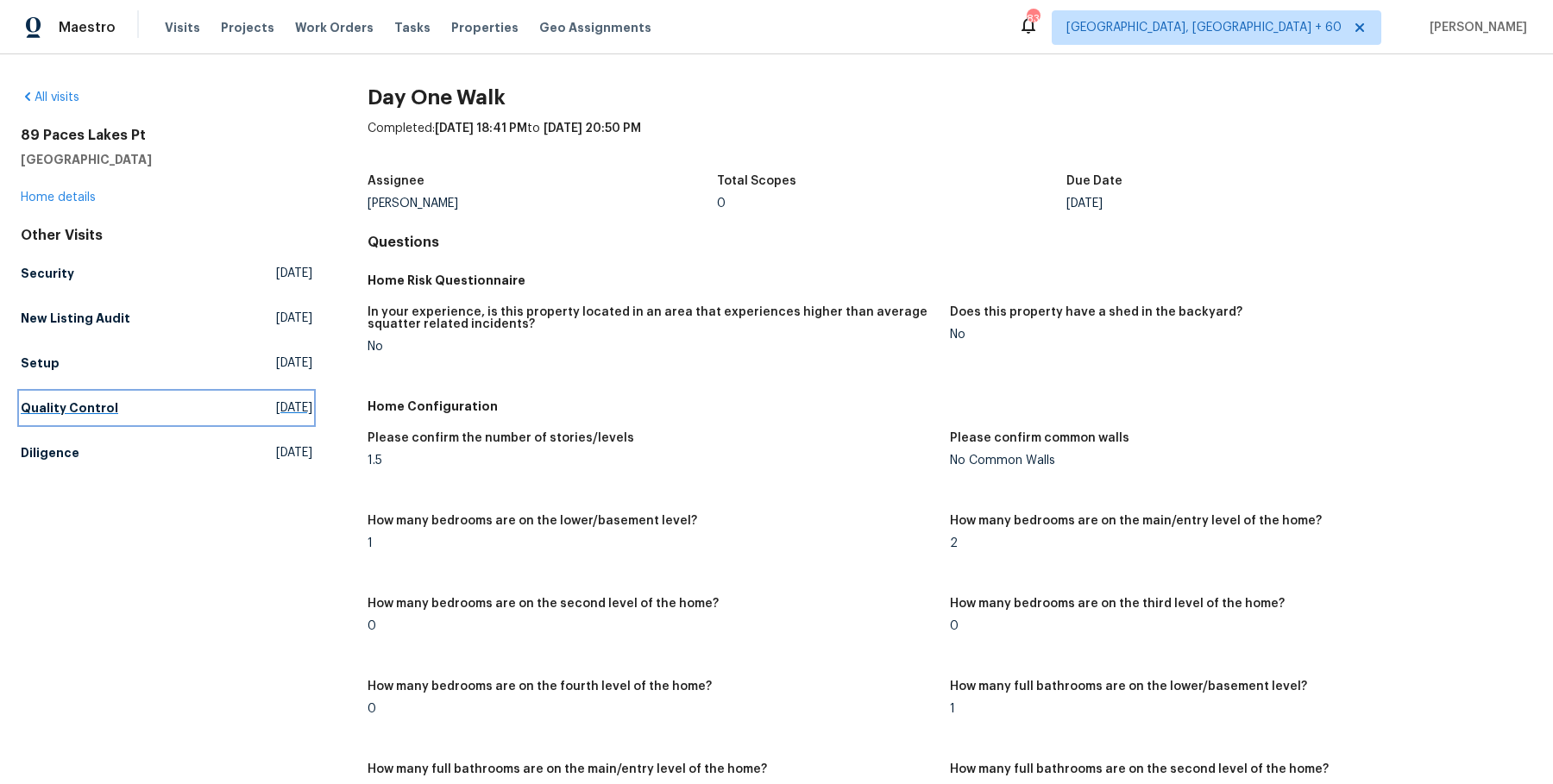
click at [70, 408] on h5 "Quality Control" at bounding box center [69, 408] width 97 height 18
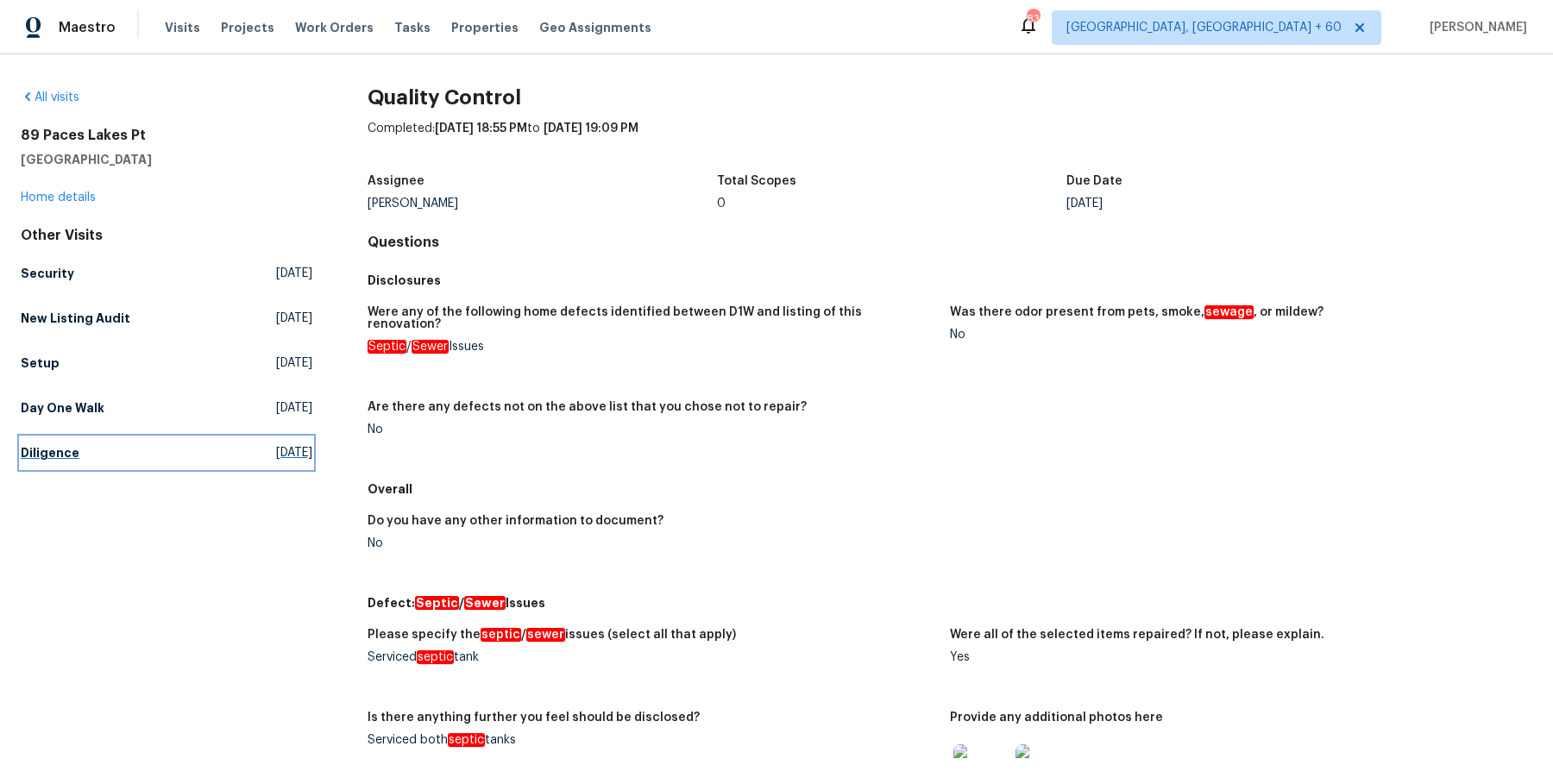
click at [55, 457] on h5 "Diligence" at bounding box center [50, 453] width 59 height 18
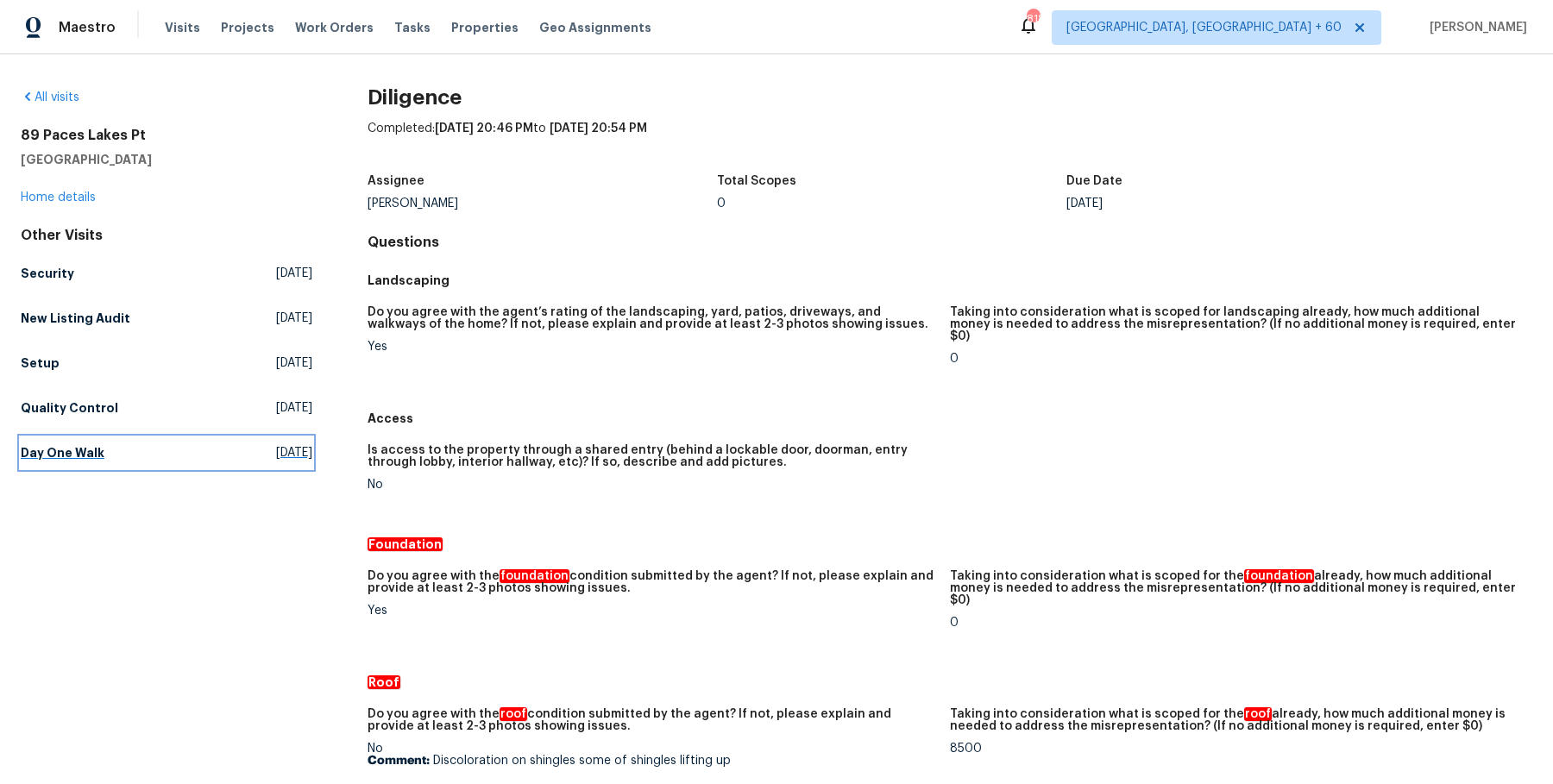
click at [67, 449] on h5 "Day One Walk" at bounding box center [62, 453] width 84 height 18
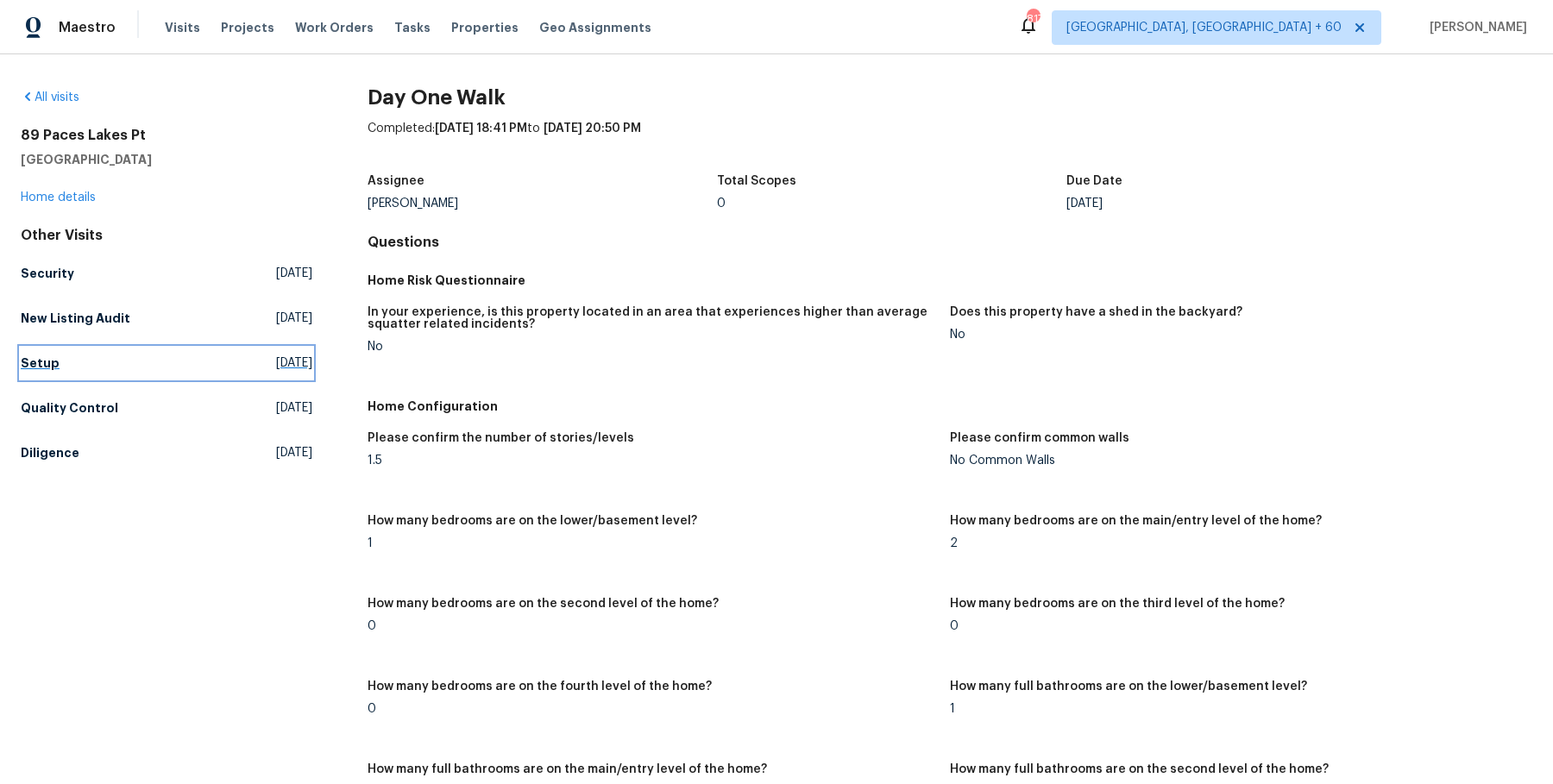
click at [42, 349] on link "Setup Tue, Aug 19 2025" at bounding box center [166, 364] width 292 height 31
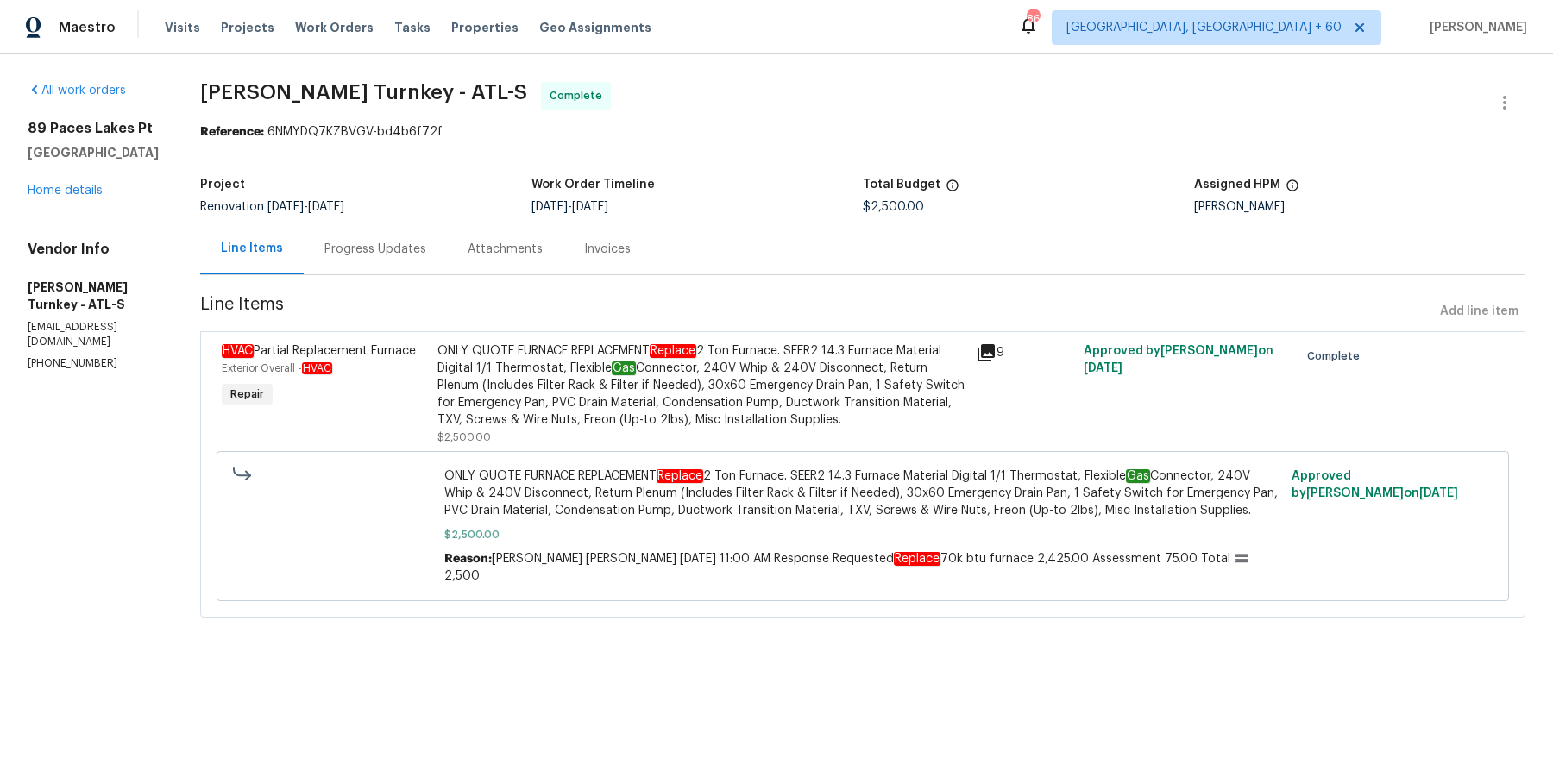
click at [388, 300] on span "Line Items" at bounding box center [817, 311] width 1233 height 31
click at [375, 243] on div "Progress Updates" at bounding box center [375, 250] width 102 height 18
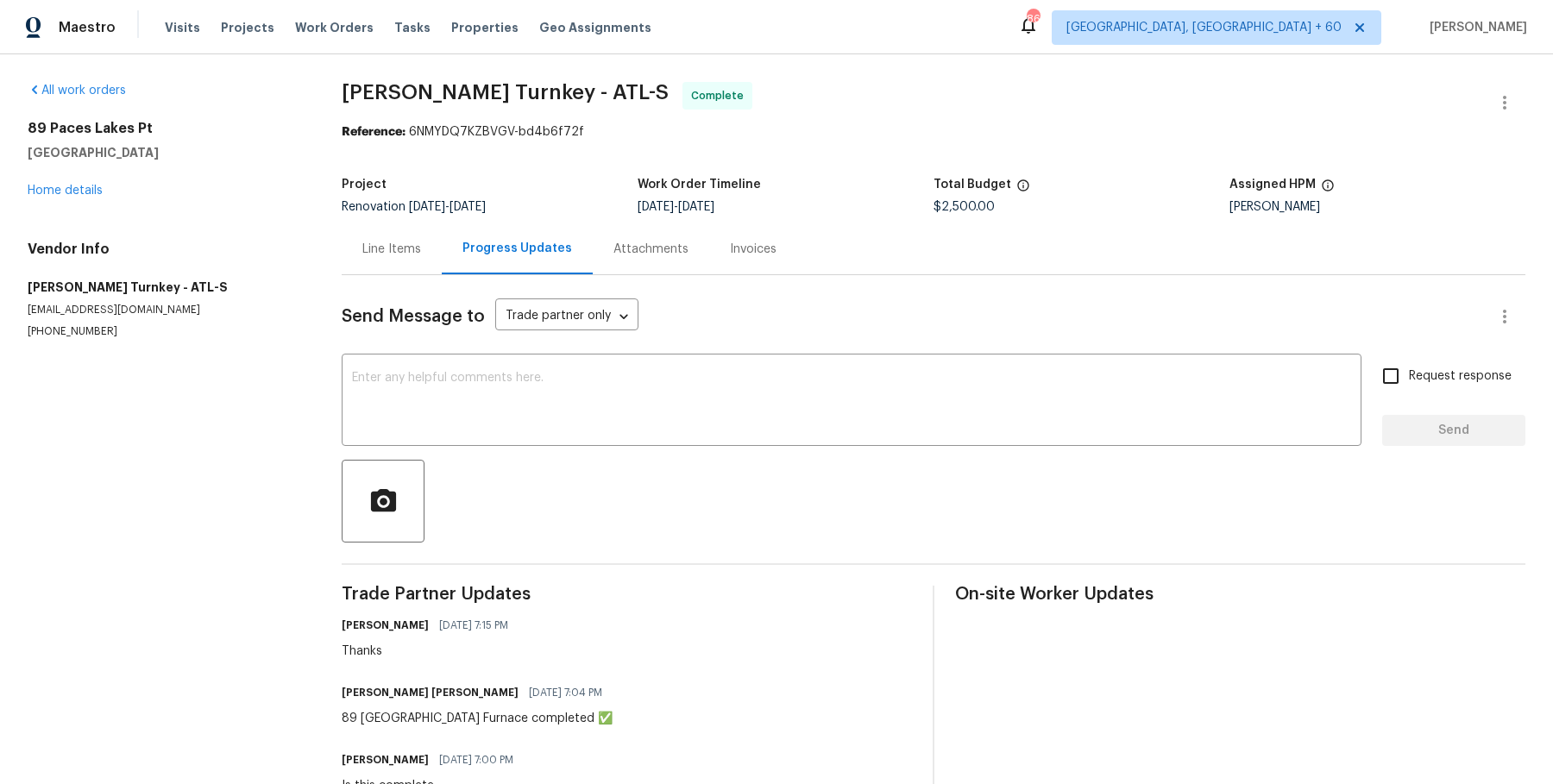
click at [414, 263] on div "Line Items" at bounding box center [392, 249] width 100 height 51
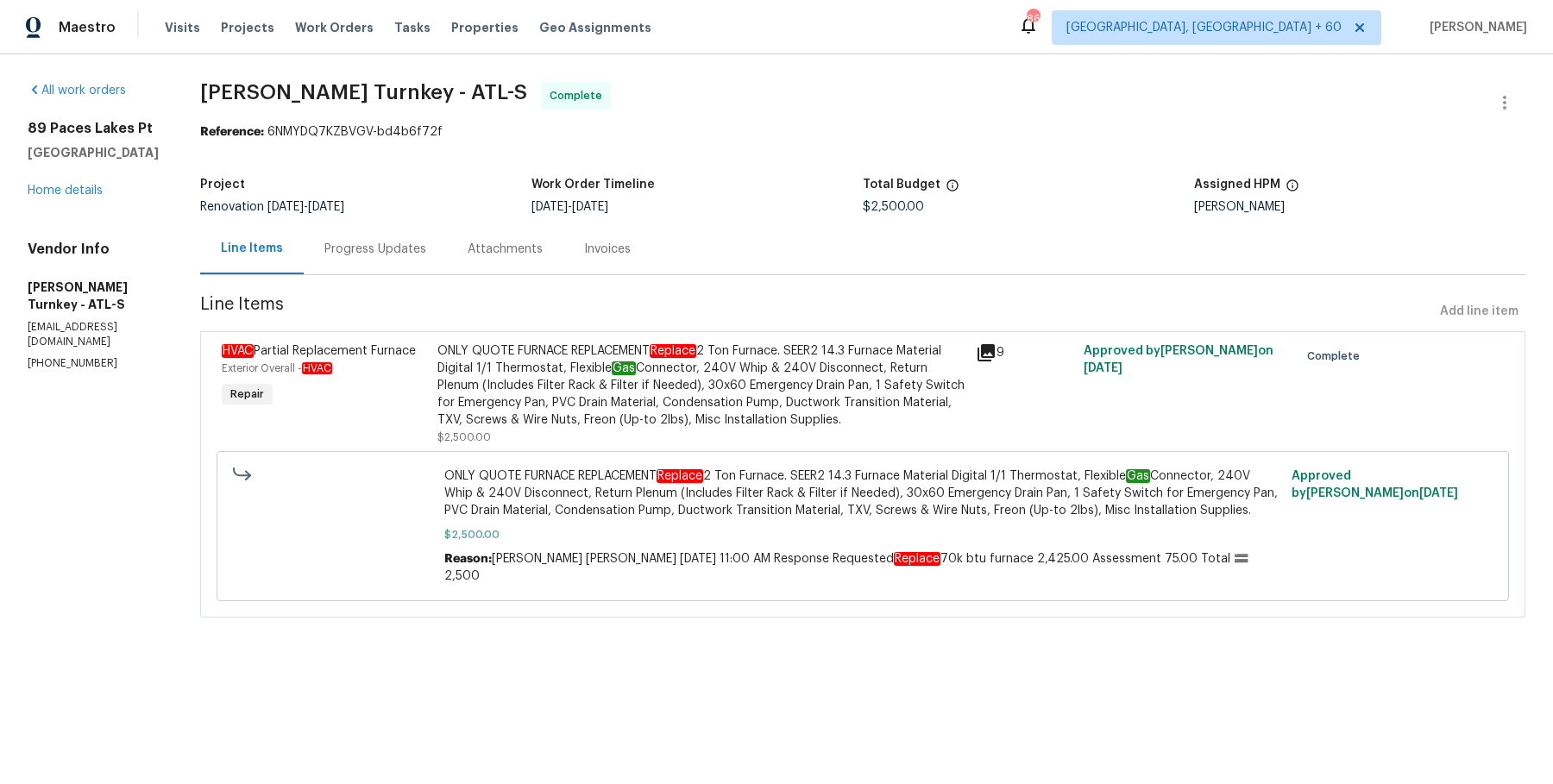
click at [468, 246] on div "Attachments" at bounding box center [505, 250] width 75 height 18
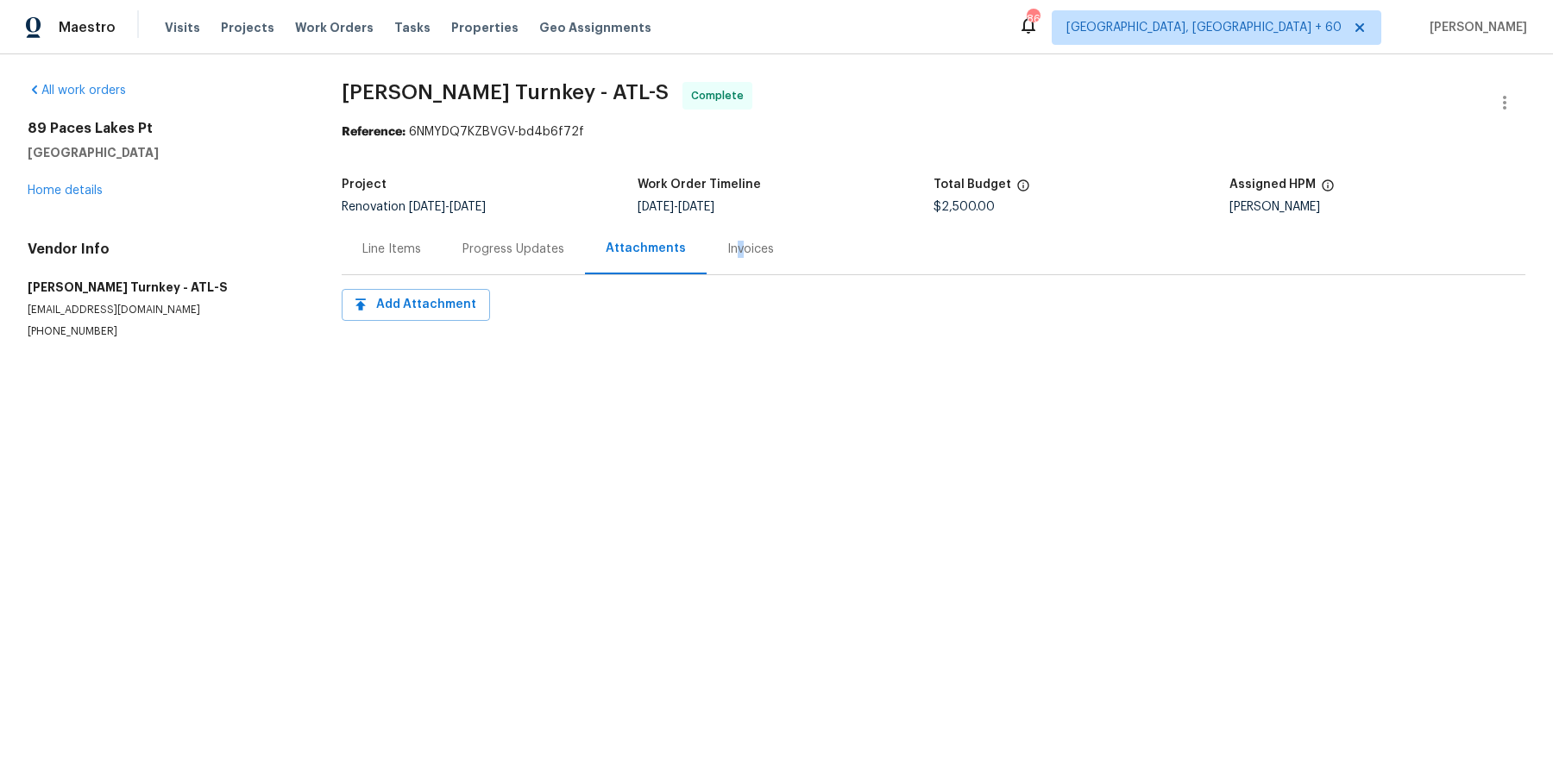
click at [731, 257] on div "Invoices" at bounding box center [750, 250] width 46 height 18
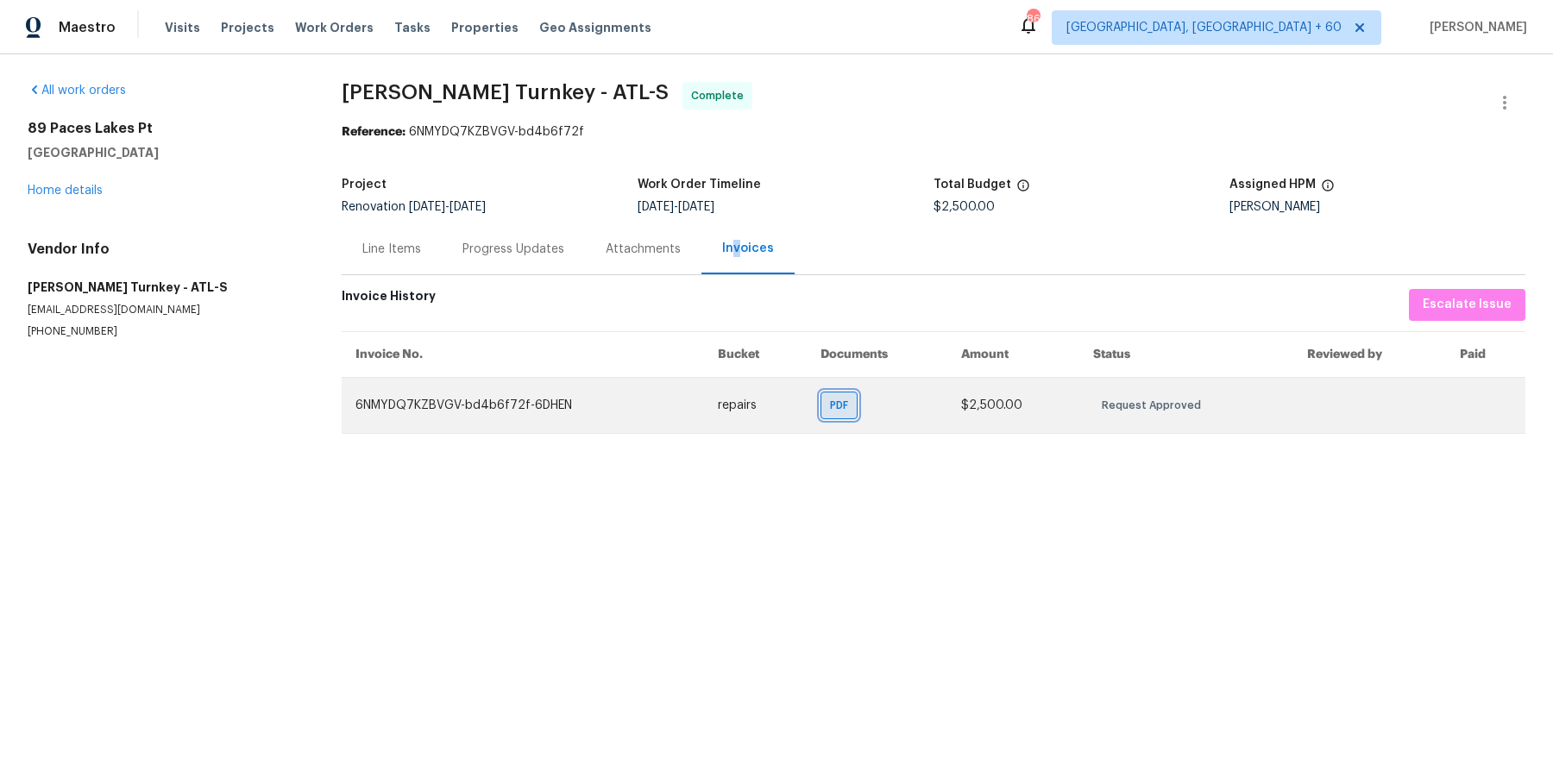
click at [834, 407] on span "PDF" at bounding box center [841, 406] width 25 height 18
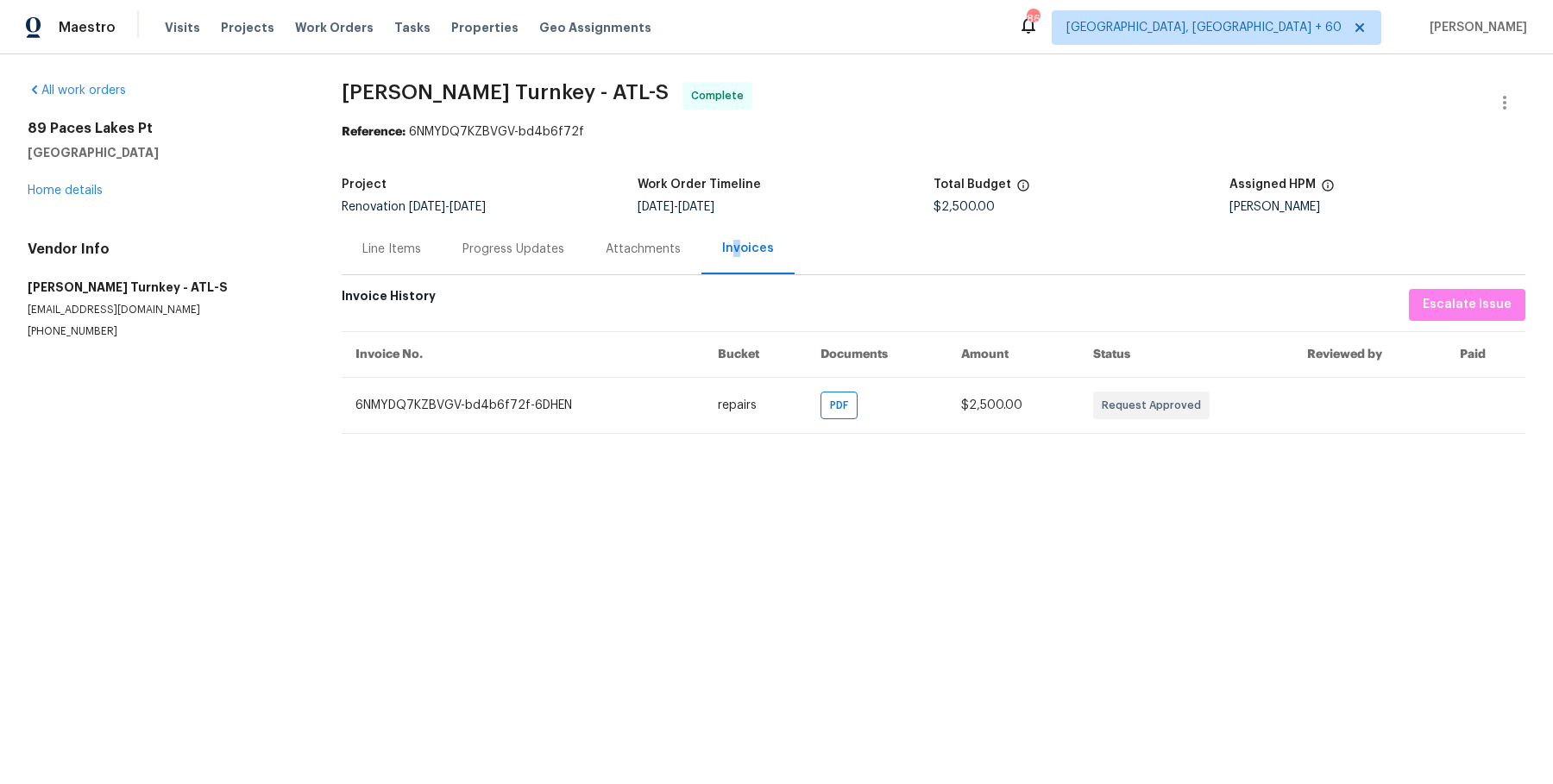
click at [500, 241] on div "Progress Updates" at bounding box center [513, 250] width 102 height 18
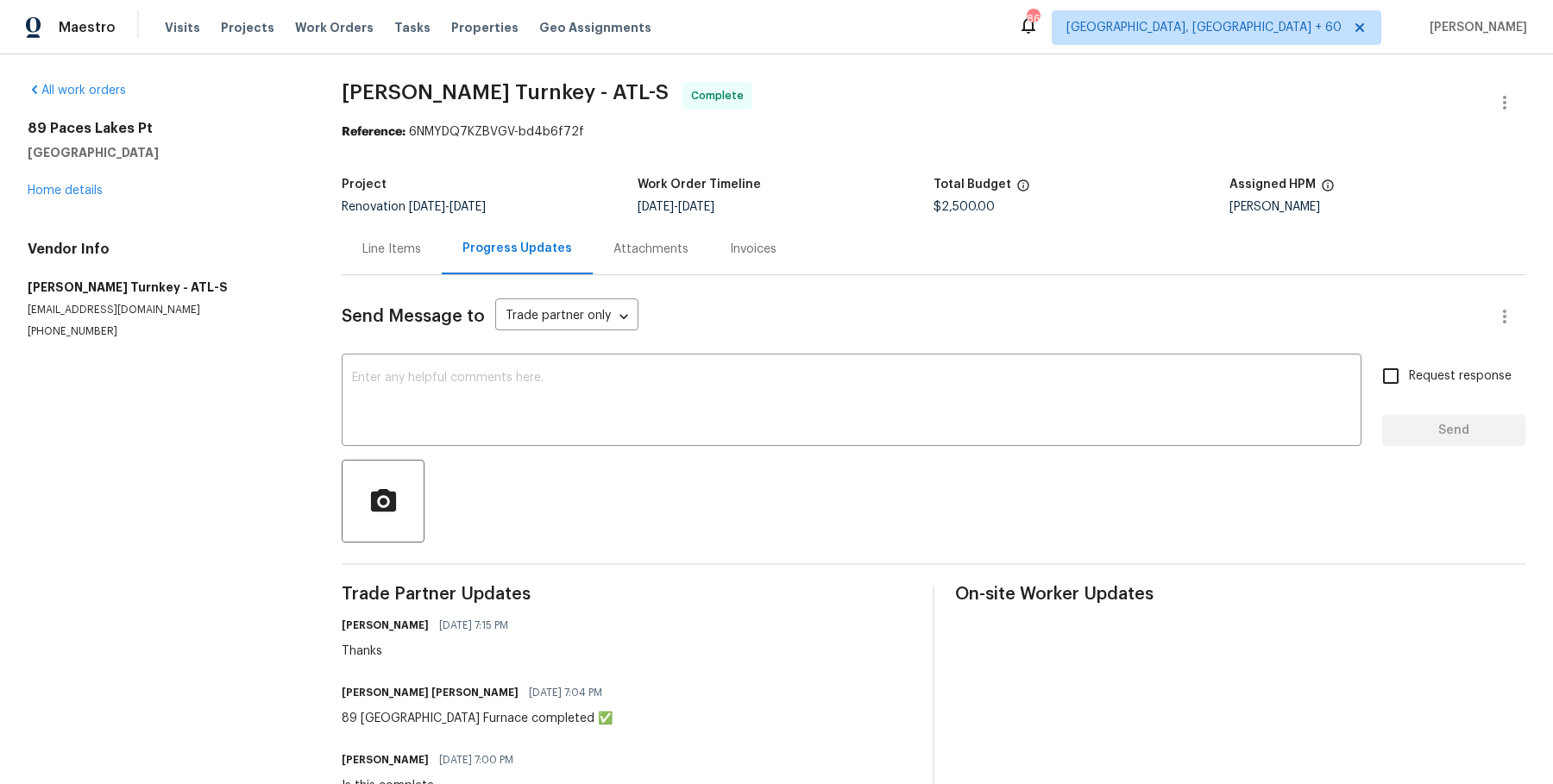
click at [642, 235] on div "Attachments" at bounding box center [651, 249] width 116 height 51
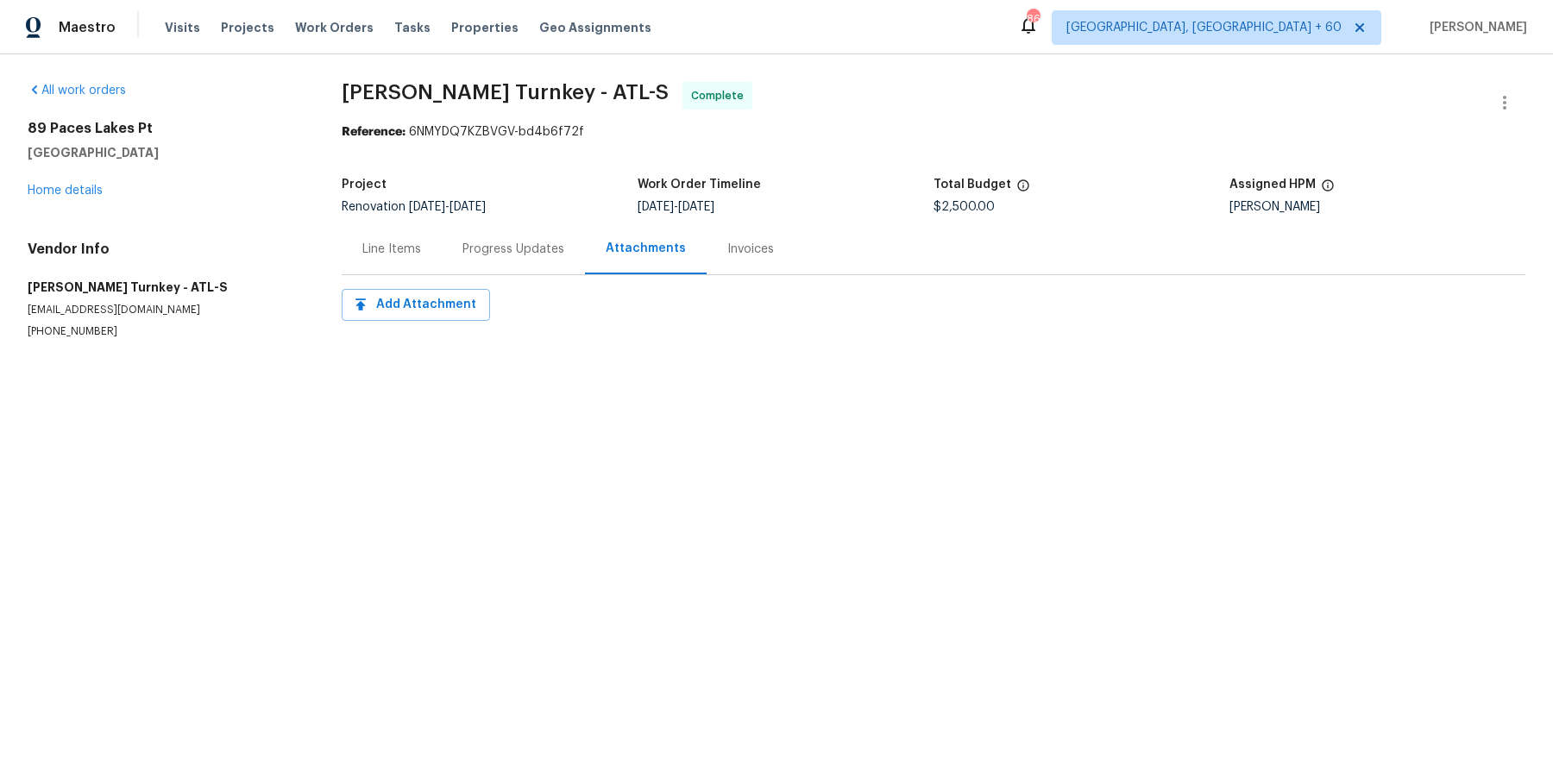
click at [716, 235] on div "Invoices" at bounding box center [751, 249] width 88 height 51
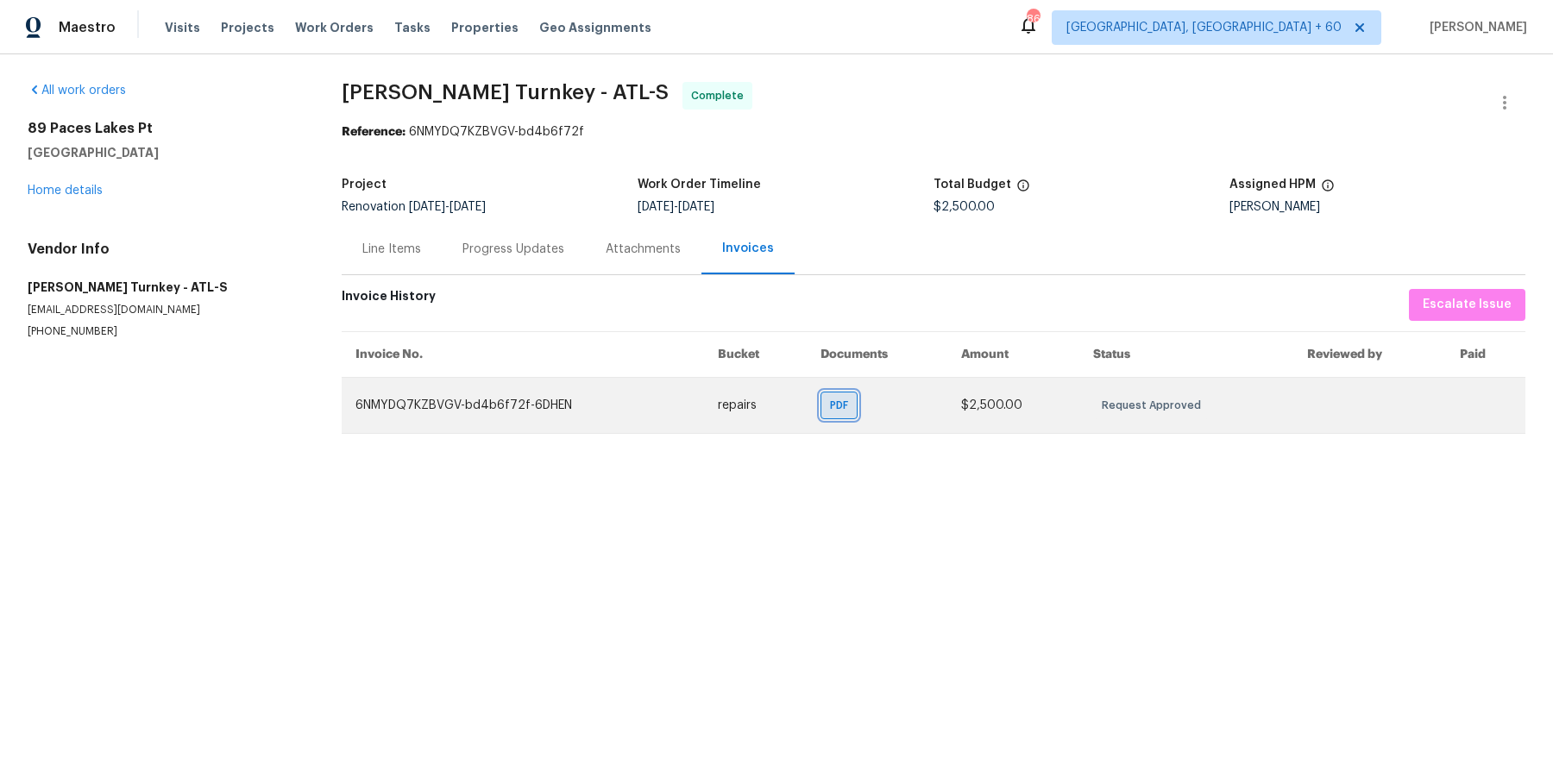
click at [838, 412] on span "PDF" at bounding box center [841, 406] width 25 height 18
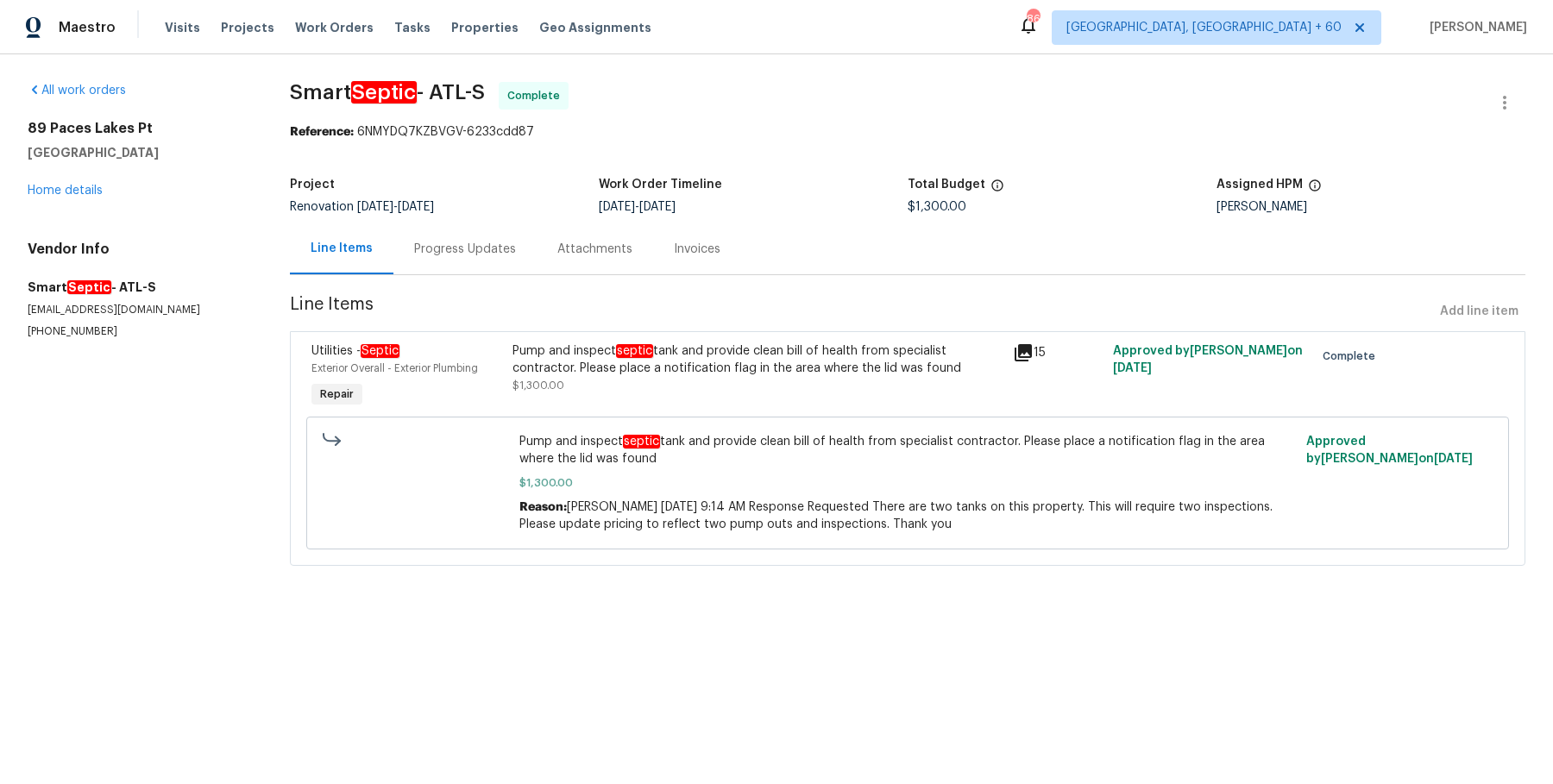
click at [456, 247] on div "Progress Updates" at bounding box center [465, 250] width 102 height 18
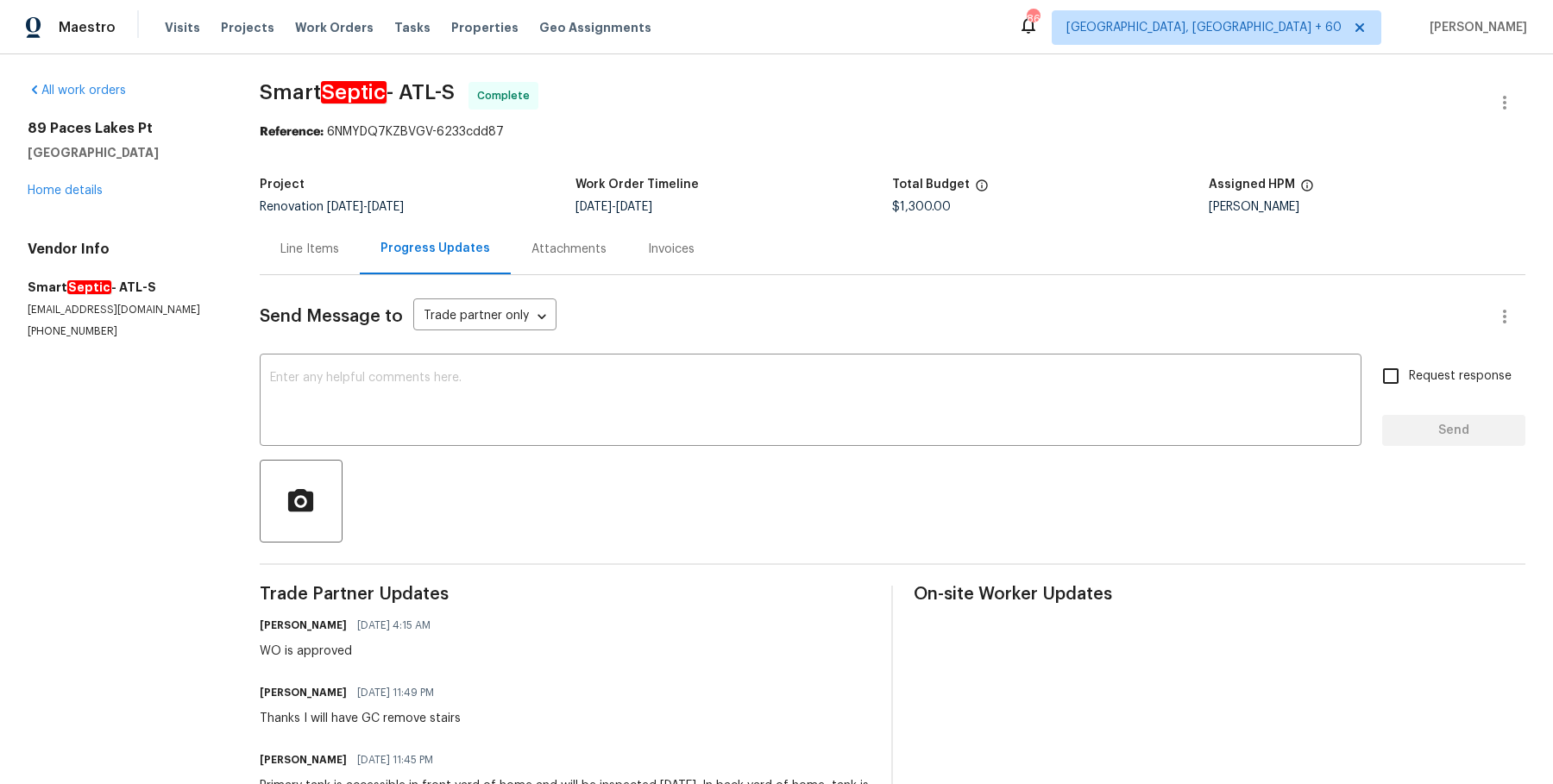
click at [560, 258] on div "Attachments" at bounding box center [569, 249] width 116 height 51
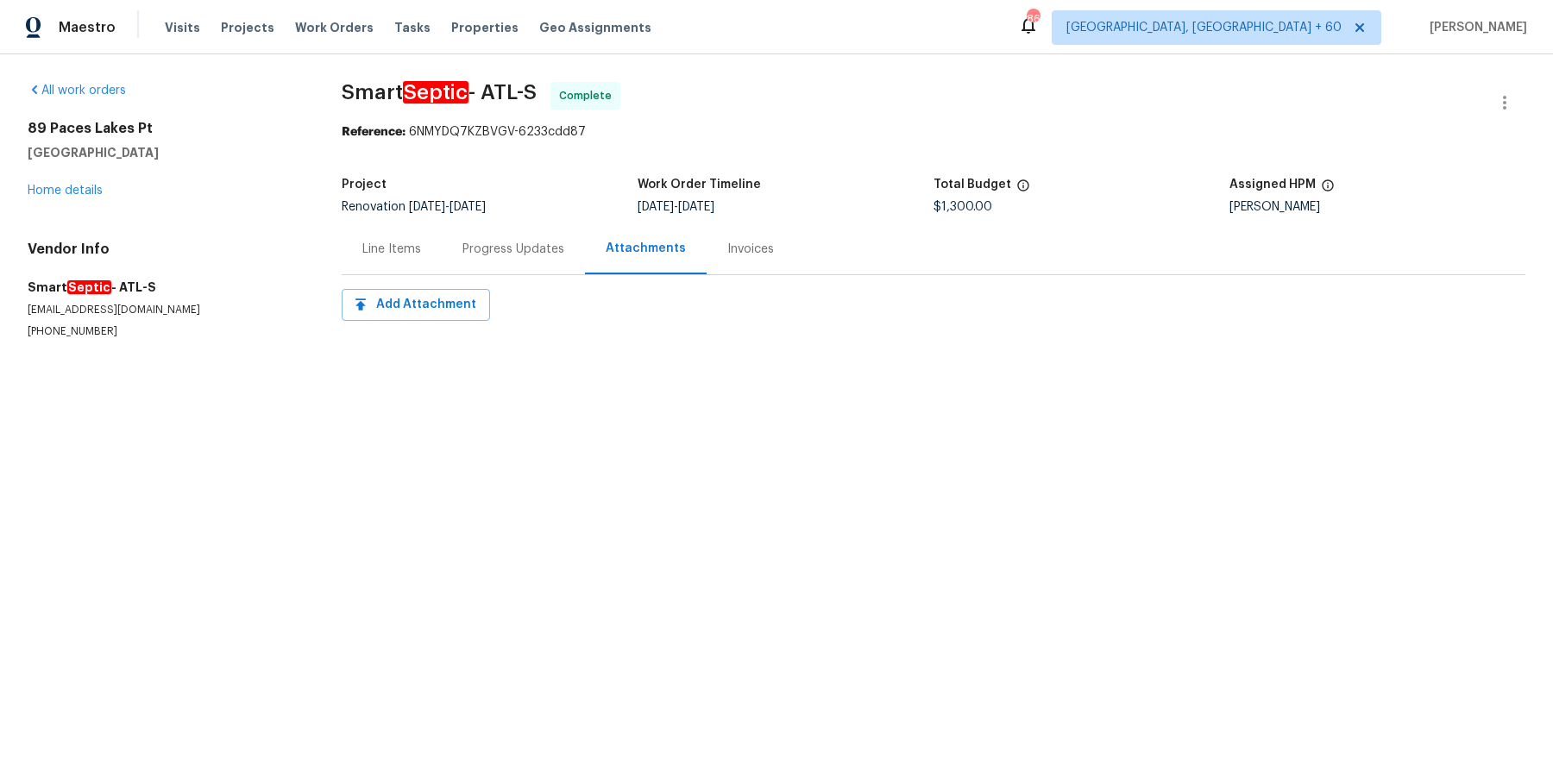
click at [754, 251] on div "Invoices" at bounding box center [750, 250] width 46 height 18
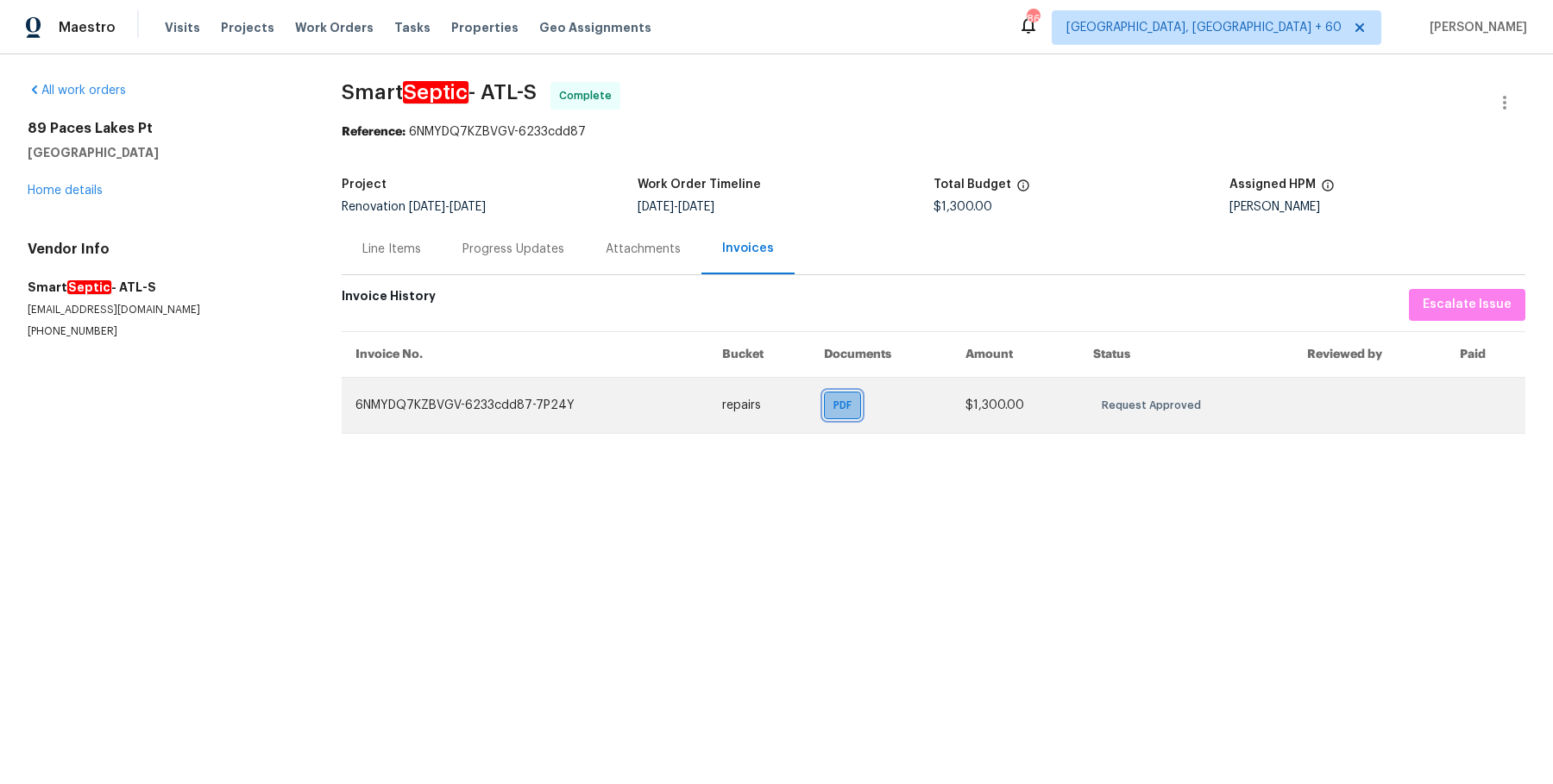
click at [849, 404] on span "PDF" at bounding box center [845, 406] width 25 height 18
